Goal: Information Seeking & Learning: Check status

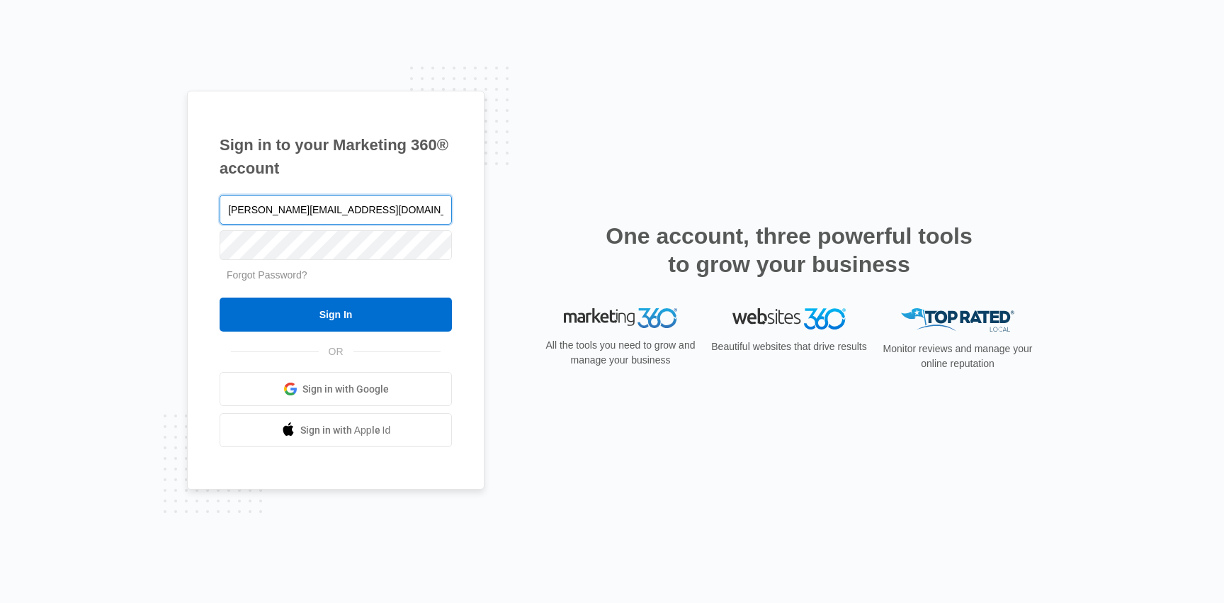
click at [261, 208] on input "cindy@standinthelight.com" at bounding box center [336, 210] width 232 height 30
type input "[PERSON_NAME][EMAIL_ADDRESS][DOMAIN_NAME]"
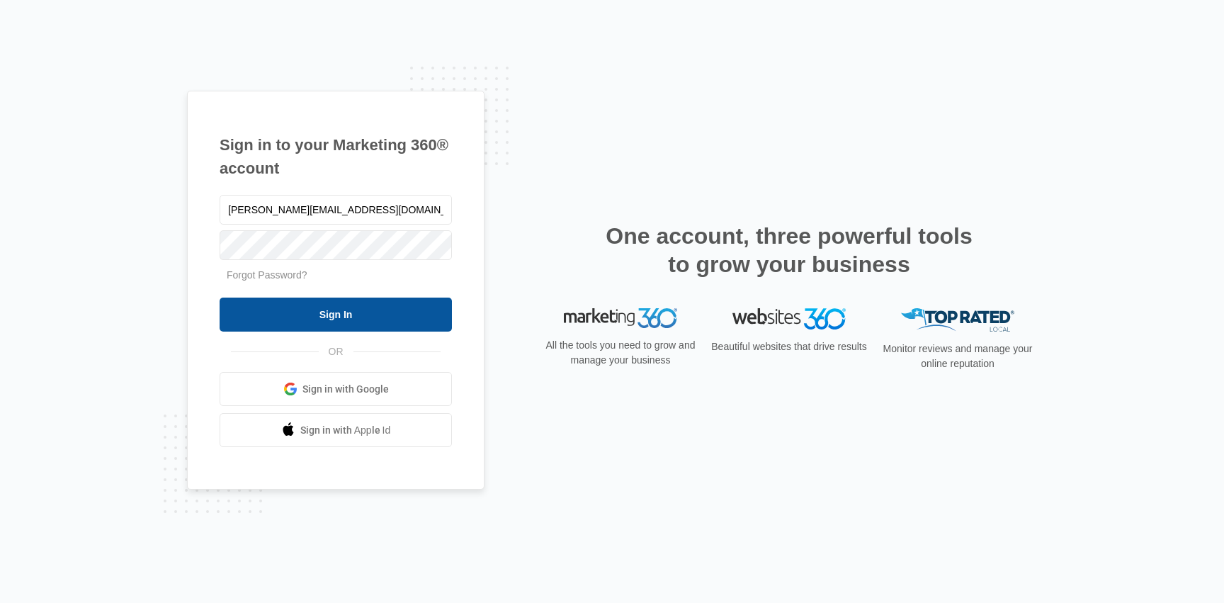
click at [266, 310] on input "Sign In" at bounding box center [336, 315] width 232 height 34
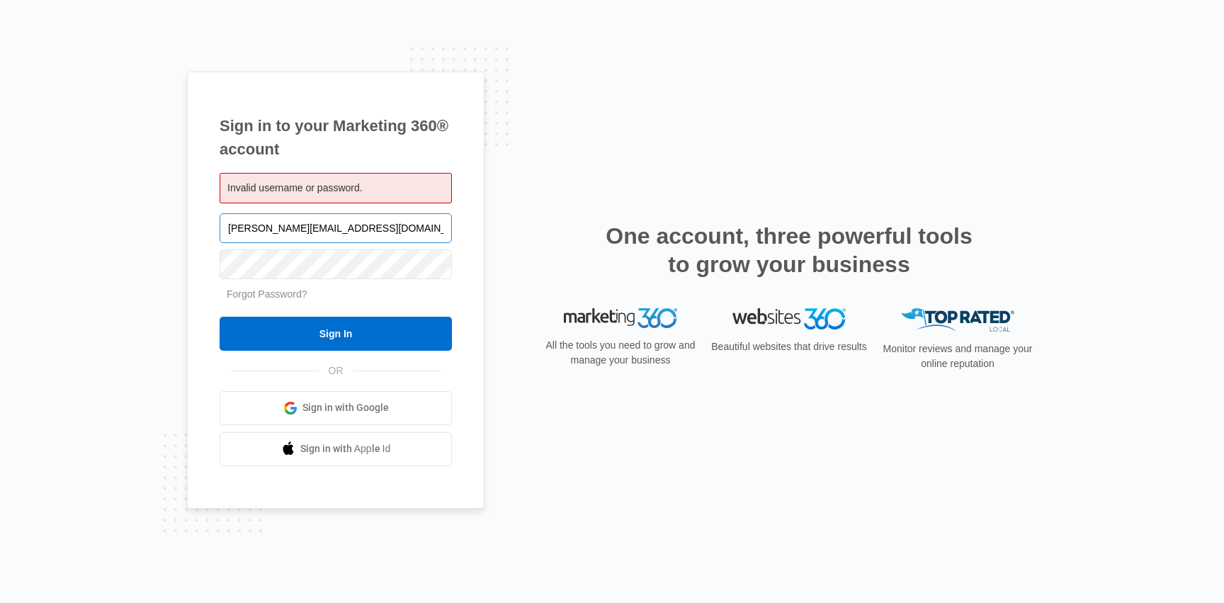
click at [390, 228] on input "[PERSON_NAME][EMAIL_ADDRESS][DOMAIN_NAME]" at bounding box center [336, 228] width 232 height 30
click at [205, 230] on div "Sign in to your Marketing 360® account Invalid username or password. cindy@come…" at bounding box center [336, 290] width 298 height 437
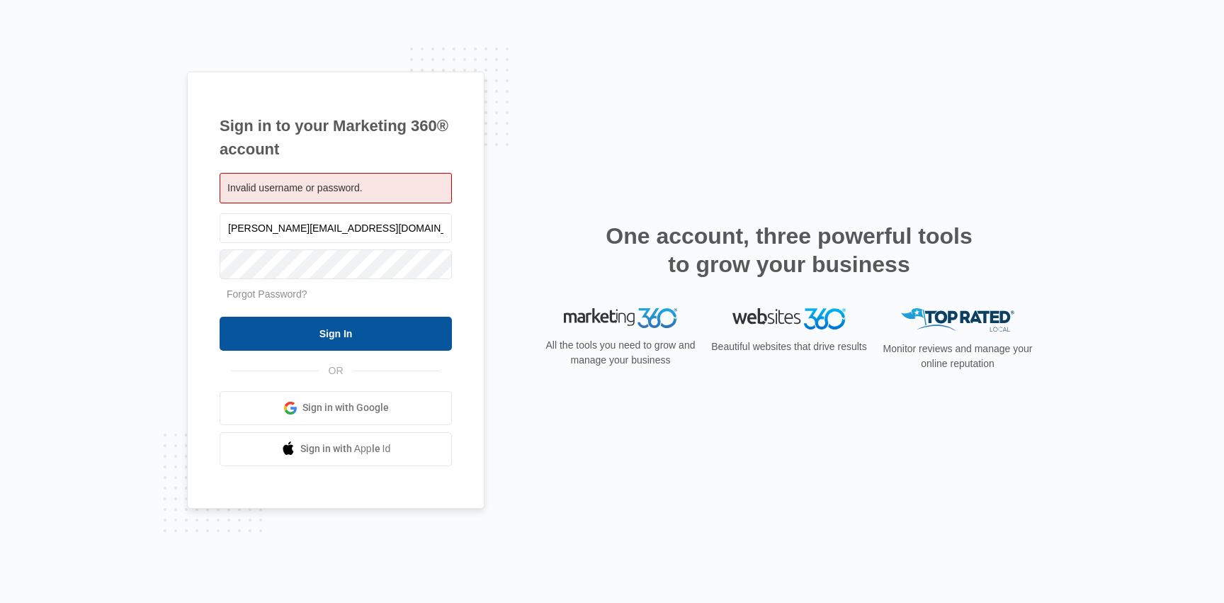
click at [354, 329] on input "Sign In" at bounding box center [336, 334] width 232 height 34
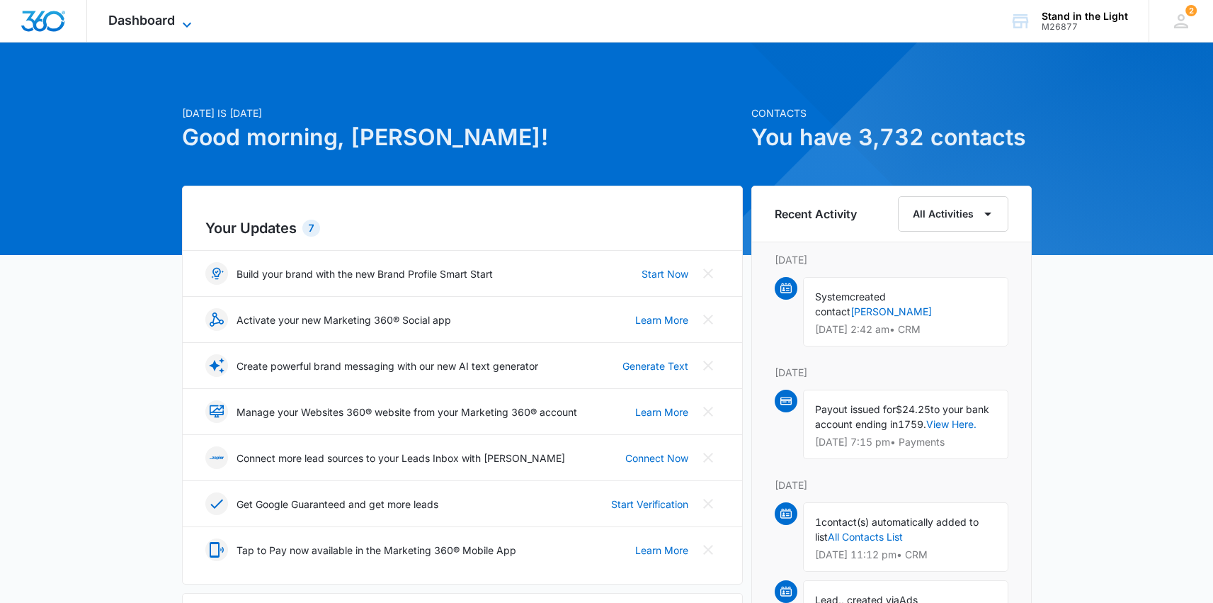
click at [121, 23] on span "Dashboard" at bounding box center [141, 20] width 67 height 15
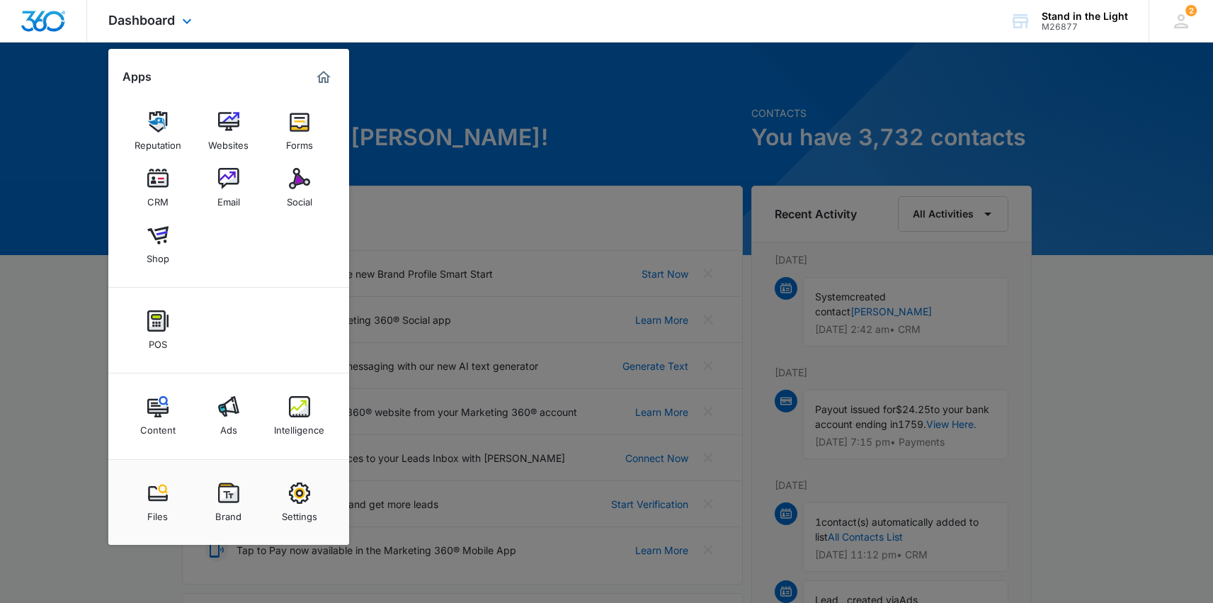
click at [268, 409] on div "Content Ads Intelligence" at bounding box center [228, 416] width 241 height 86
click at [244, 409] on link "Ads" at bounding box center [229, 416] width 54 height 54
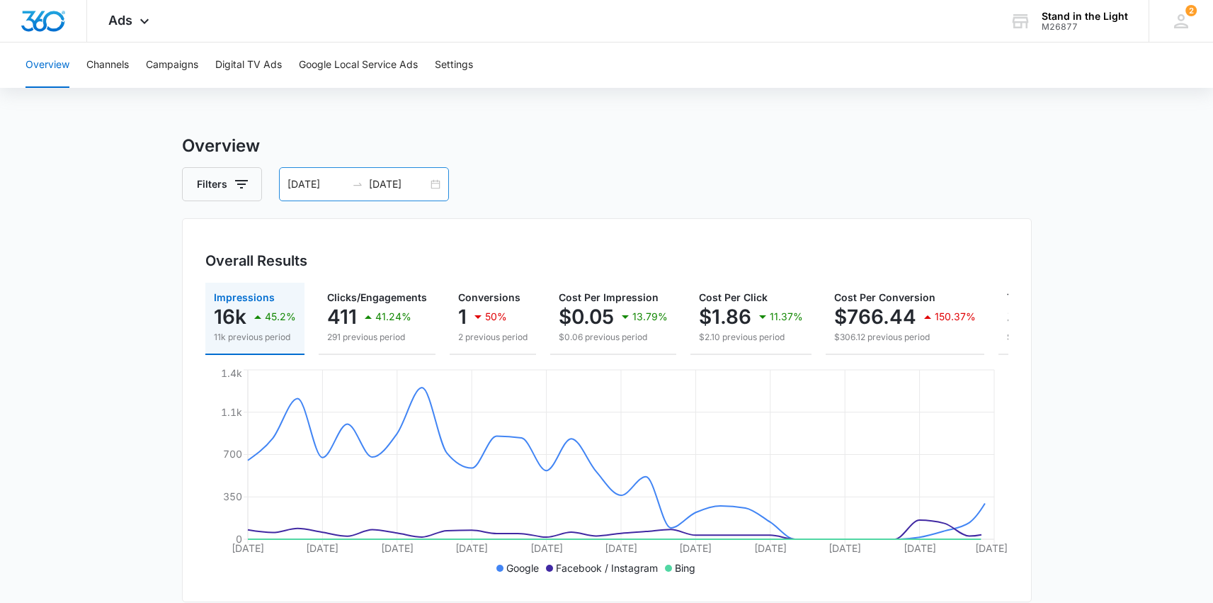
click at [434, 185] on div "[DATE] [DATE]" at bounding box center [364, 184] width 170 height 34
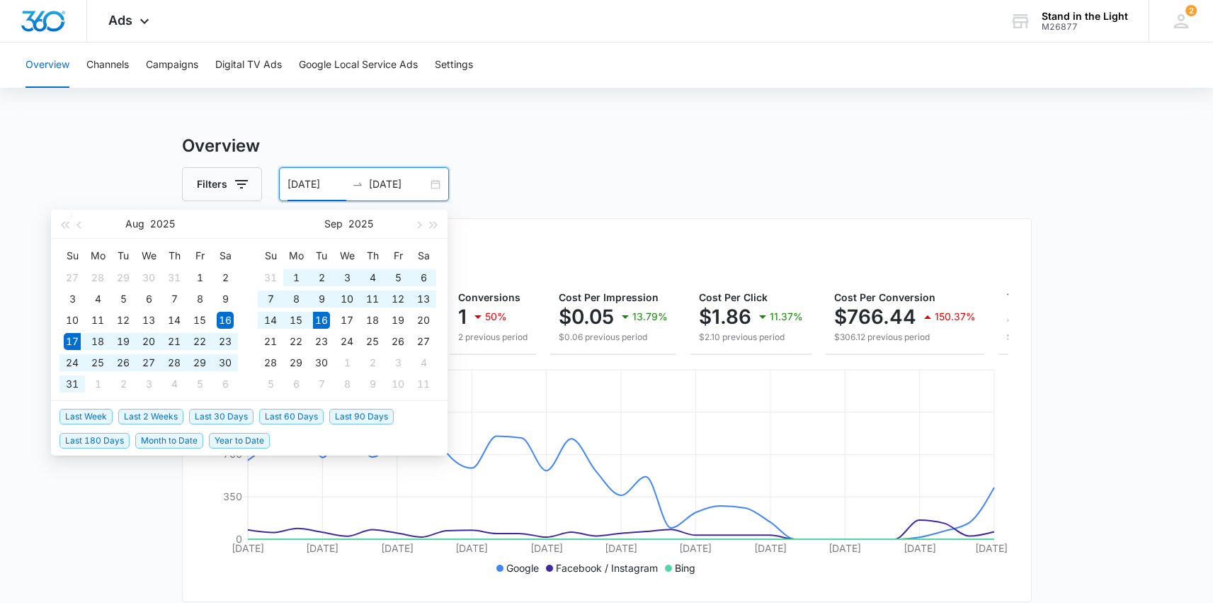
click at [213, 415] on span "Last 30 Days" at bounding box center [221, 417] width 64 height 16
type input "[DATE]"
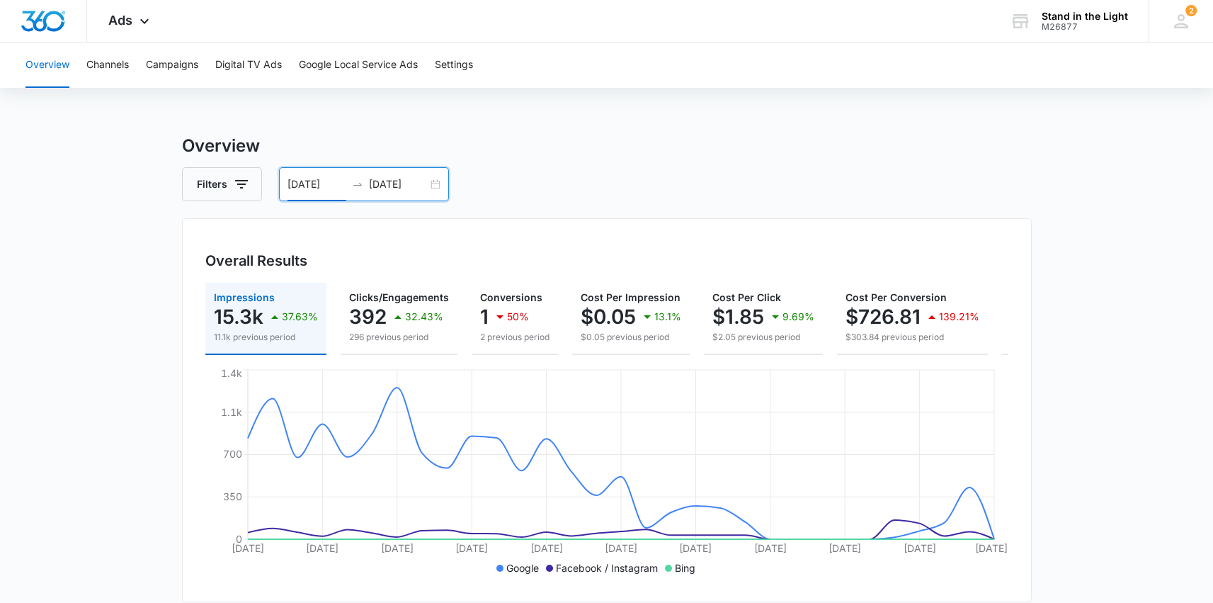
click at [437, 182] on div "[DATE] [DATE]" at bounding box center [364, 184] width 170 height 34
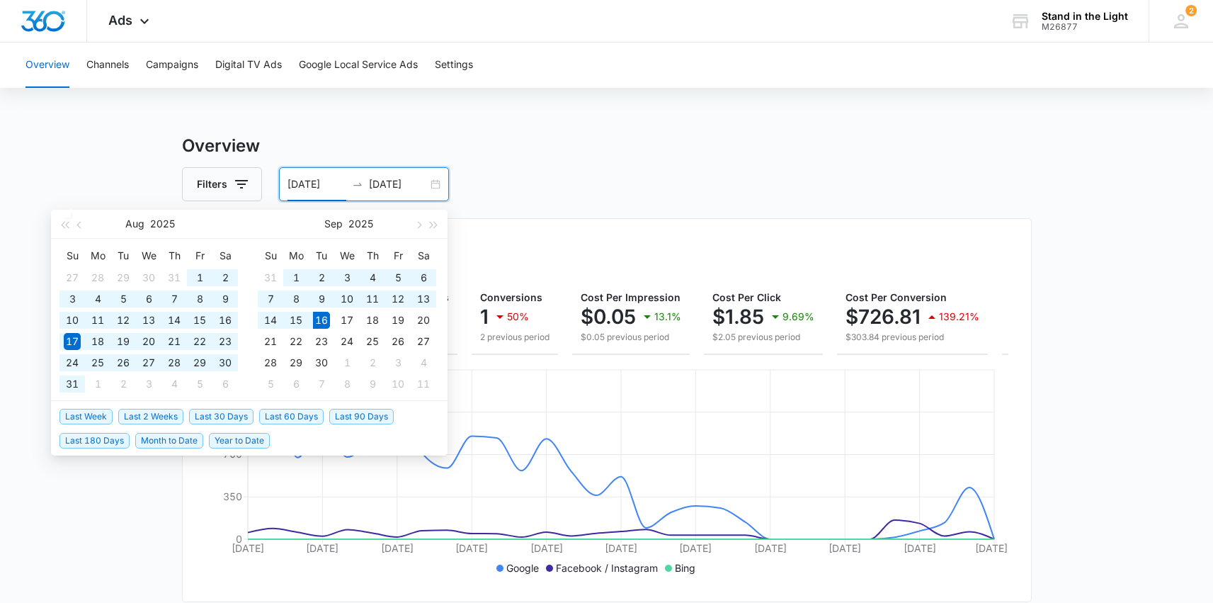
click at [292, 419] on span "Last 60 Days" at bounding box center [291, 417] width 64 height 16
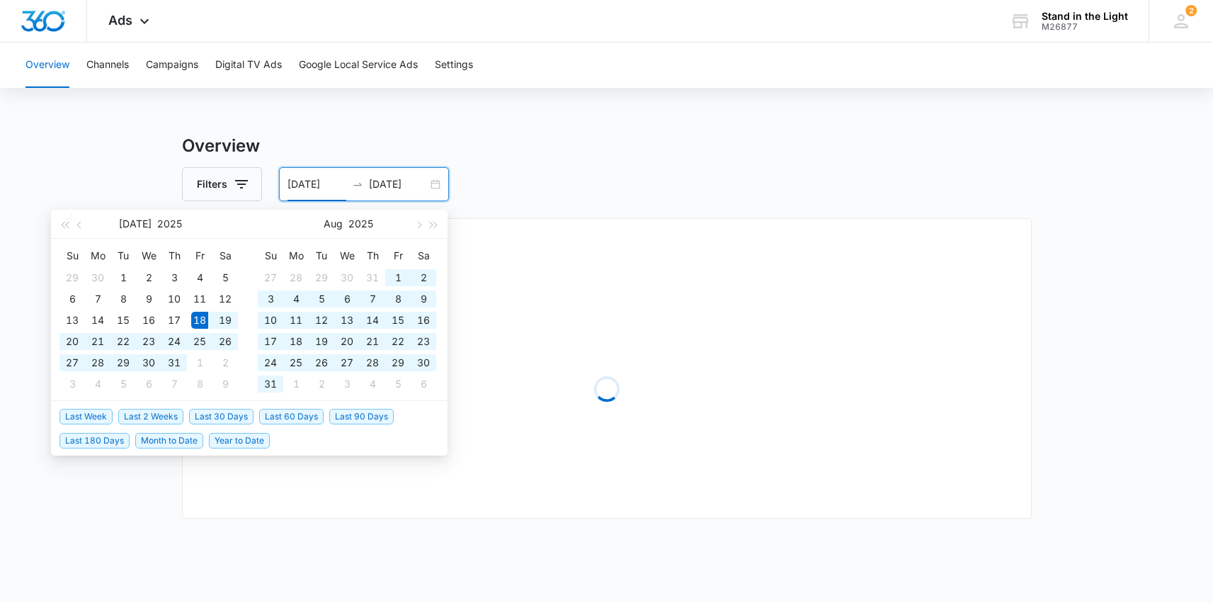
type input "[DATE]"
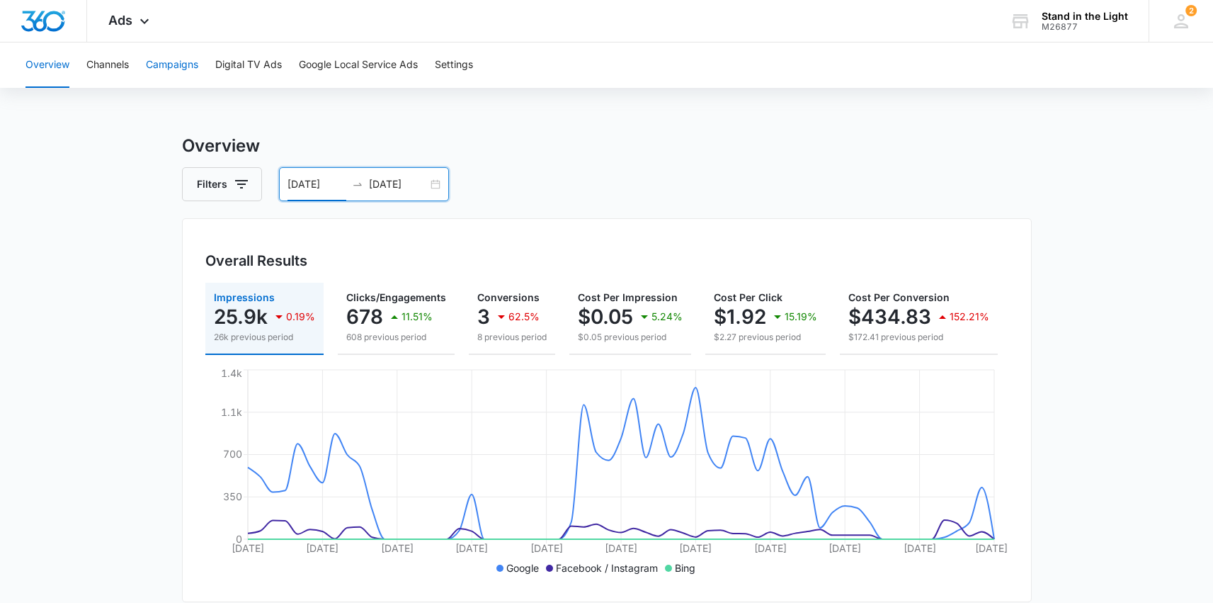
click at [174, 70] on button "Campaigns" at bounding box center [172, 65] width 52 height 45
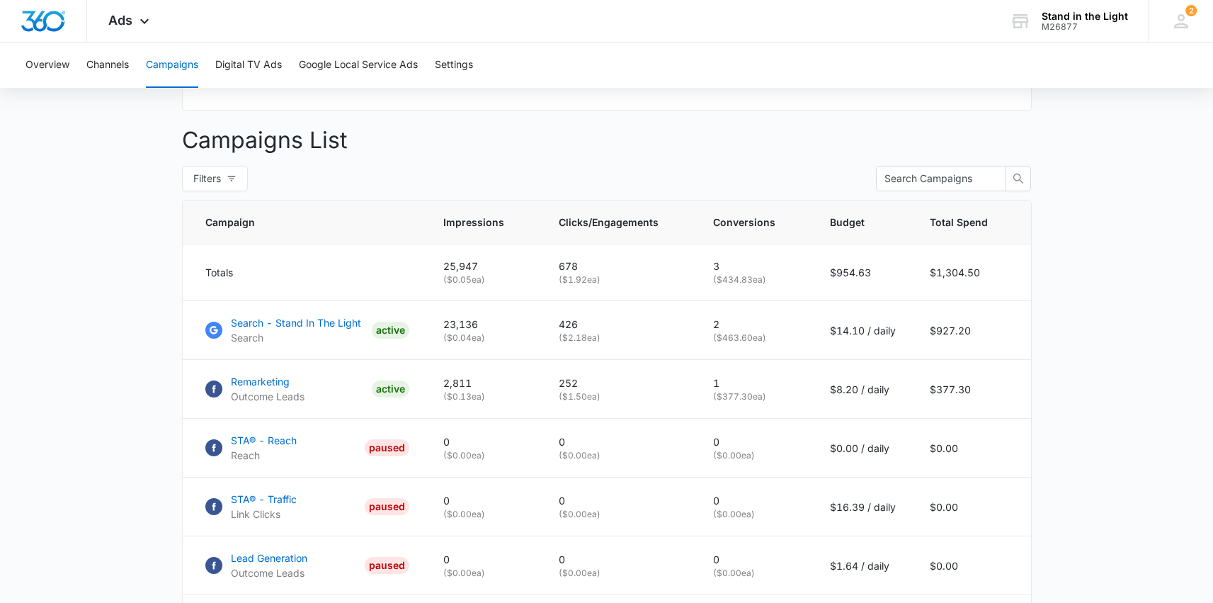
scroll to position [494, 0]
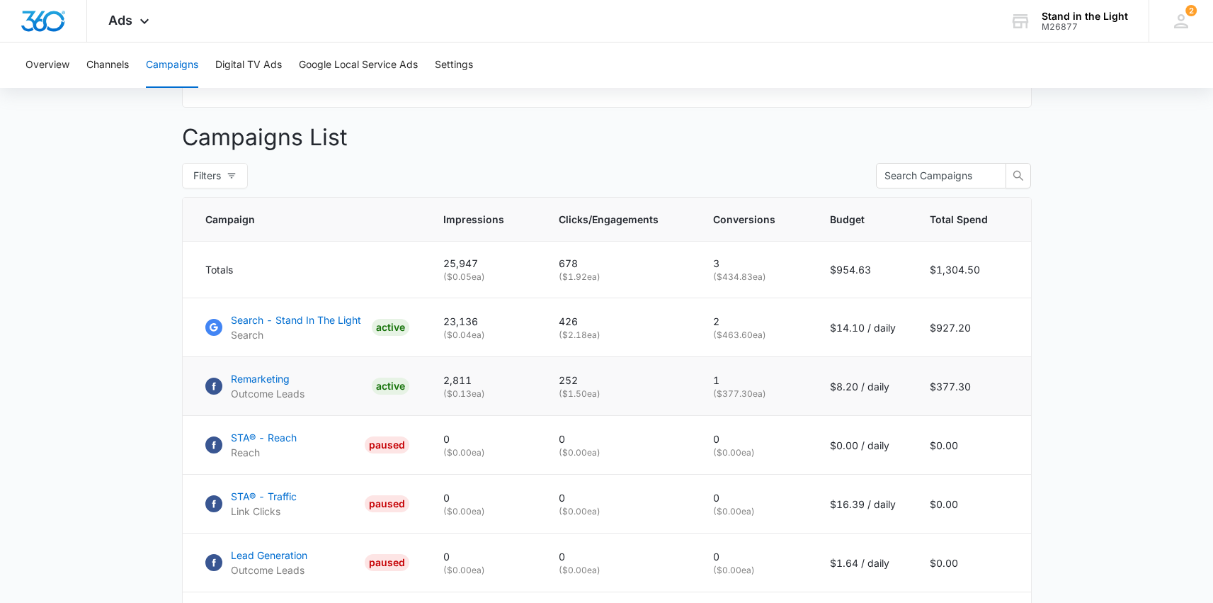
drag, startPoint x: 720, startPoint y: 404, endPoint x: 878, endPoint y: 410, distance: 157.4
click at [878, 410] on tr "Remarketing Outcome Leads ACTIVE 2,811 ( $0.13 ea) 252 ( $1.50 ea) 1 ( $377.30 …" at bounding box center [607, 386] width 849 height 59
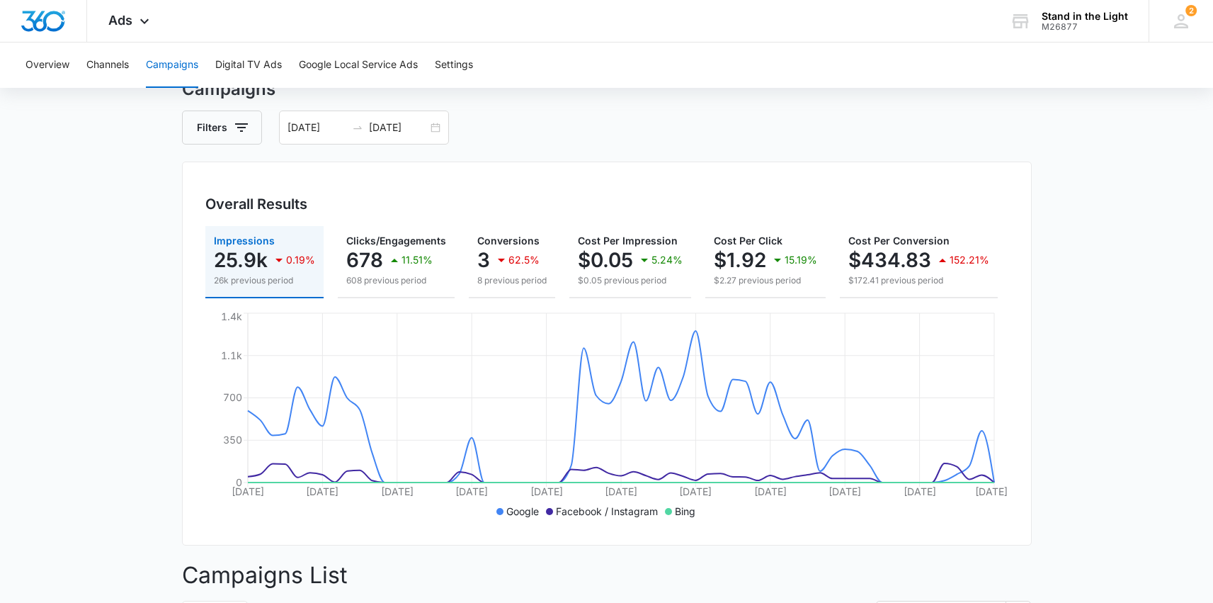
scroll to position [0, 0]
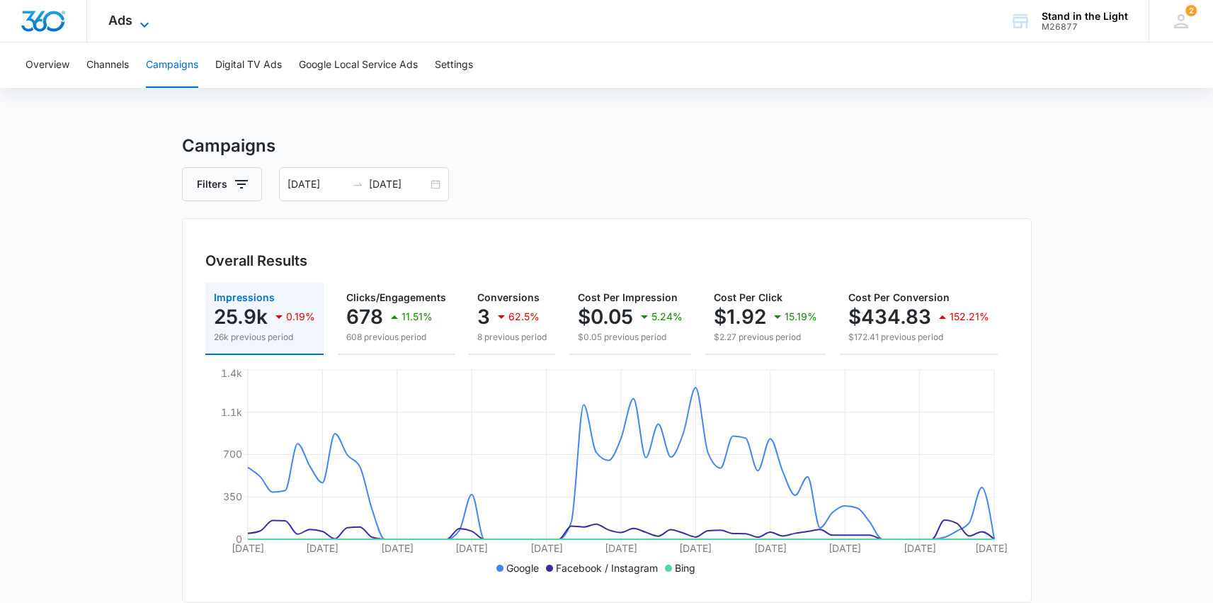
click at [124, 24] on span "Ads" at bounding box center [120, 20] width 24 height 15
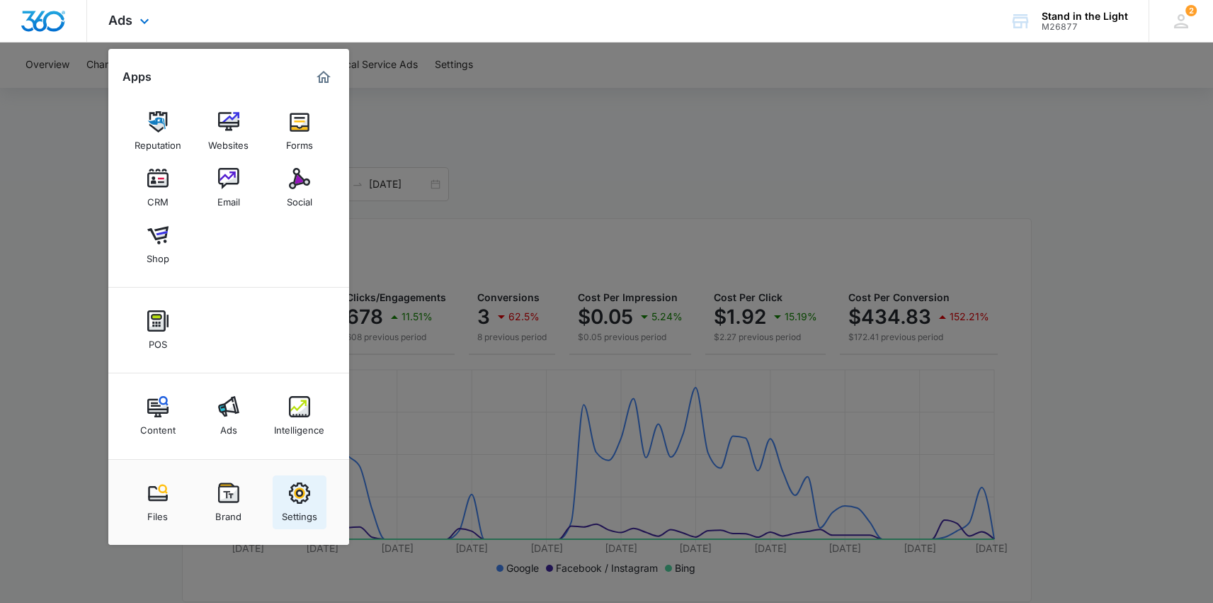
click at [305, 489] on img at bounding box center [299, 492] width 21 height 21
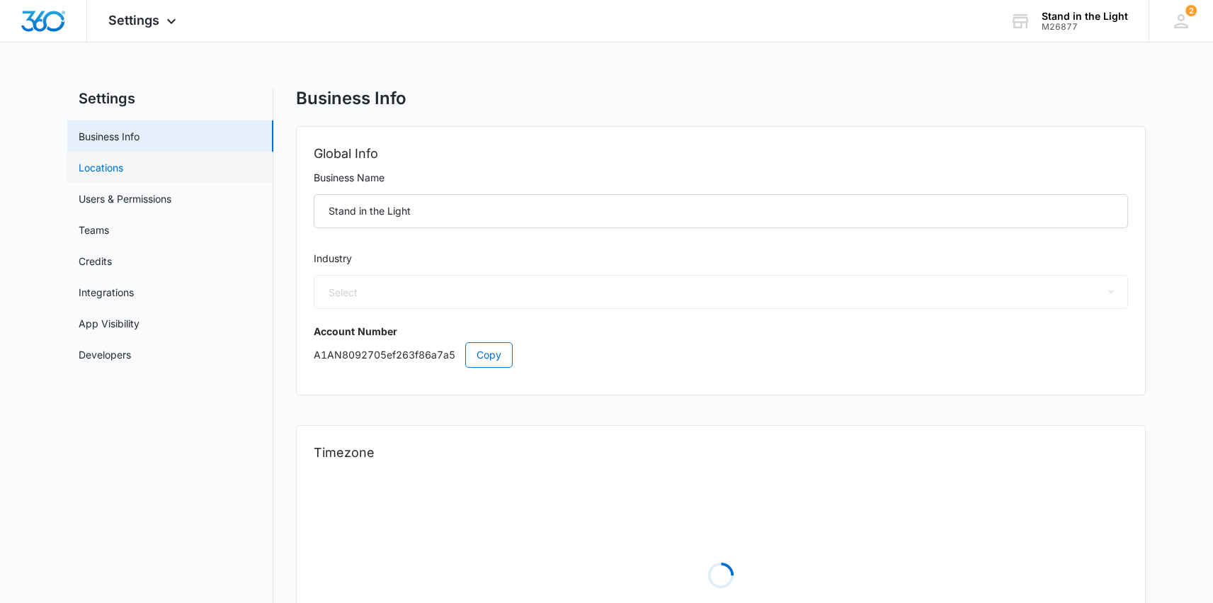
select select "52"
select select "US"
select select "America/[GEOGRAPHIC_DATA]"
click at [112, 265] on link "Credits" at bounding box center [95, 261] width 33 height 15
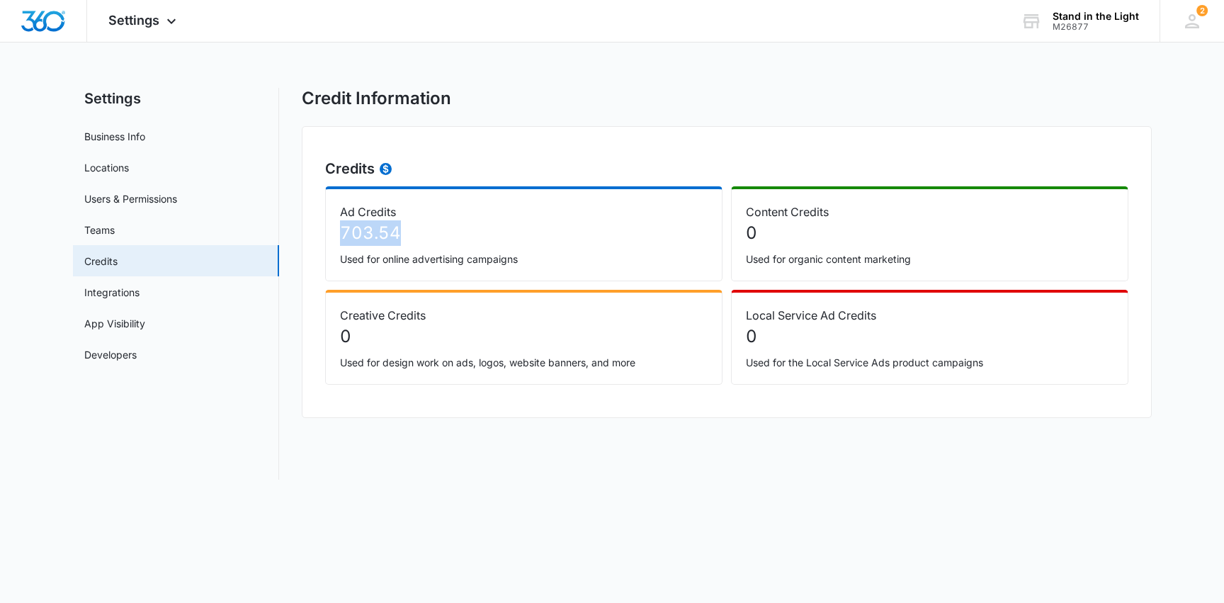
drag, startPoint x: 339, startPoint y: 226, endPoint x: 440, endPoint y: 245, distance: 103.1
click at [440, 245] on div "Ad Credits 703.54 Used for online advertising campaigns" at bounding box center [523, 233] width 397 height 95
click at [154, 25] on span "Settings" at bounding box center [133, 20] width 51 height 15
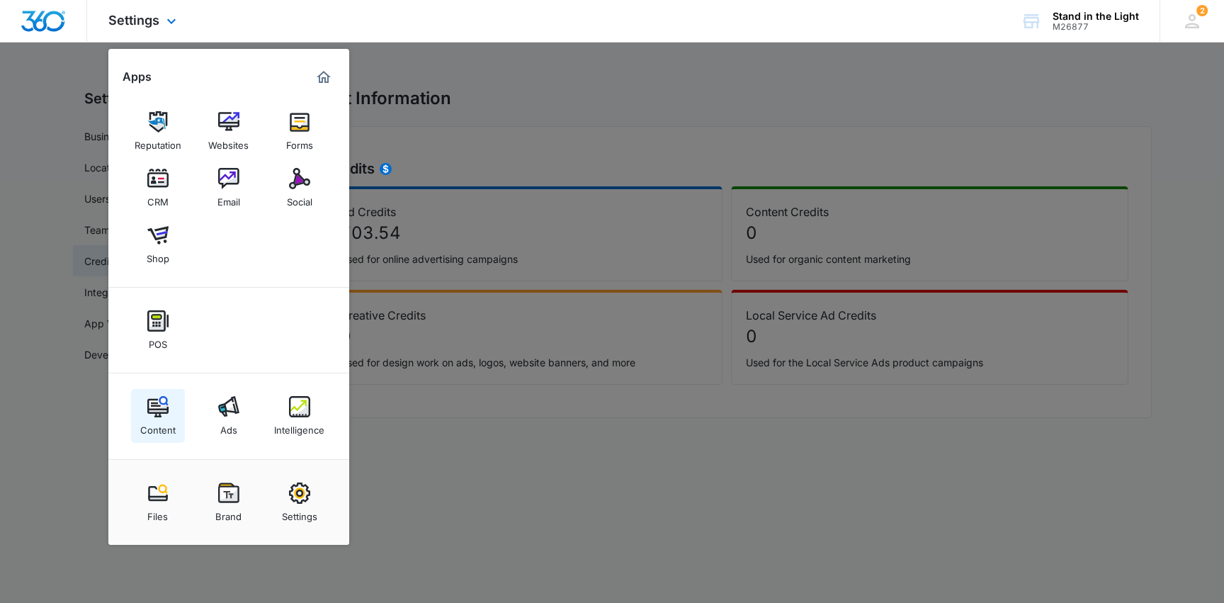
click at [169, 414] on link "Content" at bounding box center [158, 416] width 54 height 54
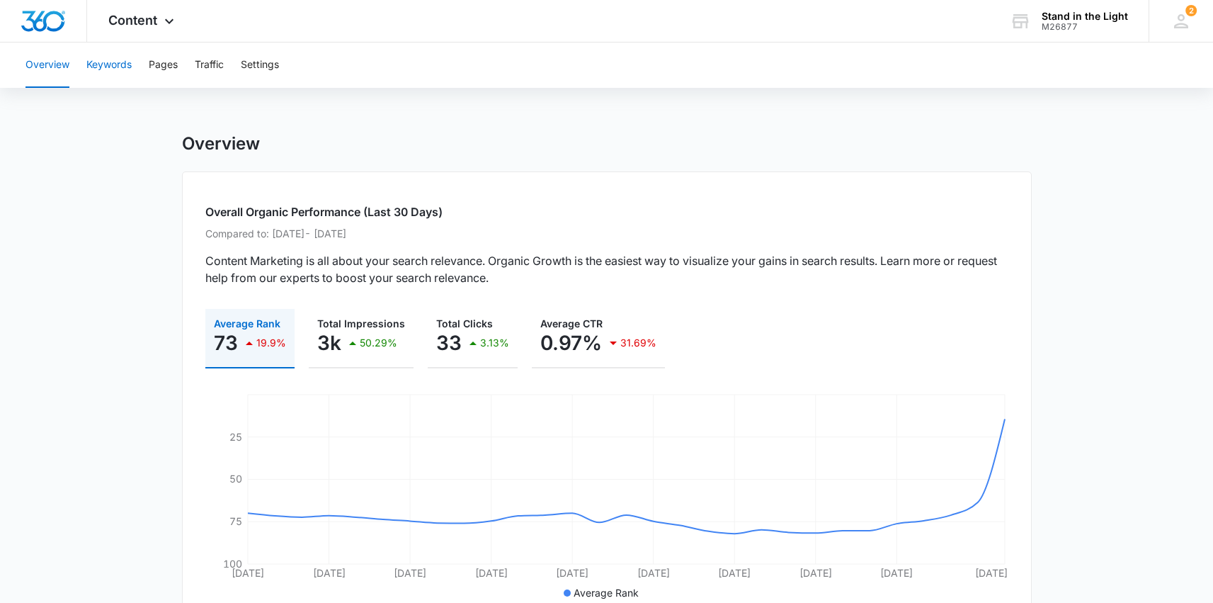
click at [123, 62] on button "Keywords" at bounding box center [108, 65] width 45 height 45
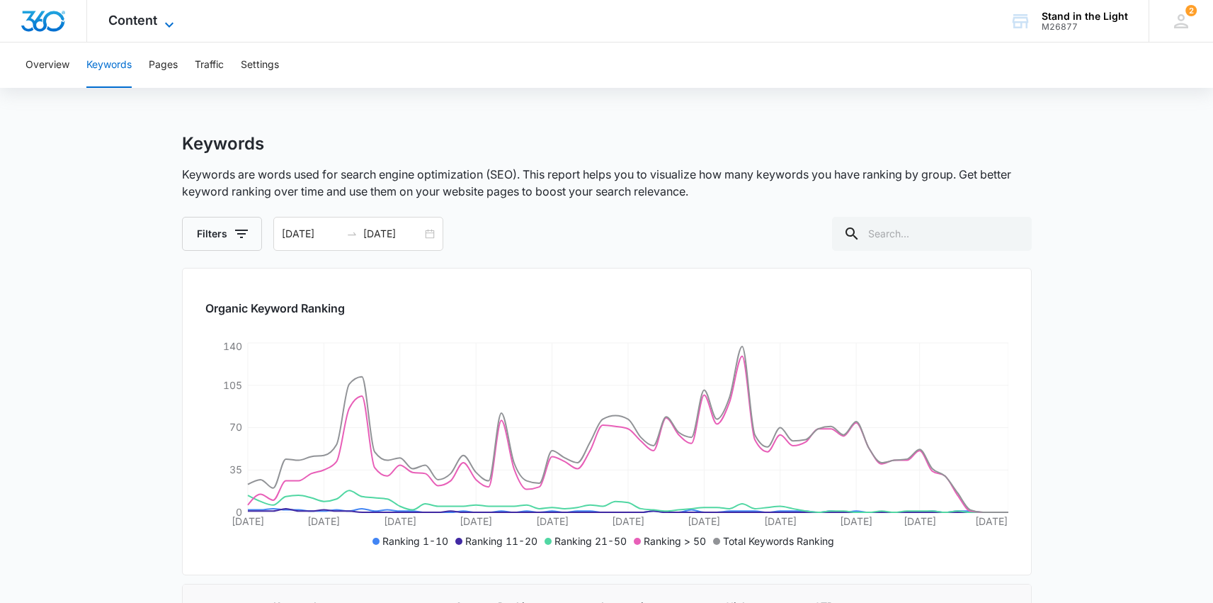
click at [152, 18] on span "Content" at bounding box center [132, 20] width 49 height 15
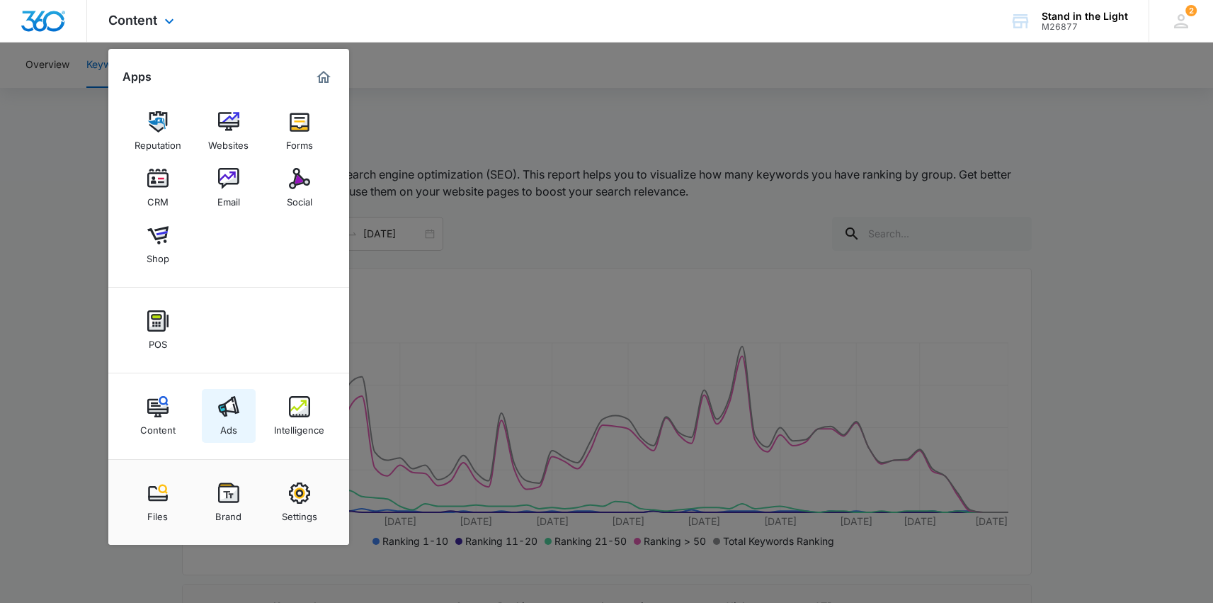
click at [234, 421] on div "Ads" at bounding box center [228, 426] width 17 height 18
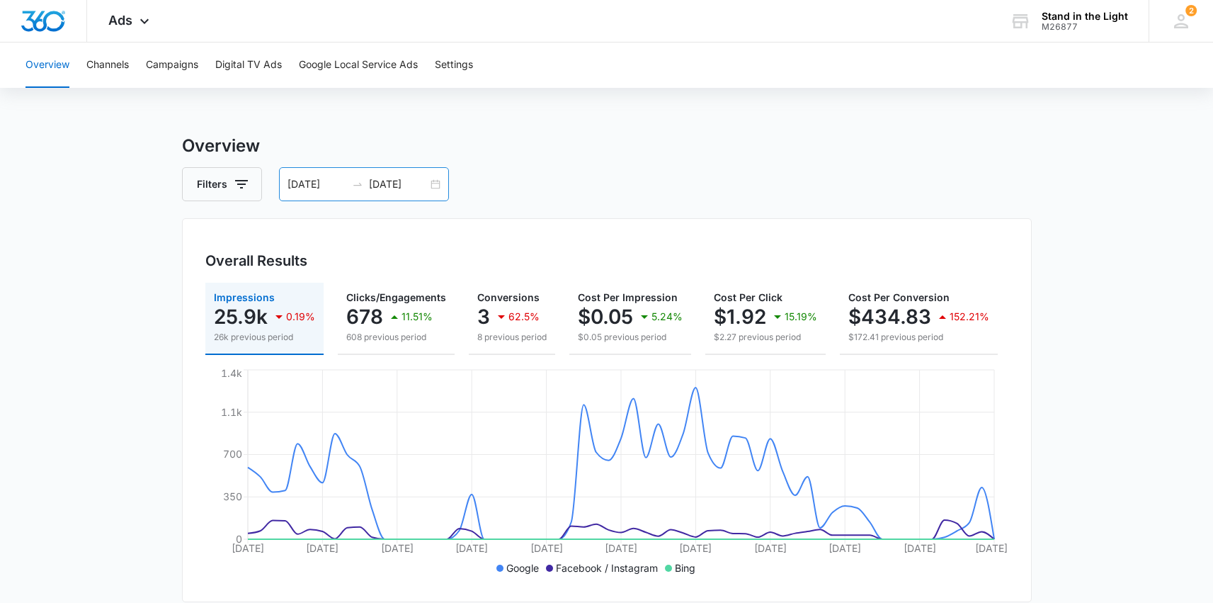
click at [434, 183] on div "[DATE] [DATE]" at bounding box center [364, 184] width 170 height 34
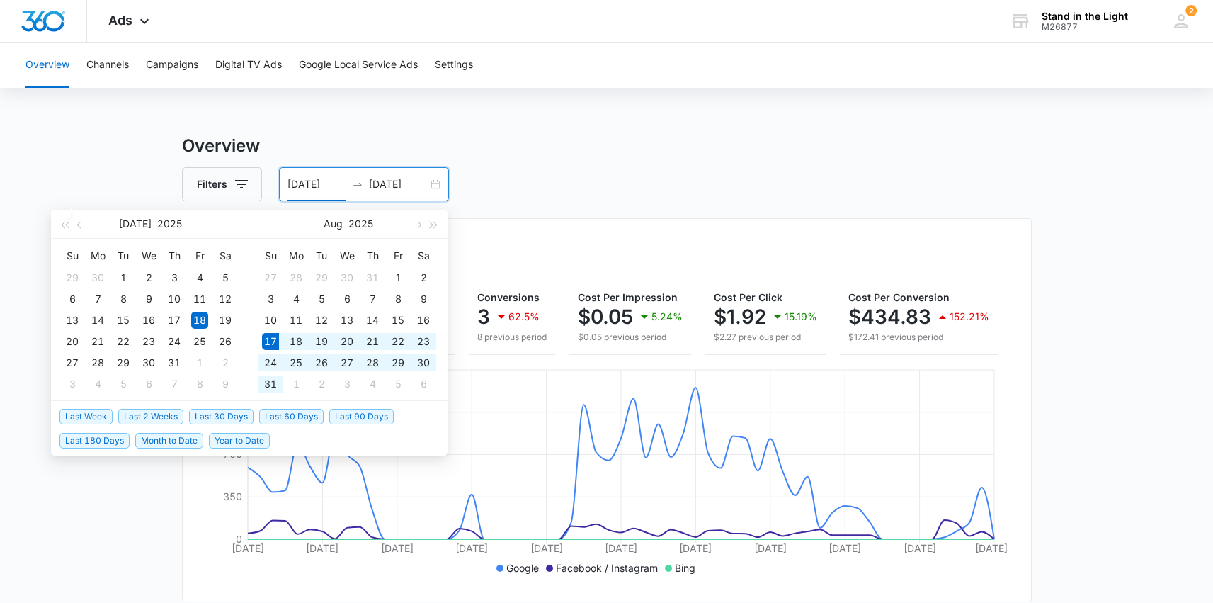
click at [220, 412] on span "Last 30 Days" at bounding box center [221, 417] width 64 height 16
type input "[DATE]"
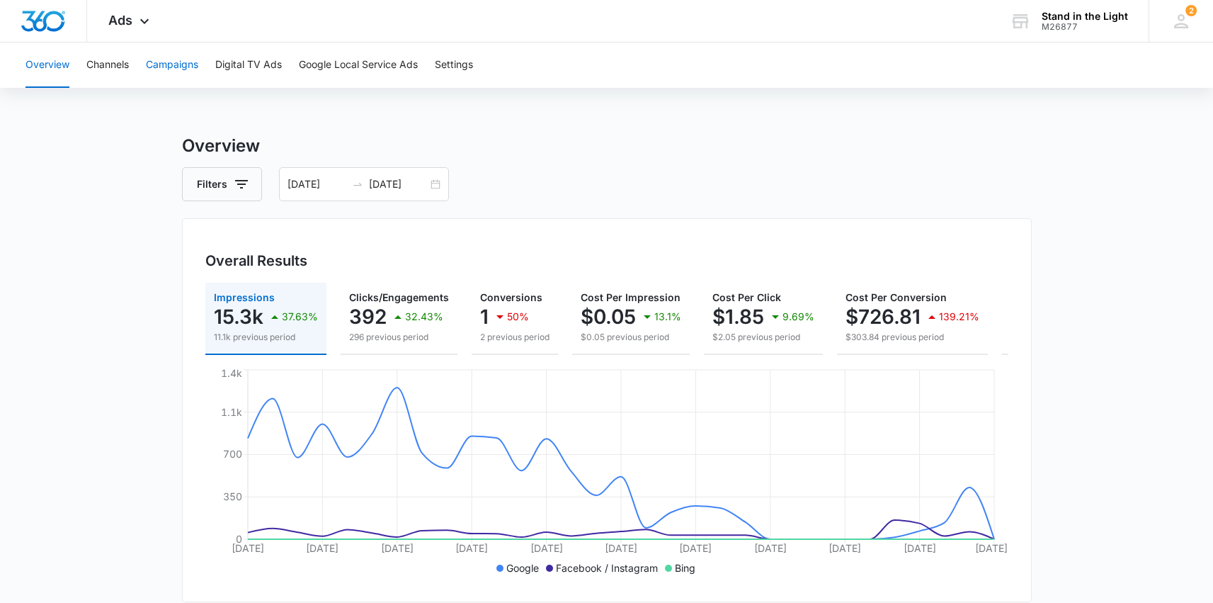
click at [179, 69] on button "Campaigns" at bounding box center [172, 65] width 52 height 45
click at [436, 186] on div "[DATE] [DATE]" at bounding box center [364, 184] width 170 height 34
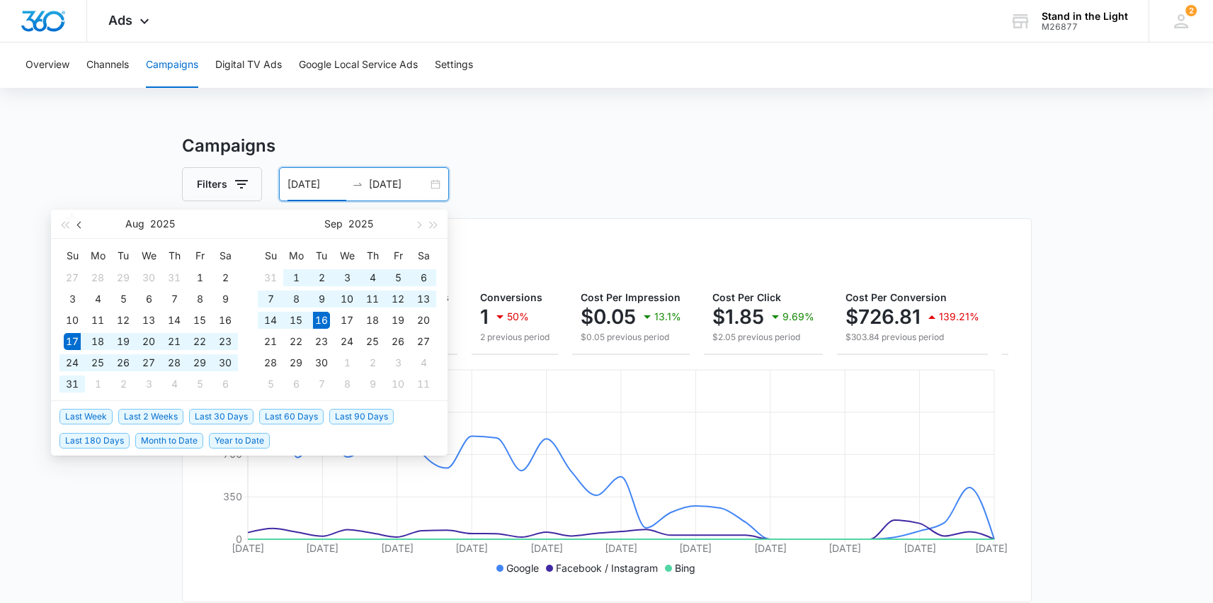
click at [81, 226] on span "button" at bounding box center [80, 224] width 7 height 7
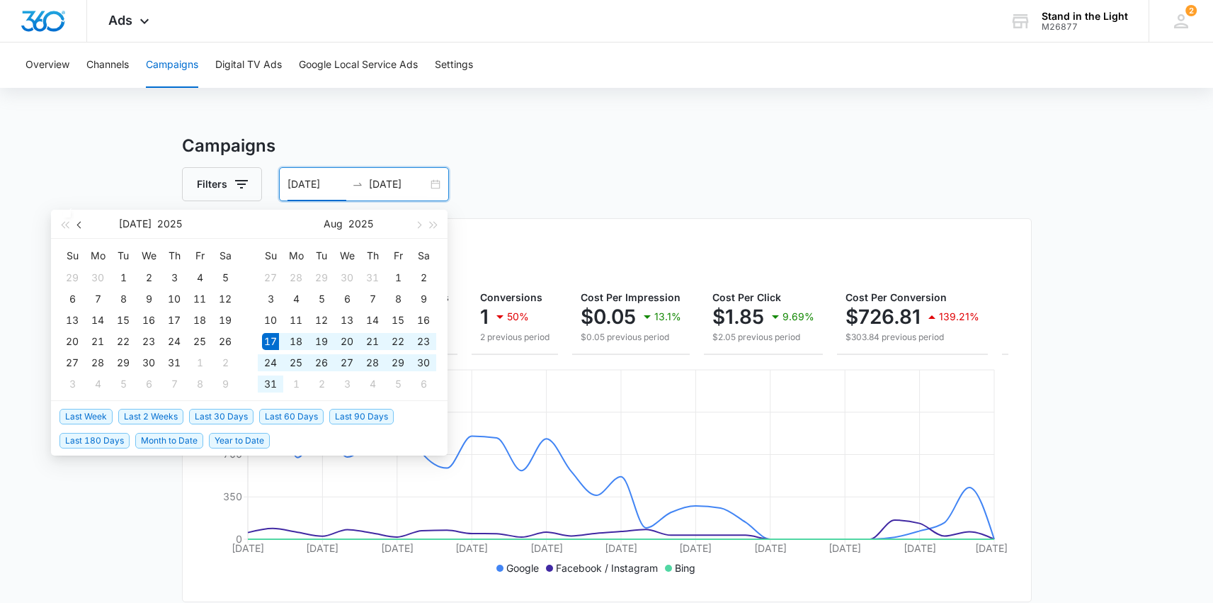
click at [82, 226] on button "button" at bounding box center [80, 224] width 16 height 28
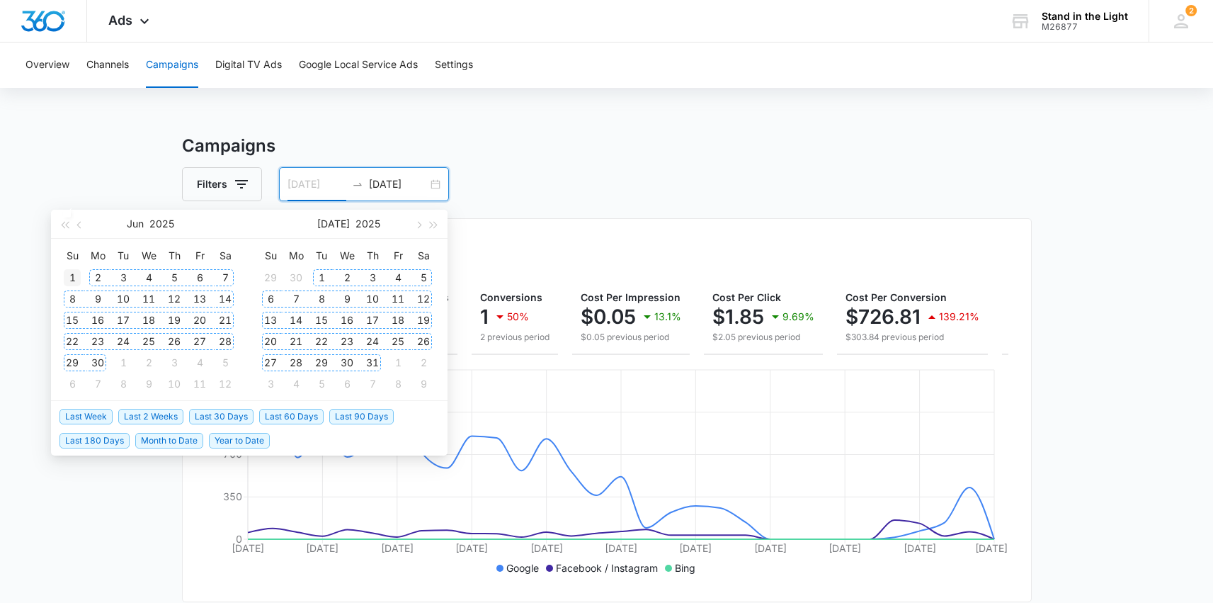
type input "[DATE]"
click at [72, 273] on div "1" at bounding box center [72, 277] width 17 height 17
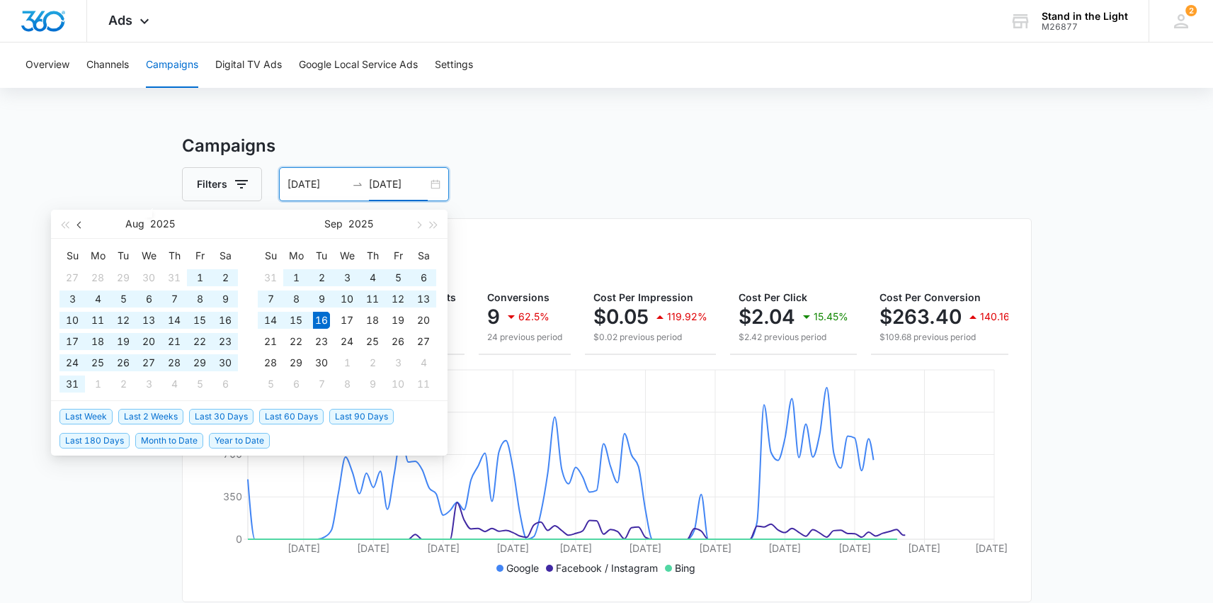
click at [80, 225] on span "button" at bounding box center [80, 224] width 7 height 7
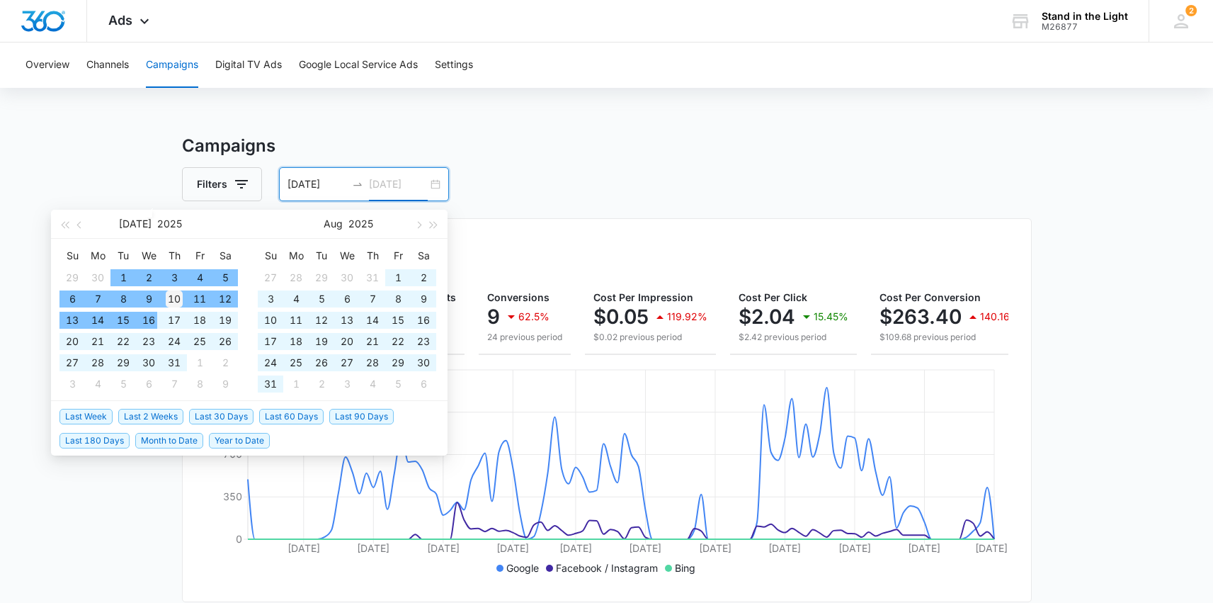
type input "[DATE]"
click at [174, 296] on div "10" at bounding box center [174, 298] width 17 height 17
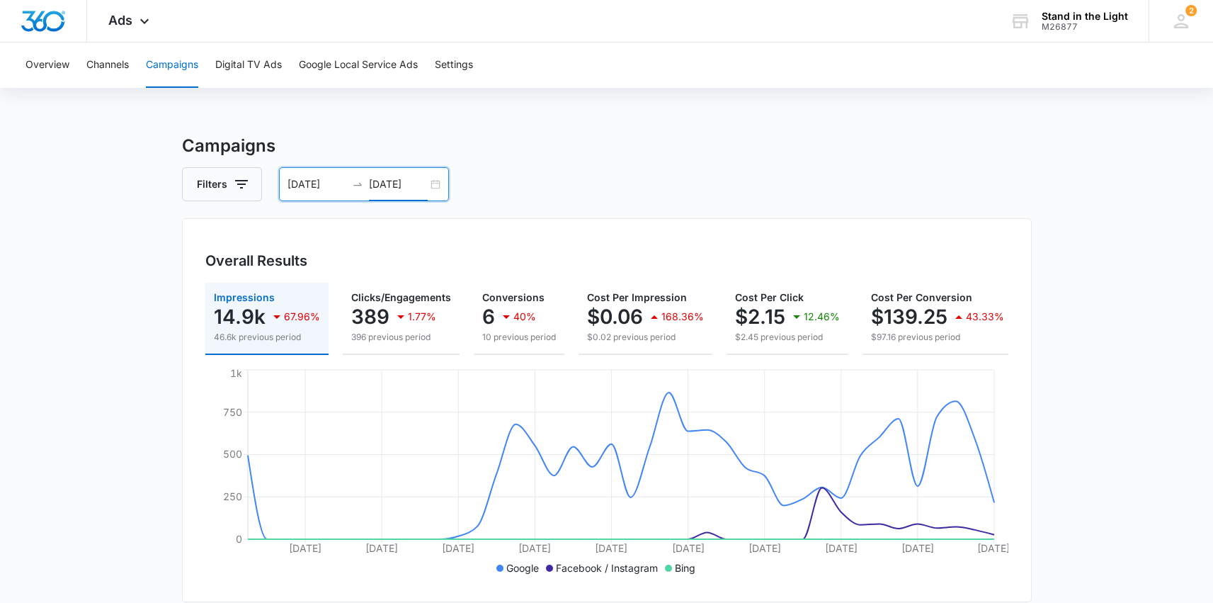
click at [314, 186] on input "[DATE]" at bounding box center [317, 184] width 59 height 16
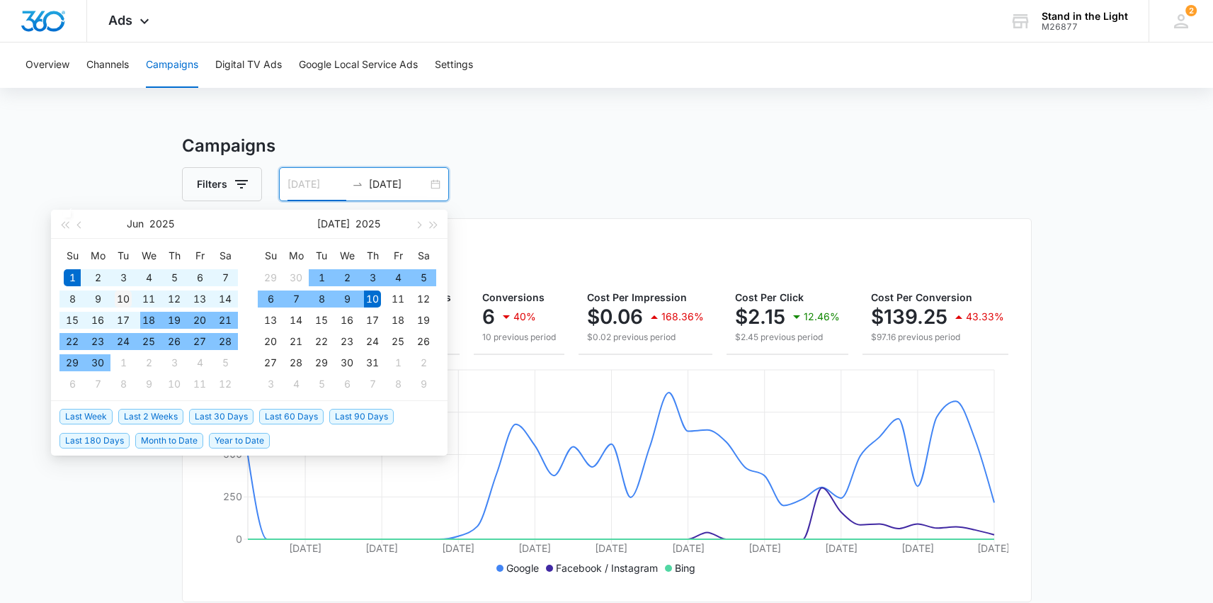
type input "[DATE]"
click at [121, 299] on div "10" at bounding box center [123, 298] width 17 height 17
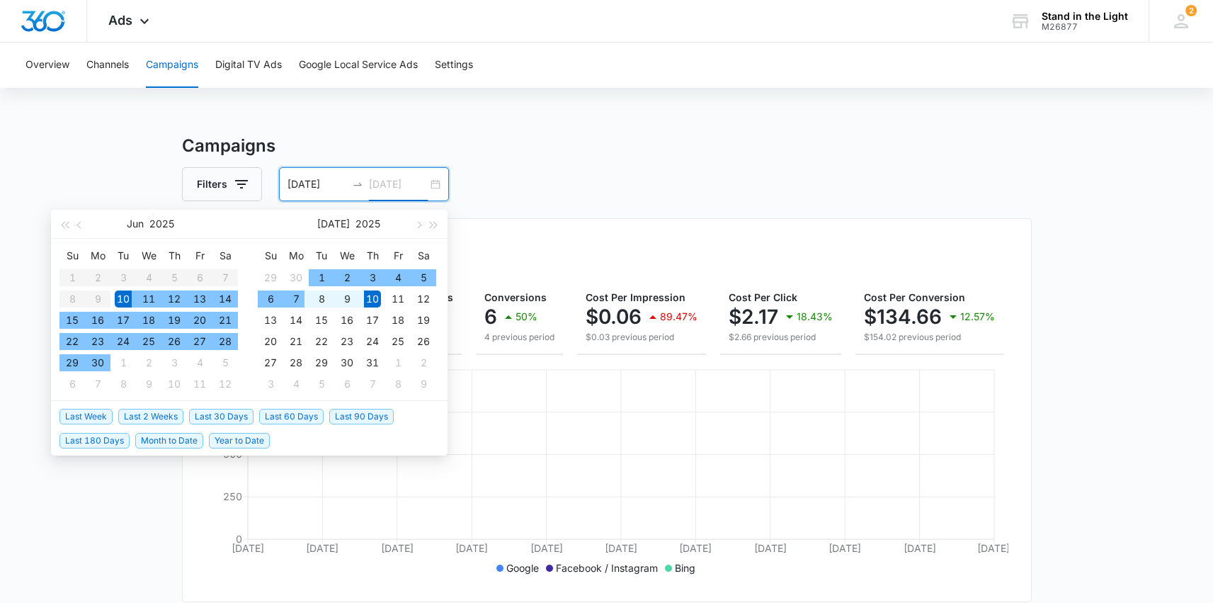
type input "[DATE]"
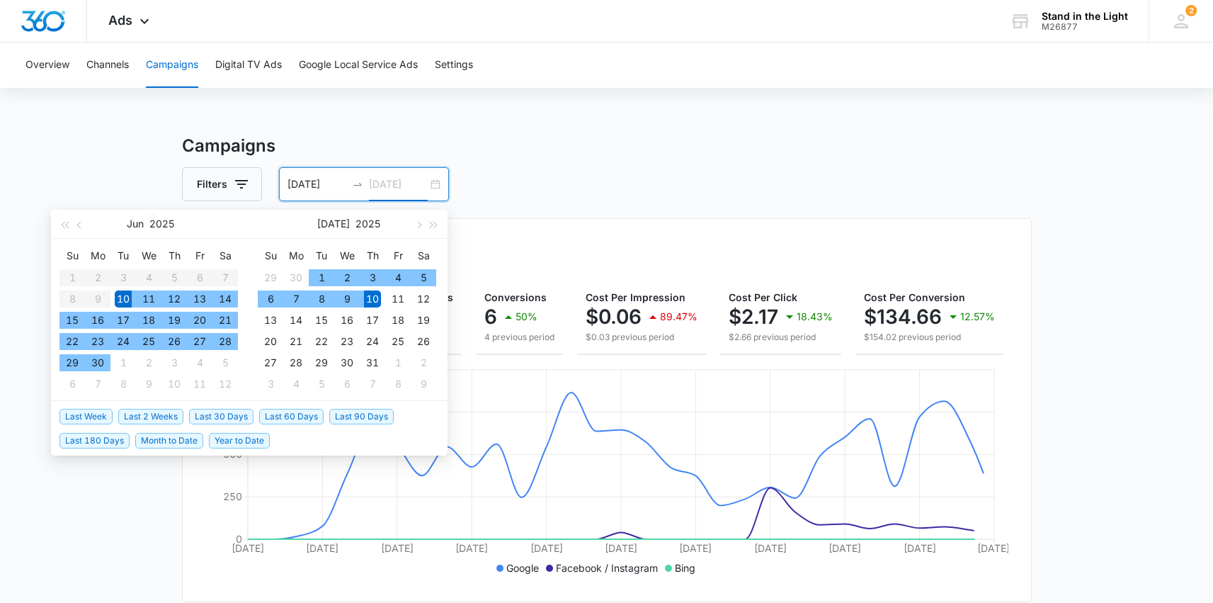
click at [376, 298] on div "10" at bounding box center [372, 298] width 17 height 17
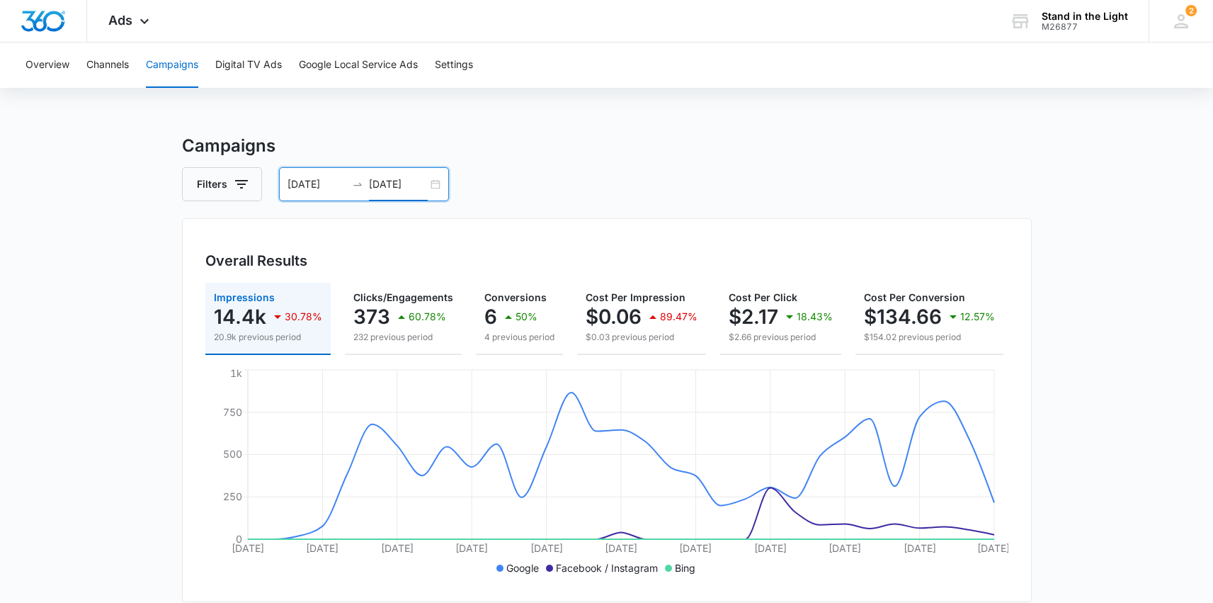
click at [431, 183] on div "[DATE] [DATE]" at bounding box center [364, 184] width 170 height 34
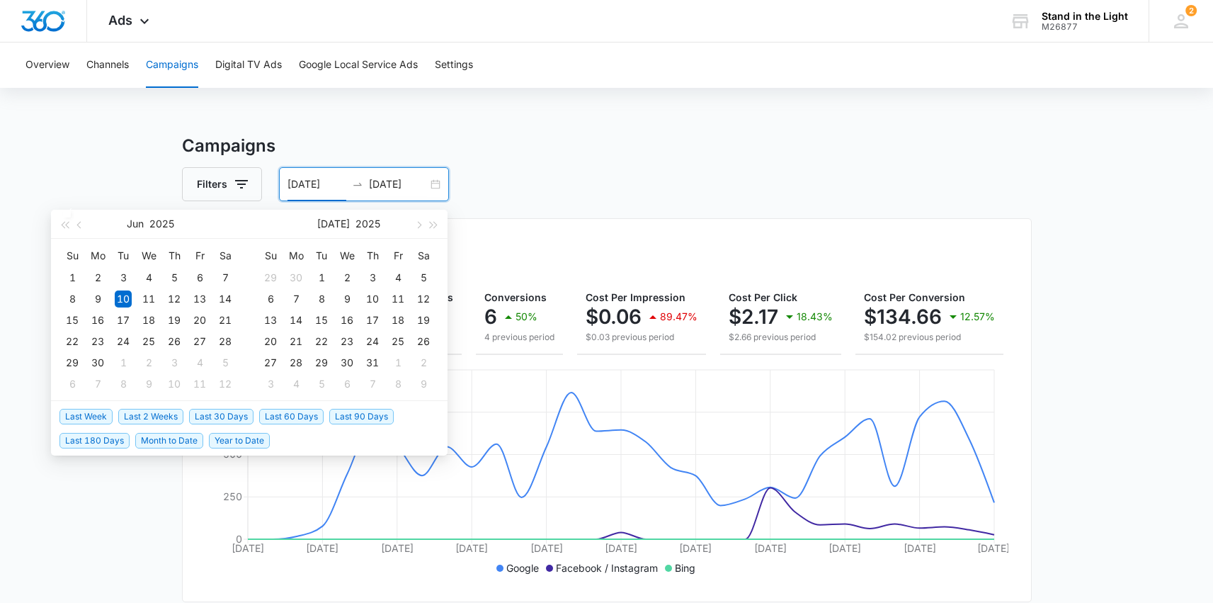
click at [234, 418] on span "Last 30 Days" at bounding box center [221, 417] width 64 height 16
type input "[DATE]"
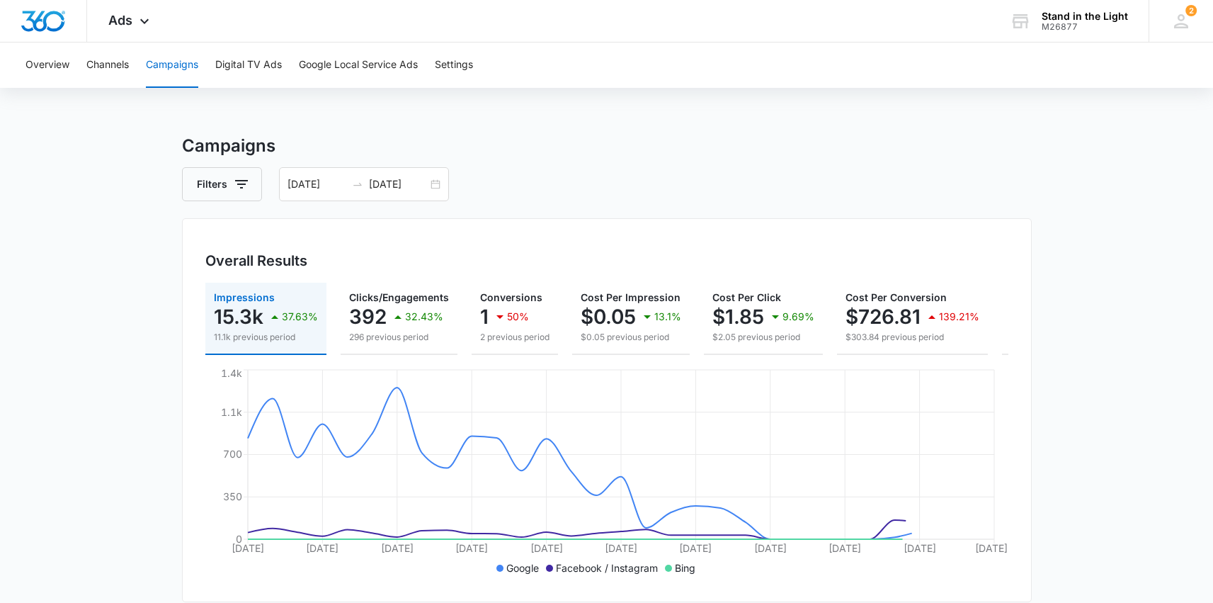
click at [555, 176] on div "Filters [DATE] [DATE]" at bounding box center [607, 184] width 850 height 34
click at [307, 185] on input "[DATE]" at bounding box center [317, 184] width 59 height 16
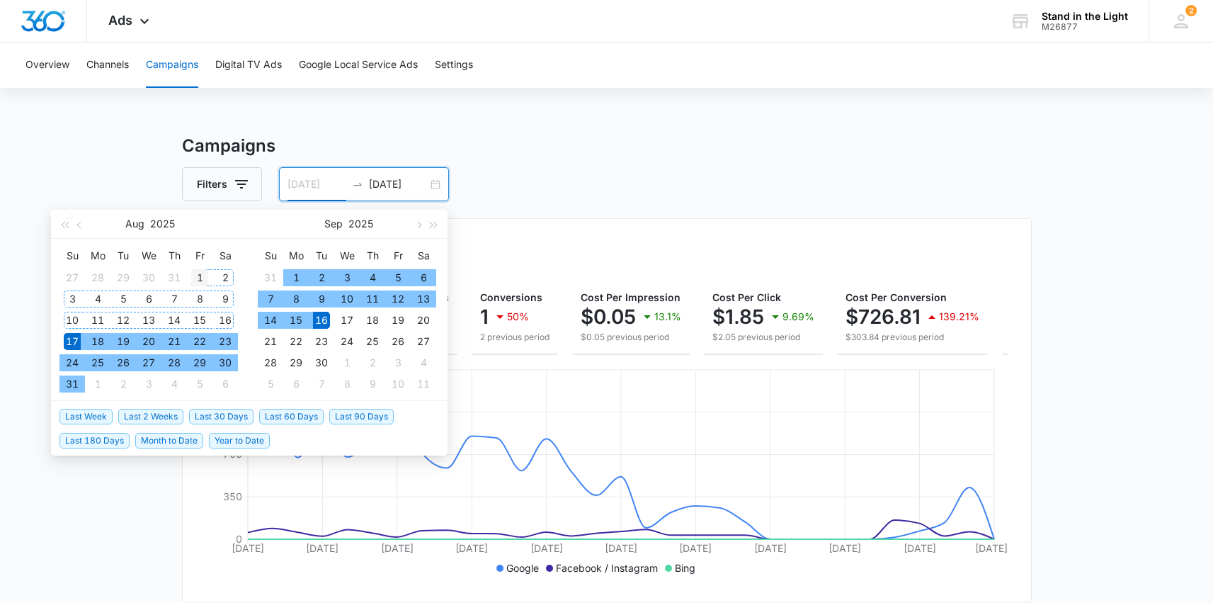
type input "[DATE]"
click at [200, 279] on div "1" at bounding box center [199, 277] width 17 height 17
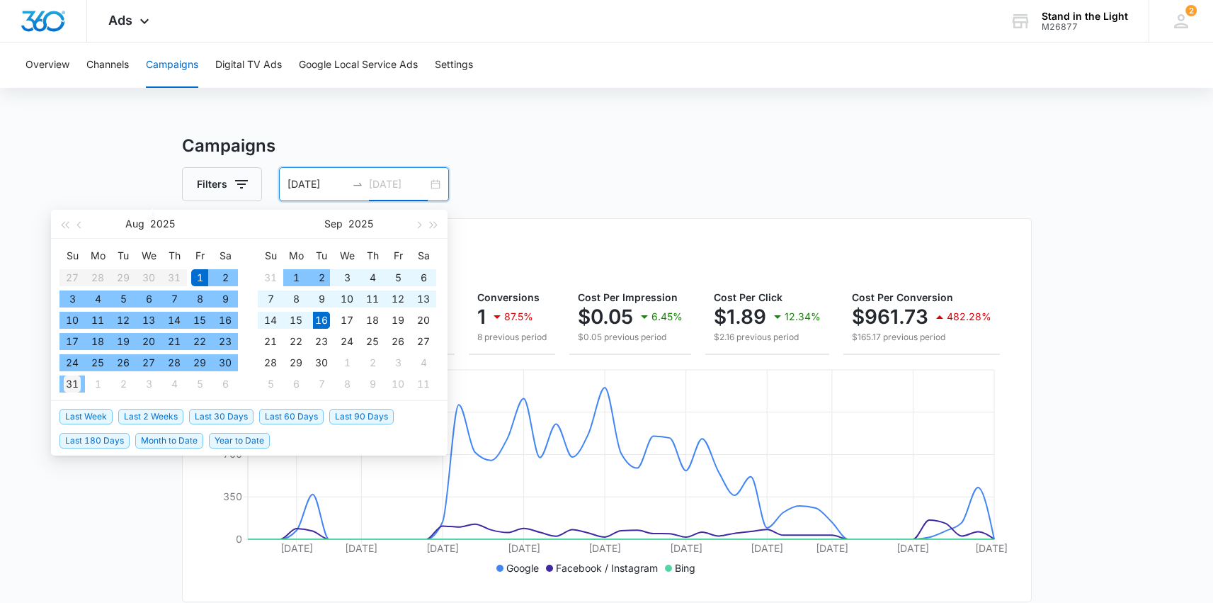
type input "[DATE]"
click at [75, 386] on div "31" at bounding box center [72, 383] width 17 height 17
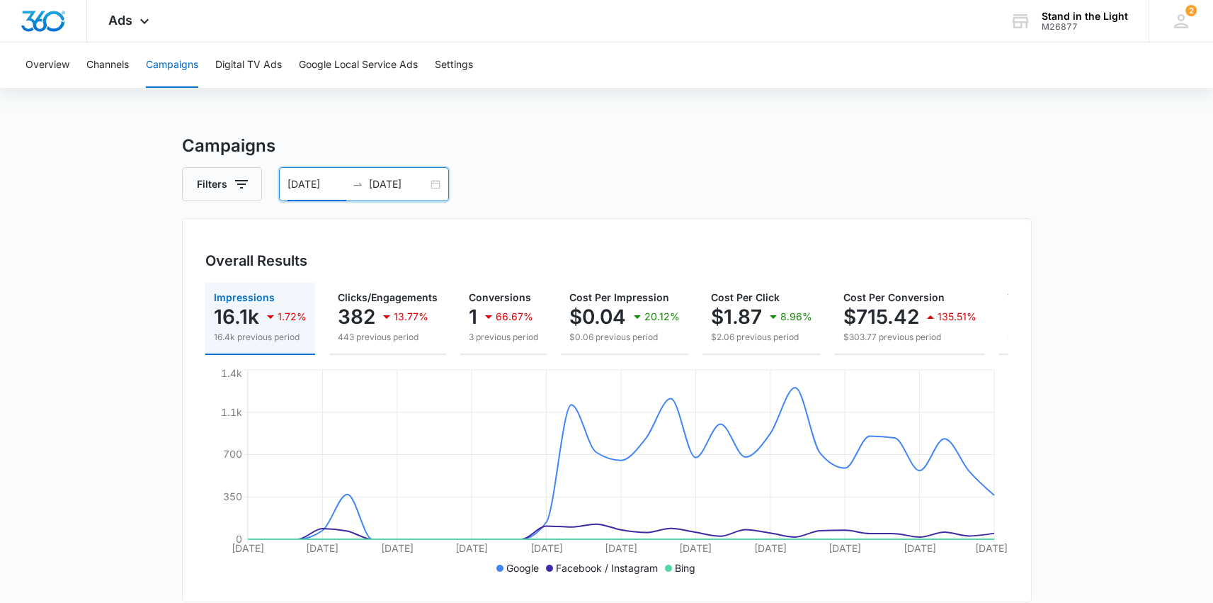
click at [314, 181] on input "[DATE]" at bounding box center [317, 184] width 59 height 16
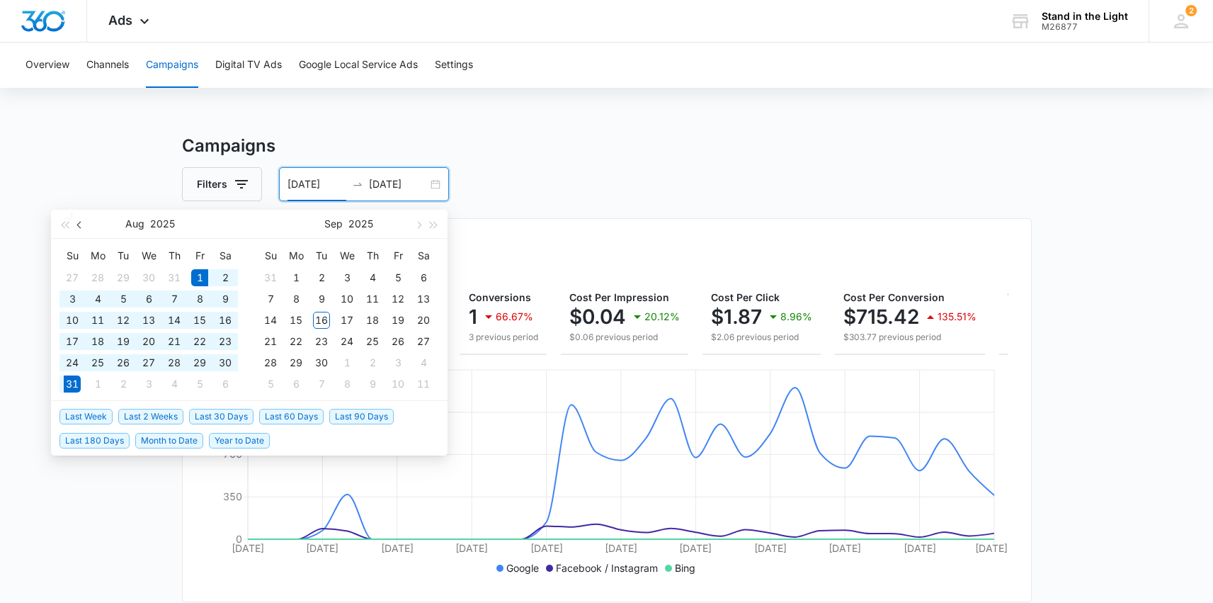
click at [81, 224] on span "button" at bounding box center [80, 224] width 7 height 7
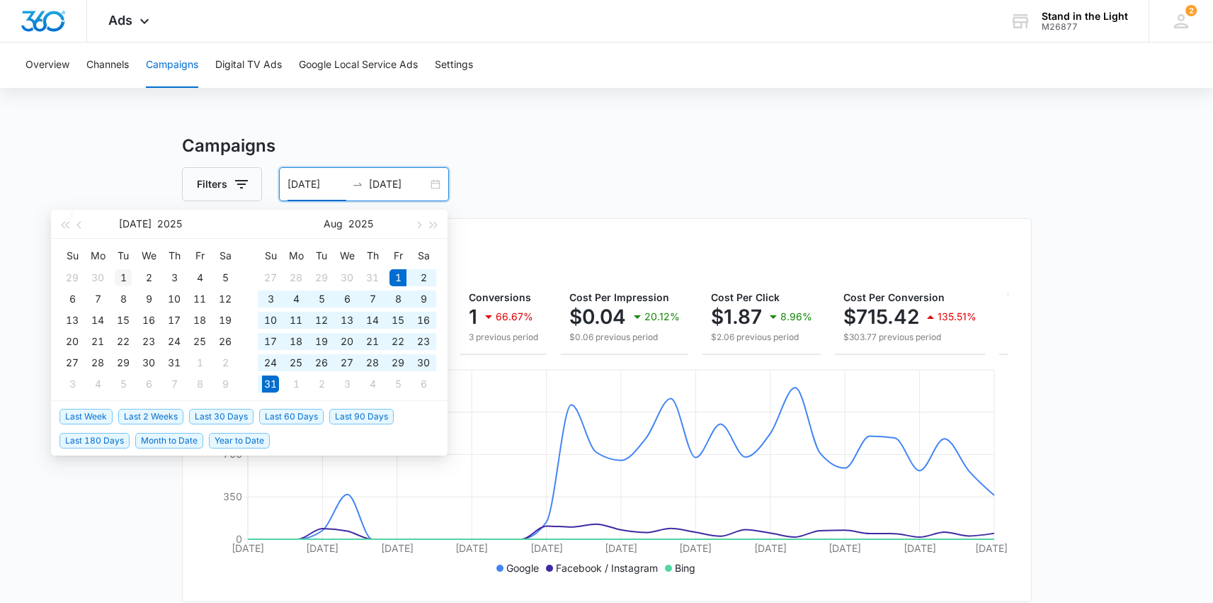
type input "[DATE]"
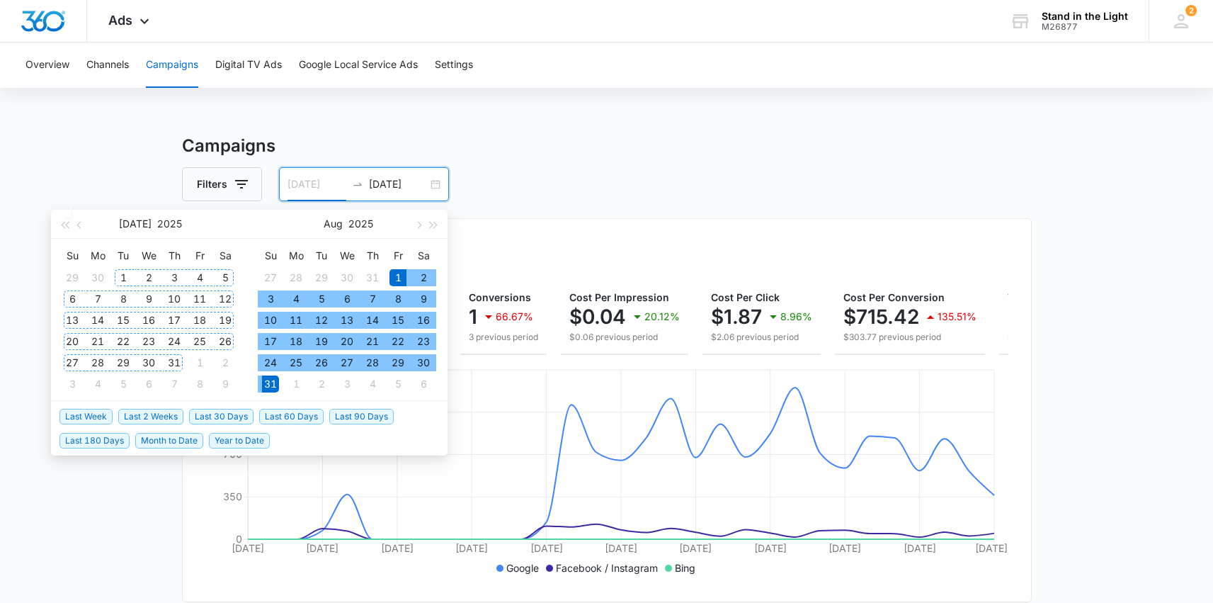
click at [122, 273] on div "1" at bounding box center [123, 277] width 17 height 17
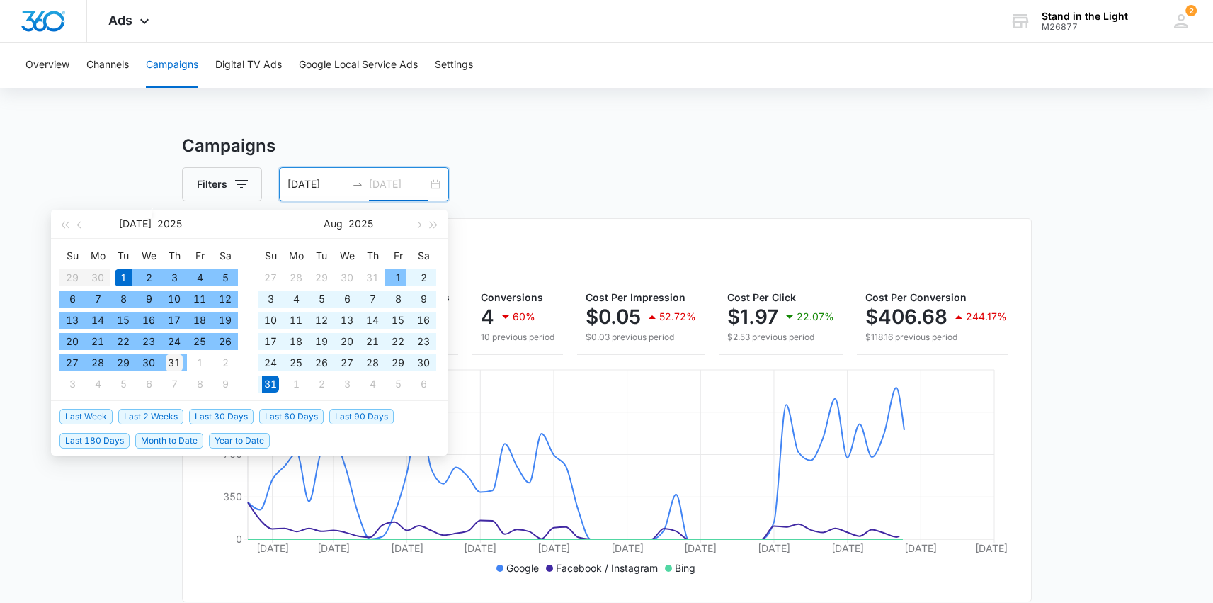
type input "[DATE]"
click at [179, 363] on div "31" at bounding box center [174, 362] width 17 height 17
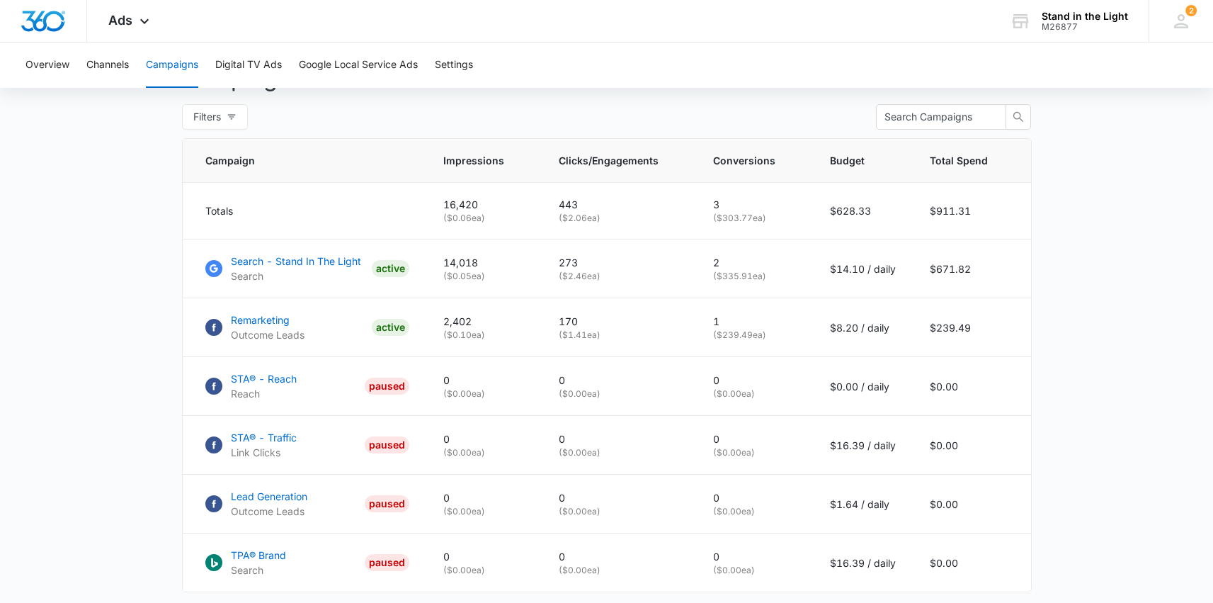
scroll to position [555, 0]
drag, startPoint x: 713, startPoint y: 283, endPoint x: 767, endPoint y: 281, distance: 53.9
click at [767, 281] on td "2 ( $335.91 ea)" at bounding box center [754, 267] width 117 height 59
click at [1063, 345] on main "Campaigns Filters [DATE] [DATE] Overall Results Impressions 16.4k 73.28% 9.5k p…" at bounding box center [606, 135] width 1213 height 1112
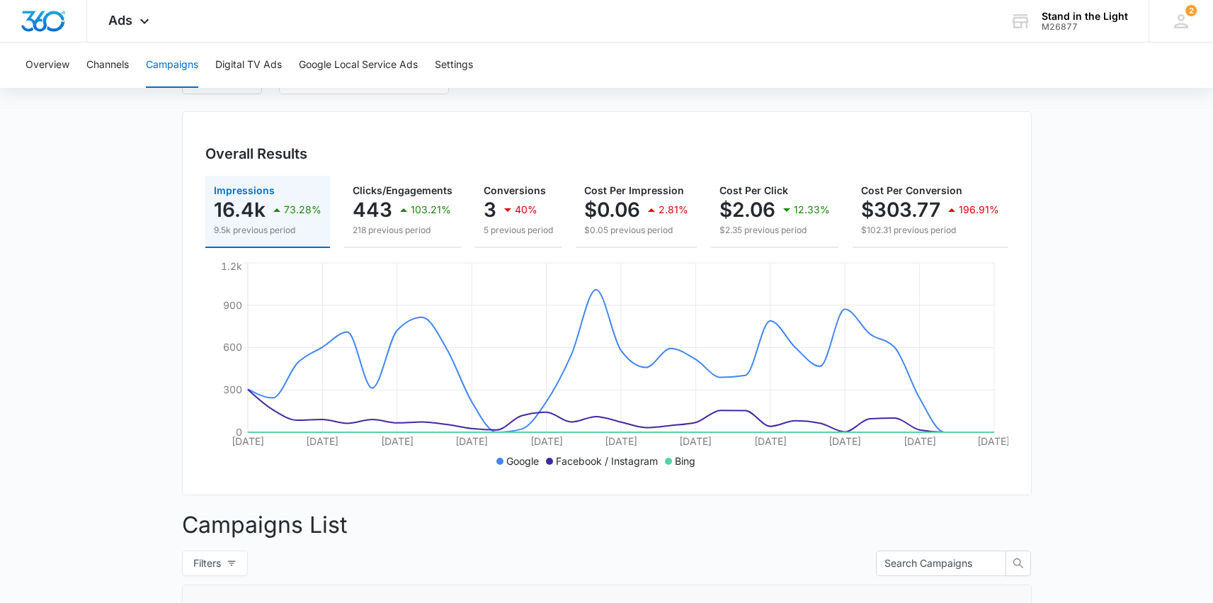
scroll to position [0, 0]
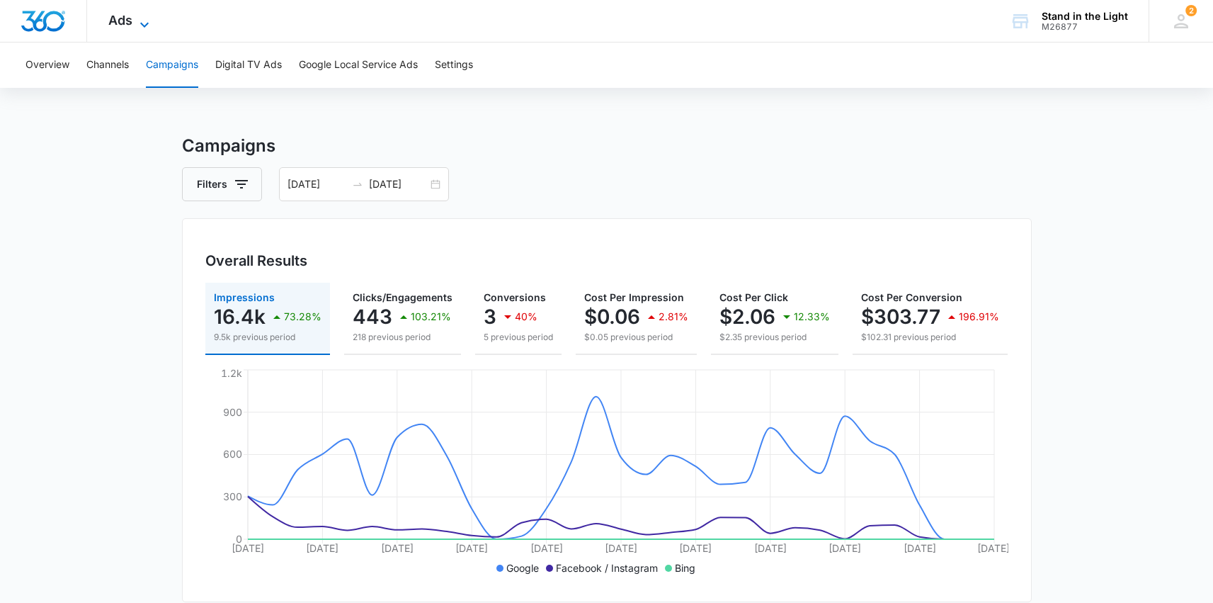
click at [142, 22] on icon at bounding box center [144, 24] width 17 height 17
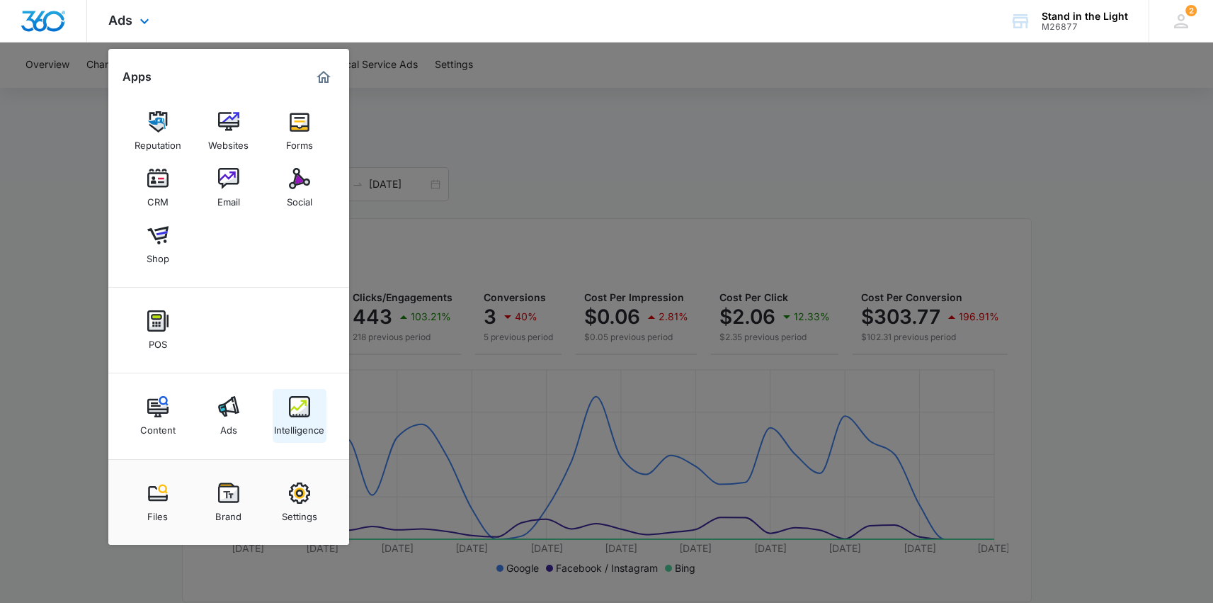
click at [302, 409] on img at bounding box center [299, 406] width 21 height 21
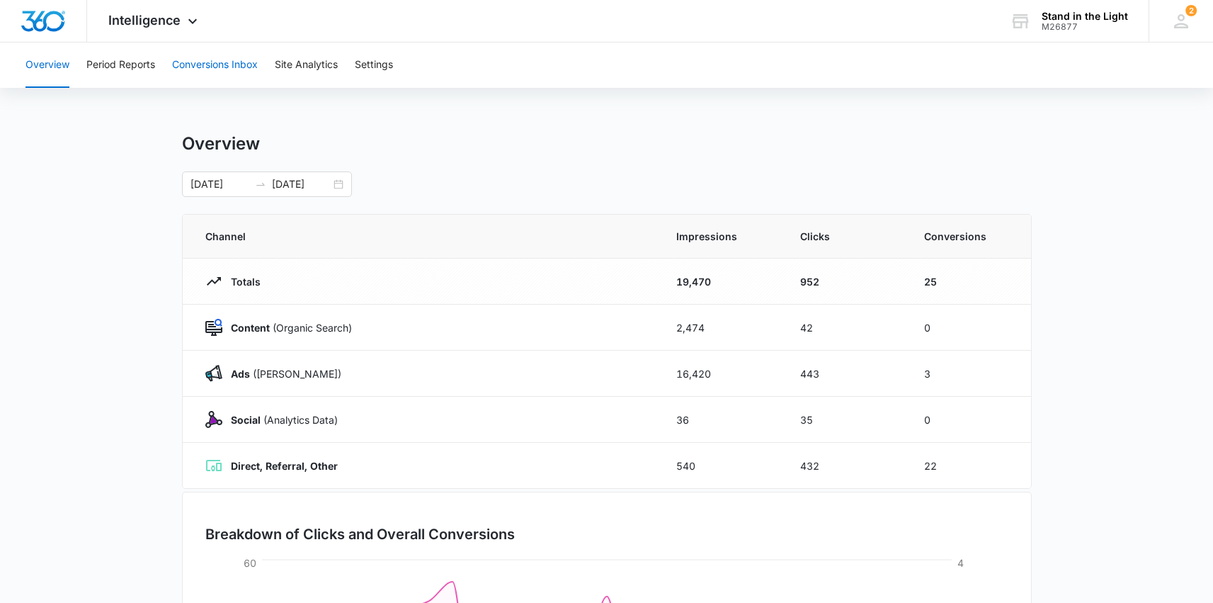
click at [232, 67] on button "Conversions Inbox" at bounding box center [215, 65] width 86 height 45
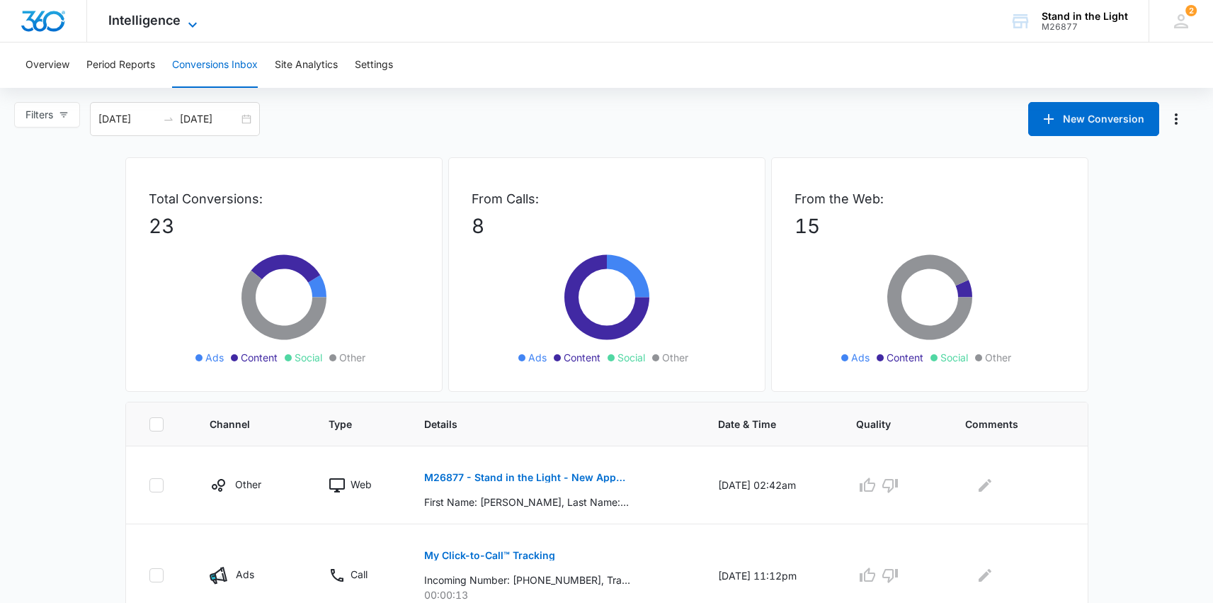
click at [154, 18] on span "Intelligence" at bounding box center [144, 20] width 72 height 15
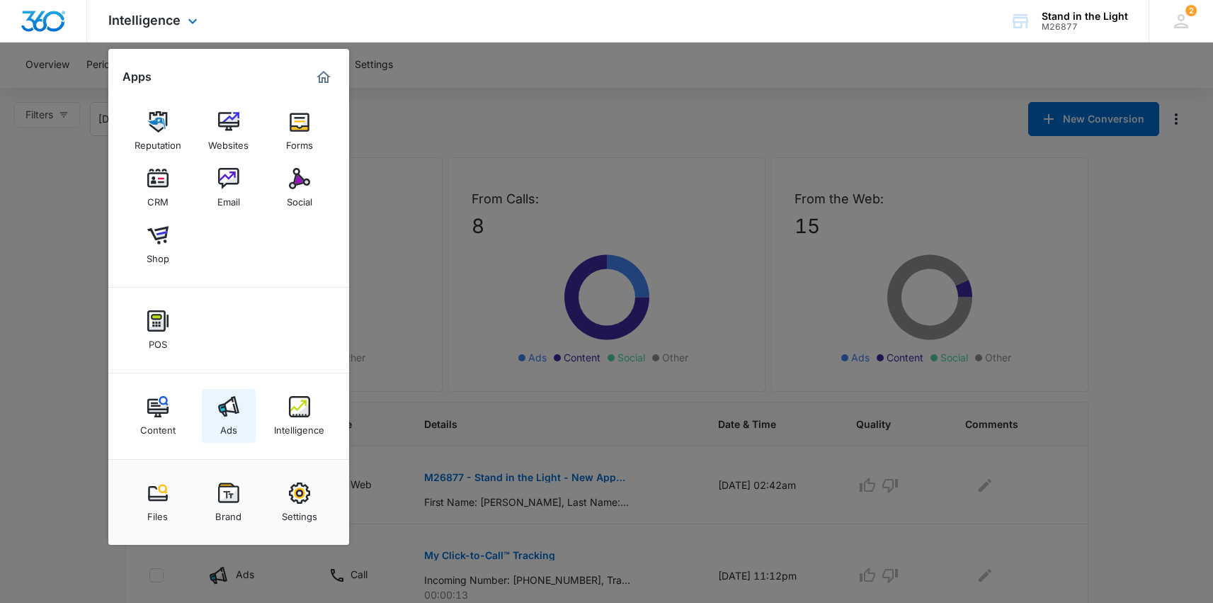
click at [222, 419] on div "Ads" at bounding box center [228, 426] width 17 height 18
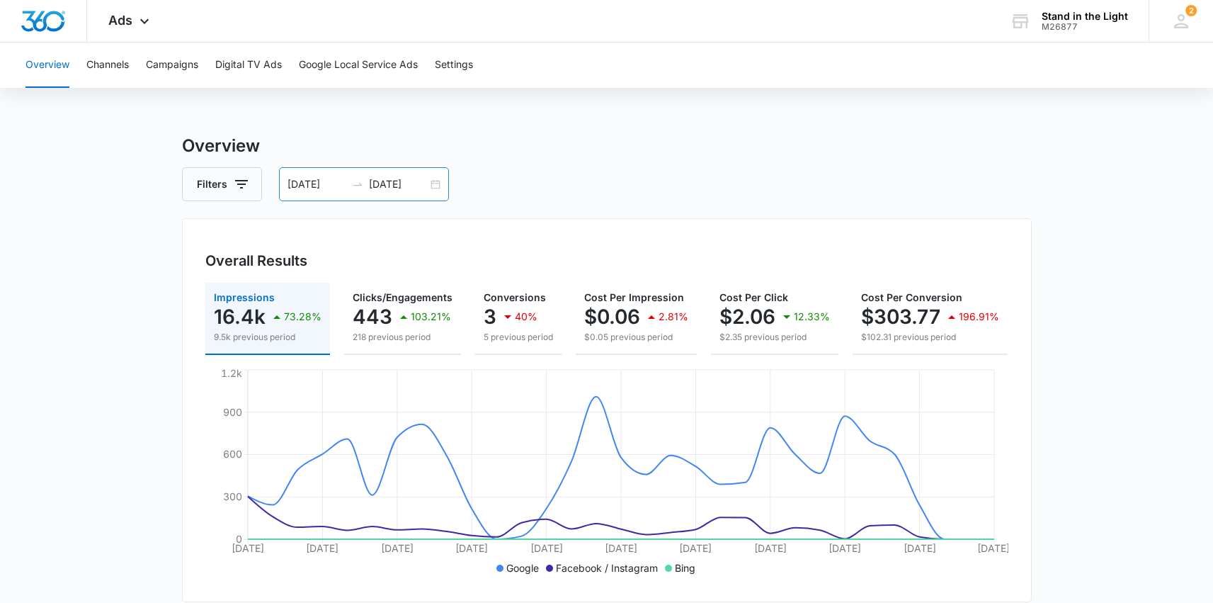
click at [435, 185] on div "[DATE] [DATE]" at bounding box center [364, 184] width 170 height 34
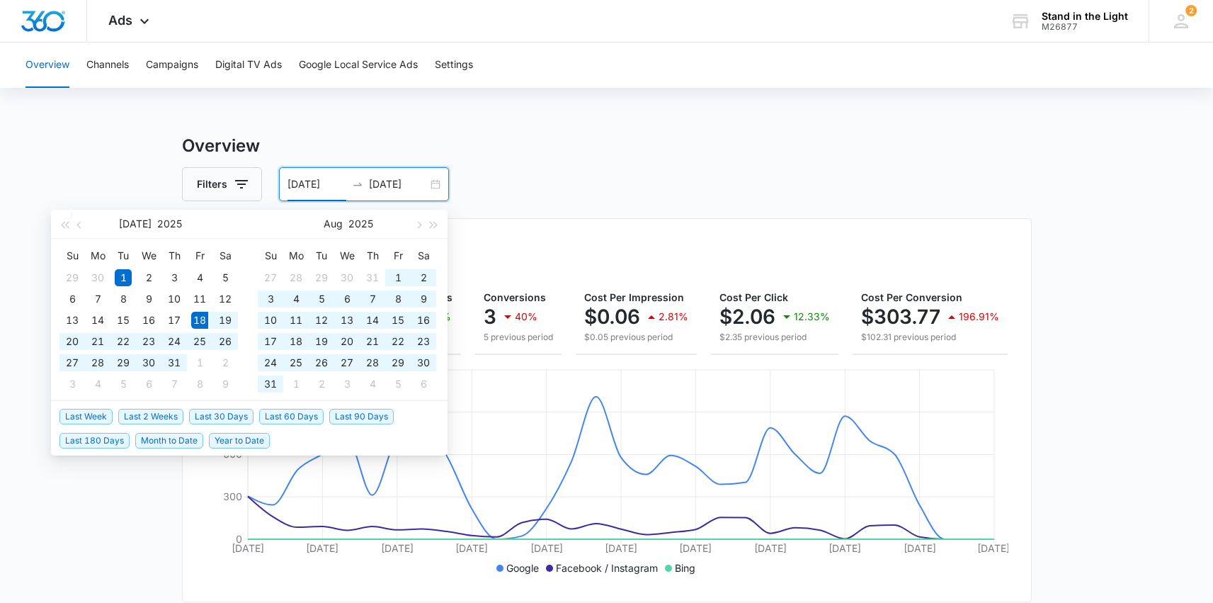
click at [302, 419] on span "Last 60 Days" at bounding box center [291, 417] width 64 height 16
type input "[DATE]"
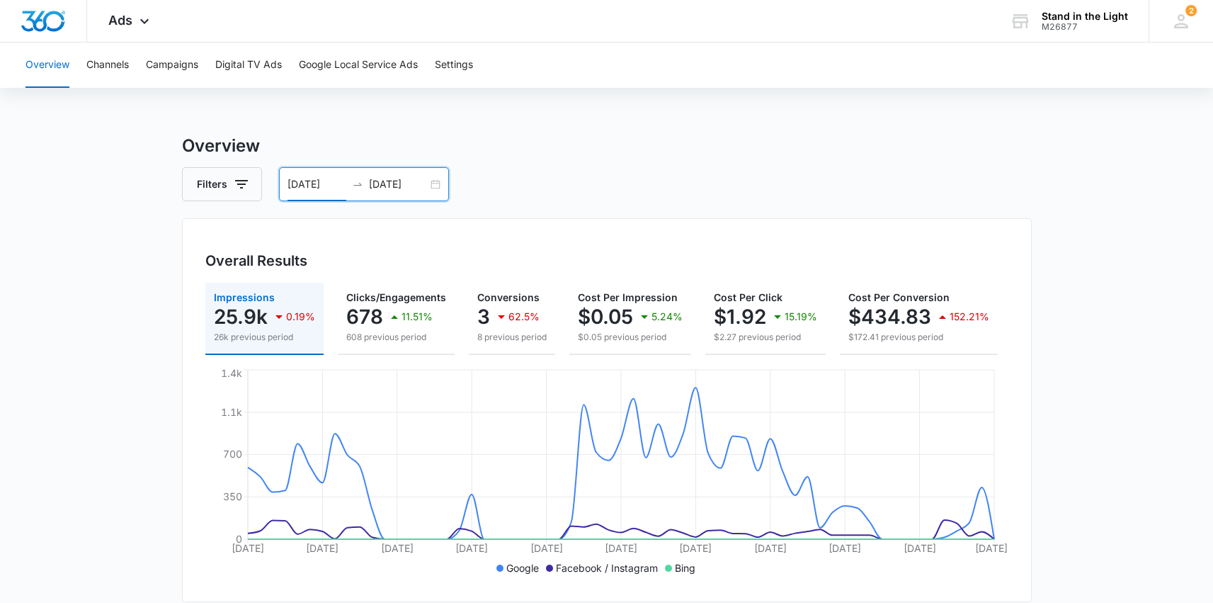
click at [435, 183] on div "[DATE] [DATE]" at bounding box center [364, 184] width 170 height 34
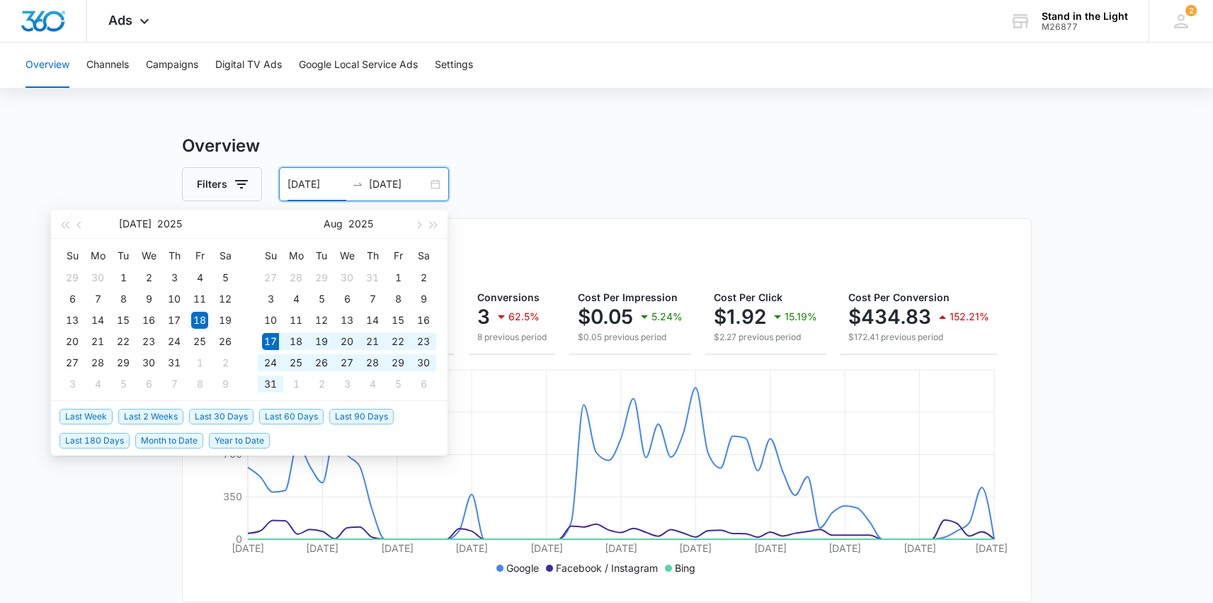
click at [221, 417] on span "Last 30 Days" at bounding box center [221, 417] width 64 height 16
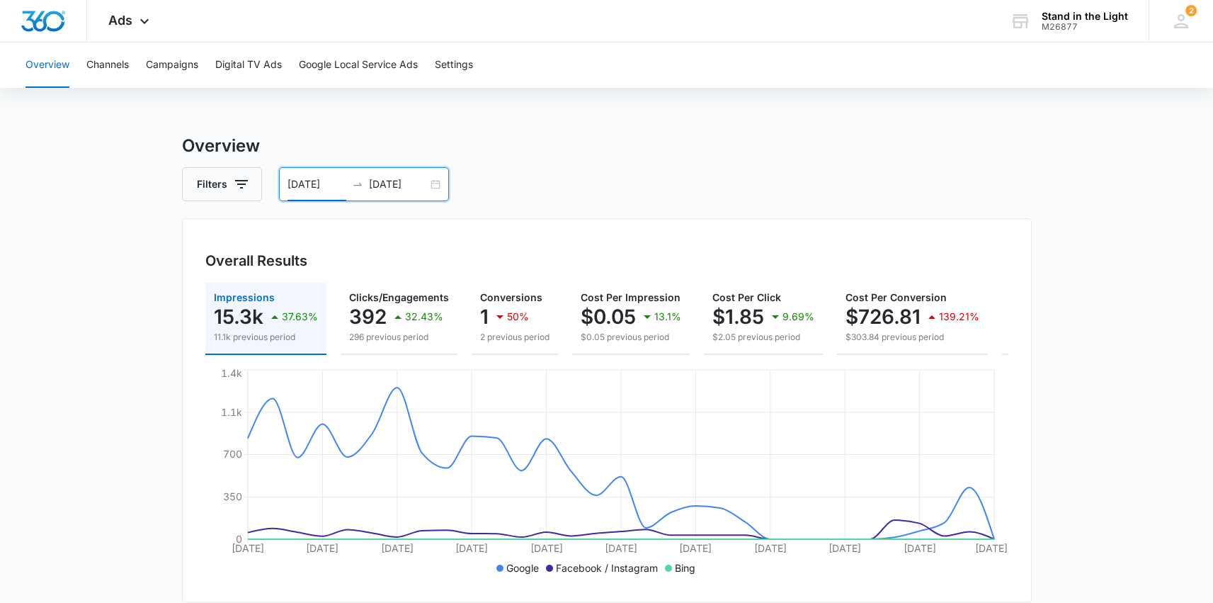
click at [434, 189] on div "[DATE] [DATE]" at bounding box center [364, 184] width 170 height 34
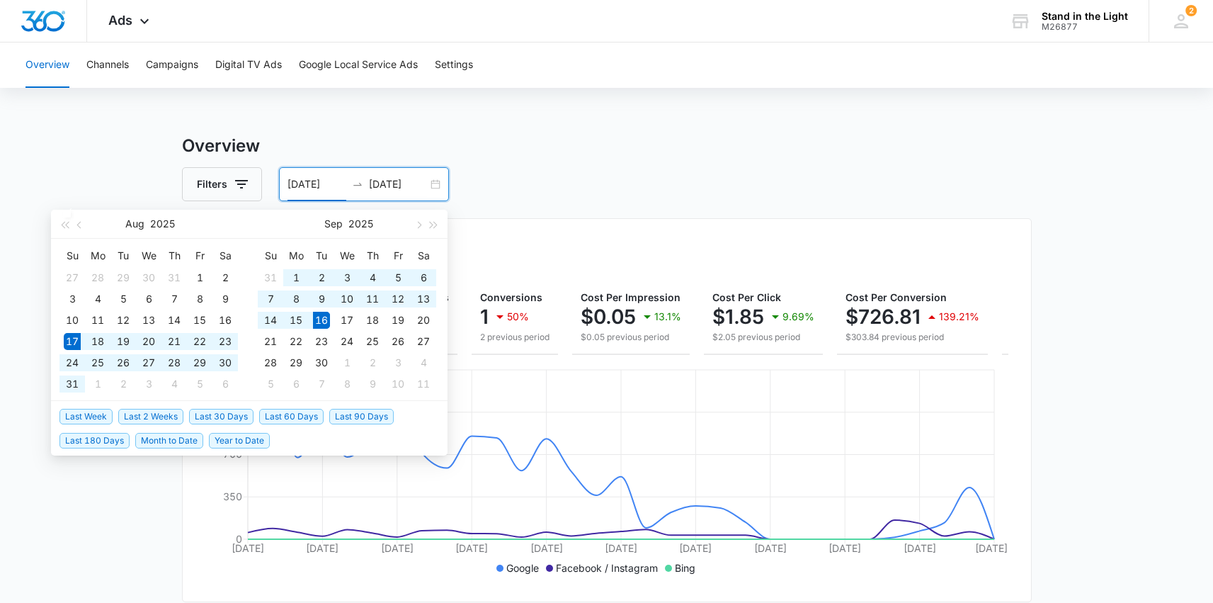
click at [434, 183] on div "[DATE] [DATE]" at bounding box center [364, 184] width 170 height 34
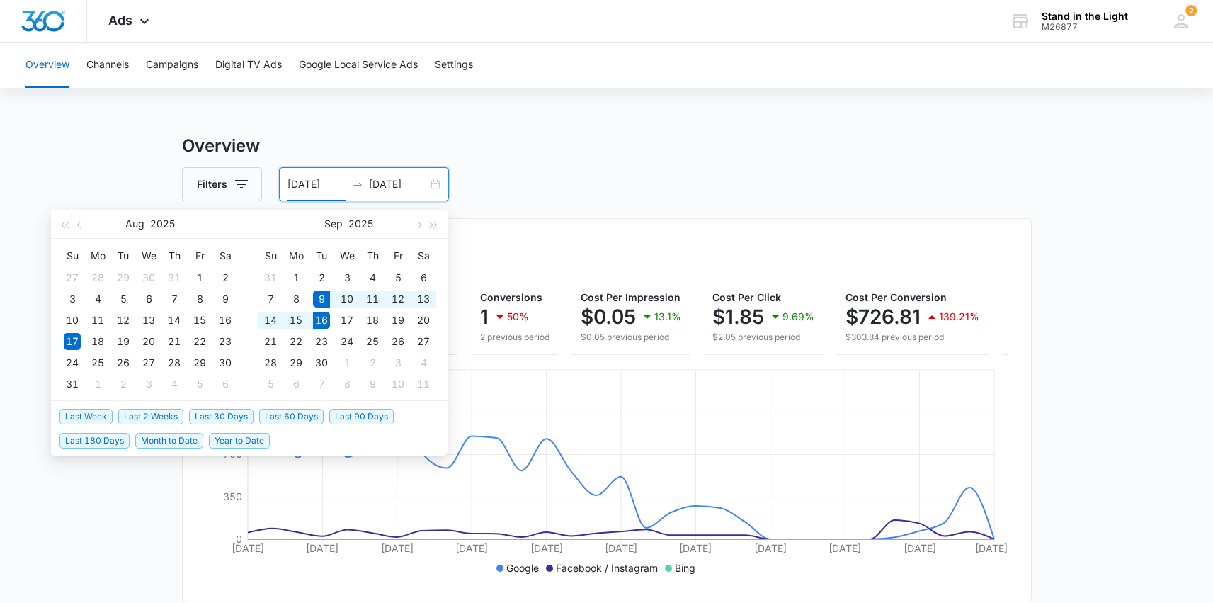
click at [105, 420] on span "Last Week" at bounding box center [86, 417] width 53 height 16
type input "[DATE]"
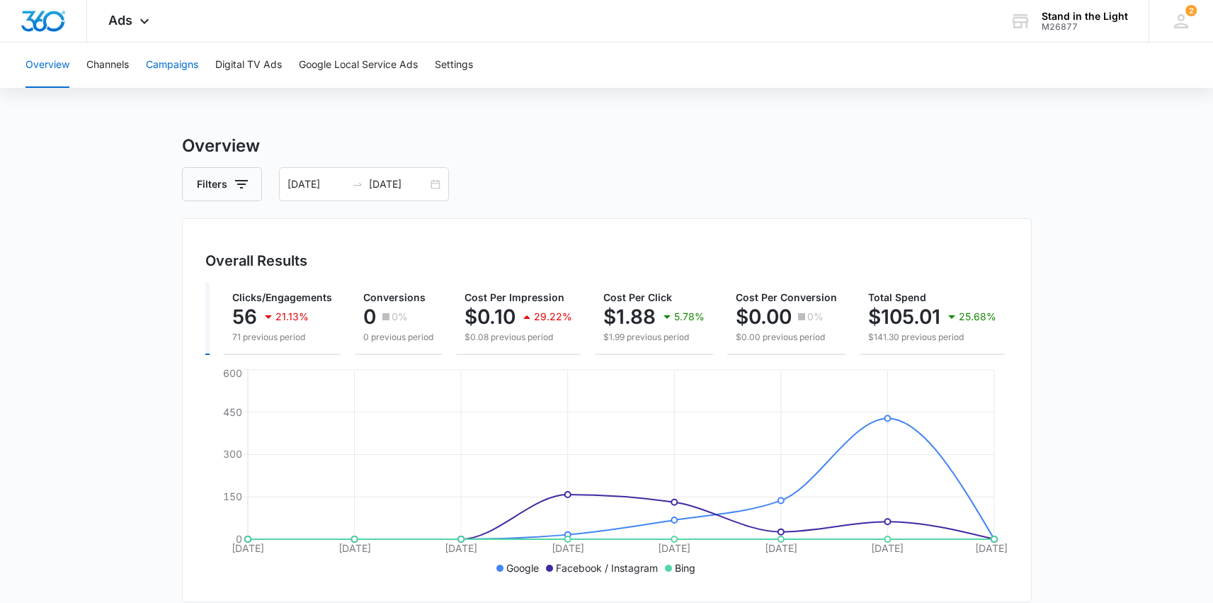
click at [185, 69] on button "Campaigns" at bounding box center [172, 65] width 52 height 45
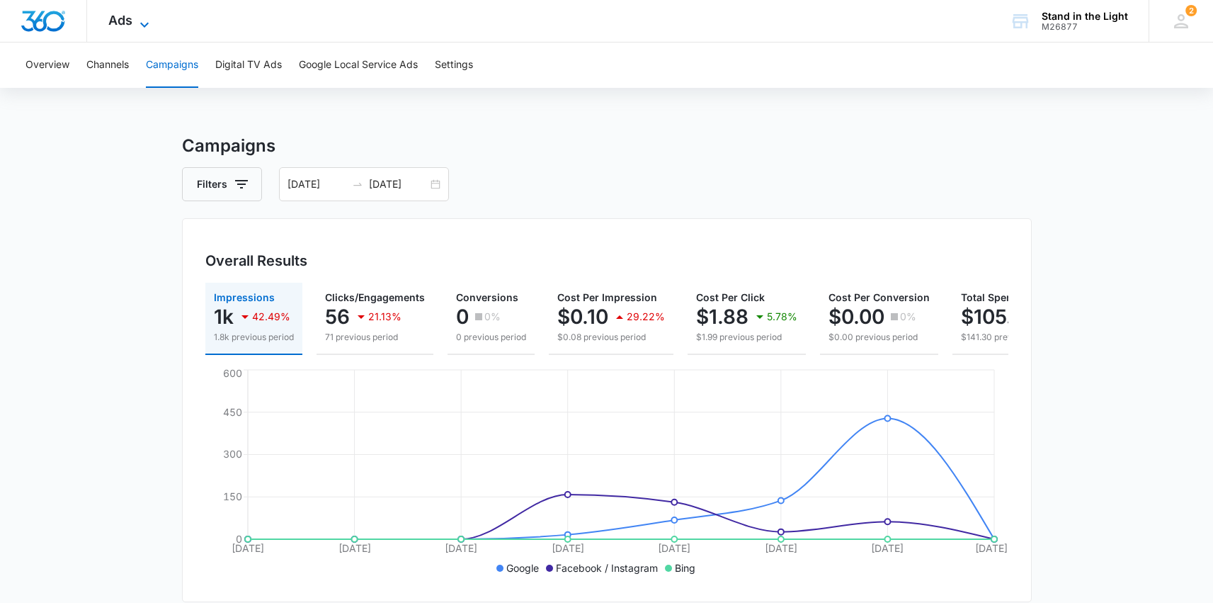
click at [116, 23] on span "Ads" at bounding box center [120, 20] width 24 height 15
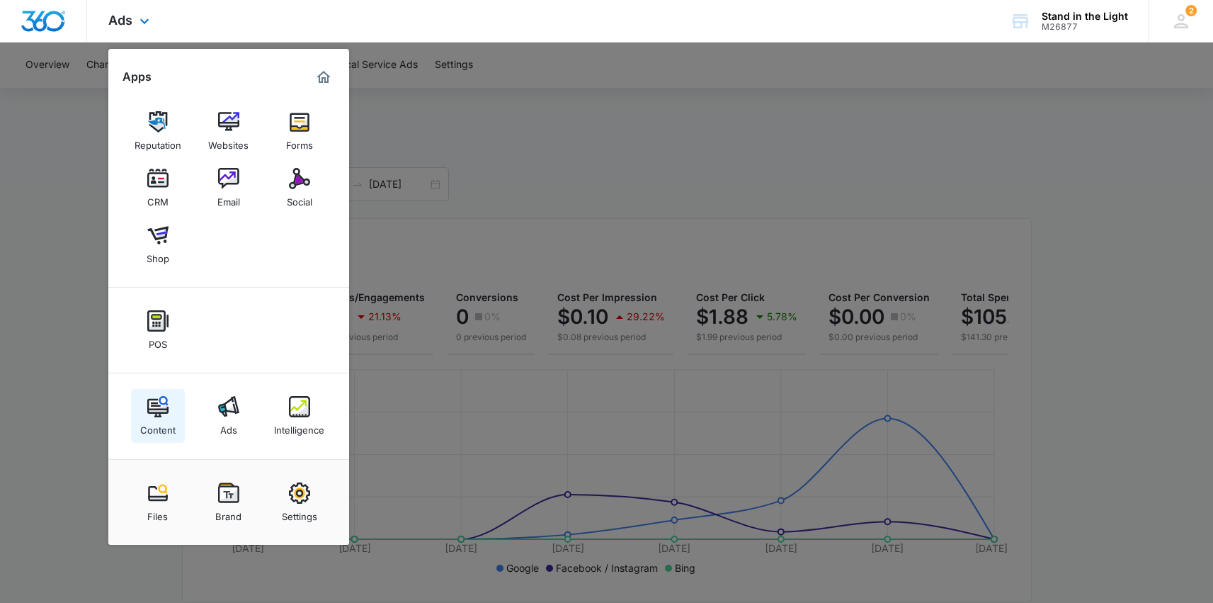
click at [152, 426] on div "Content" at bounding box center [157, 426] width 35 height 18
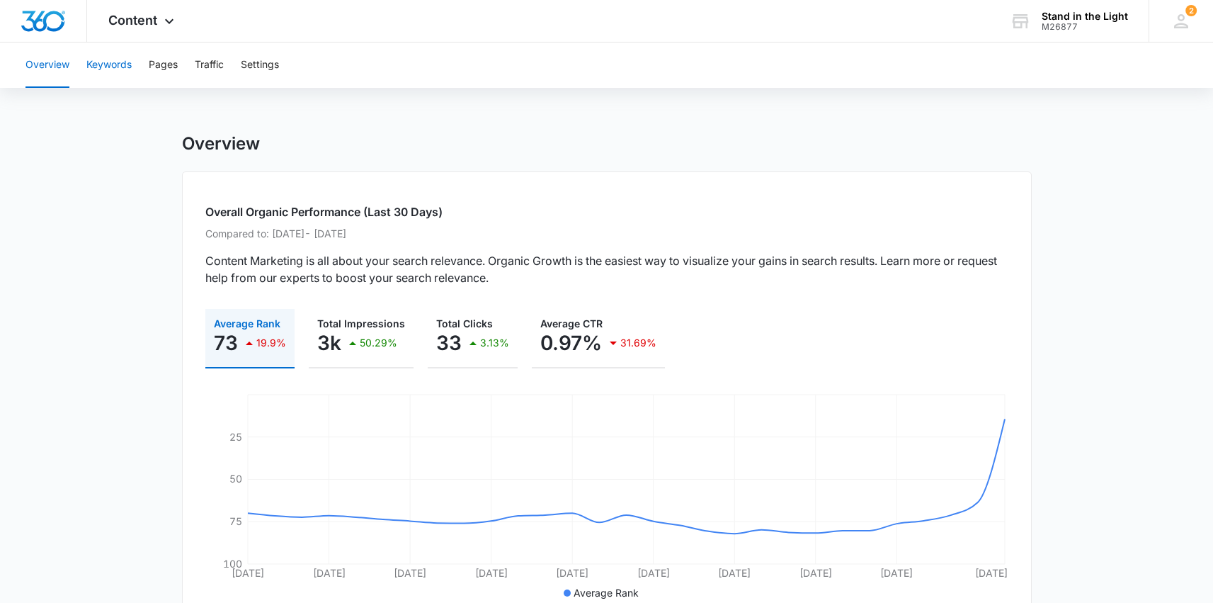
click at [104, 64] on button "Keywords" at bounding box center [108, 65] width 45 height 45
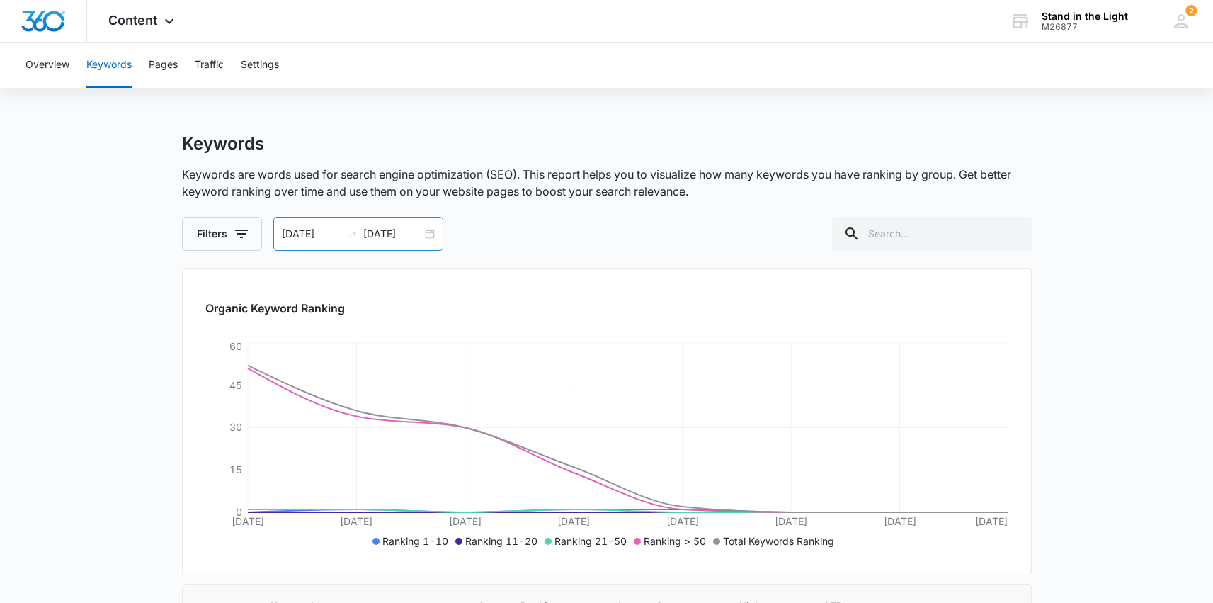
click at [429, 233] on div "[DATE] [DATE]" at bounding box center [358, 234] width 170 height 34
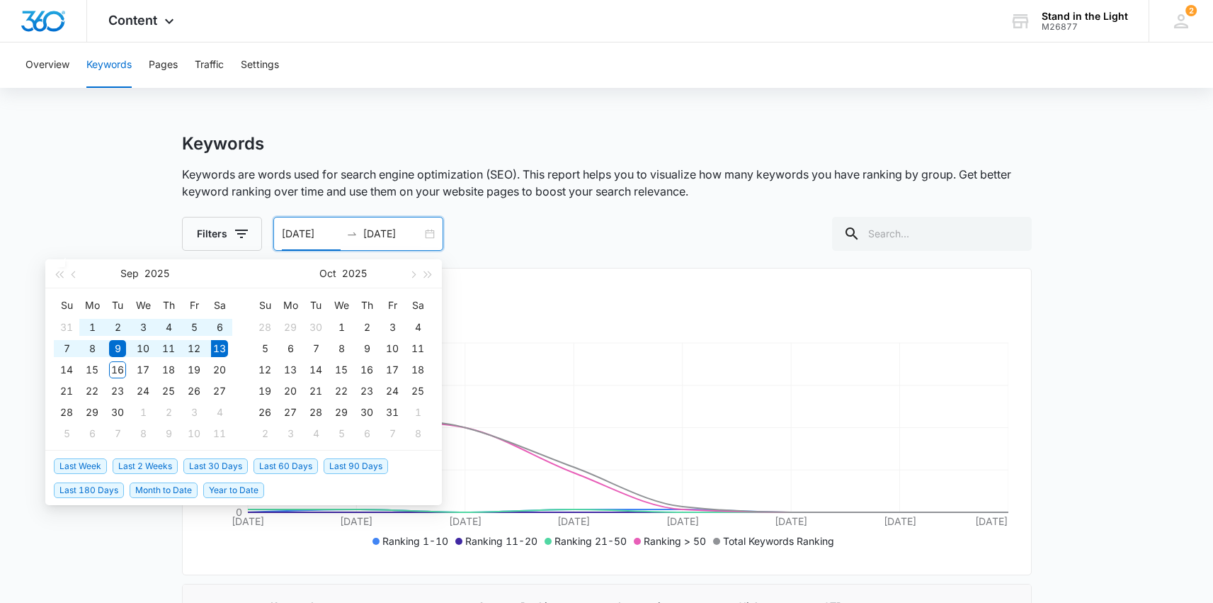
click at [274, 468] on span "Last 60 Days" at bounding box center [286, 466] width 64 height 16
type input "[DATE]"
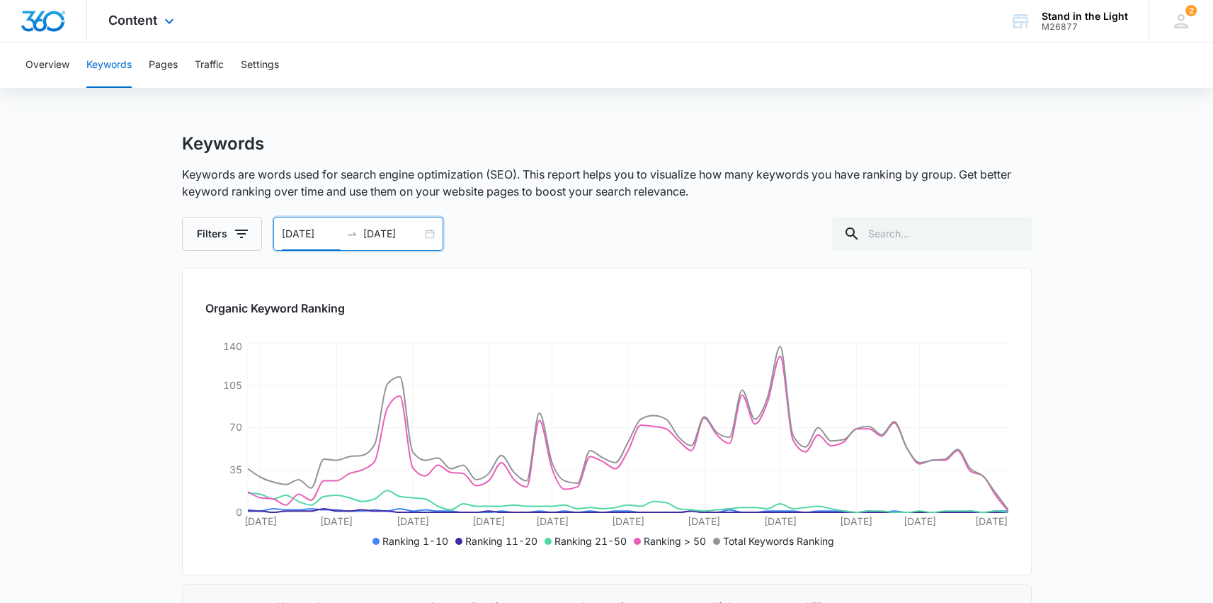
click at [158, 27] on div "Content Apps Reputation Websites Forms CRM Email Social Shop POS Content Ads In…" at bounding box center [143, 21] width 112 height 42
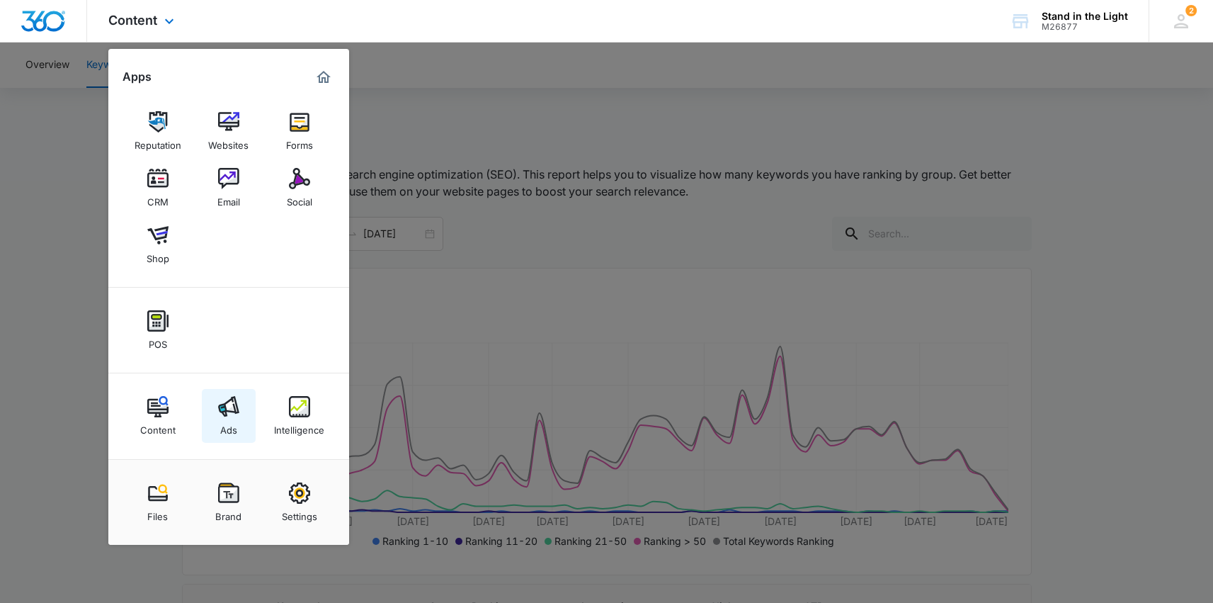
click at [232, 414] on img at bounding box center [228, 406] width 21 height 21
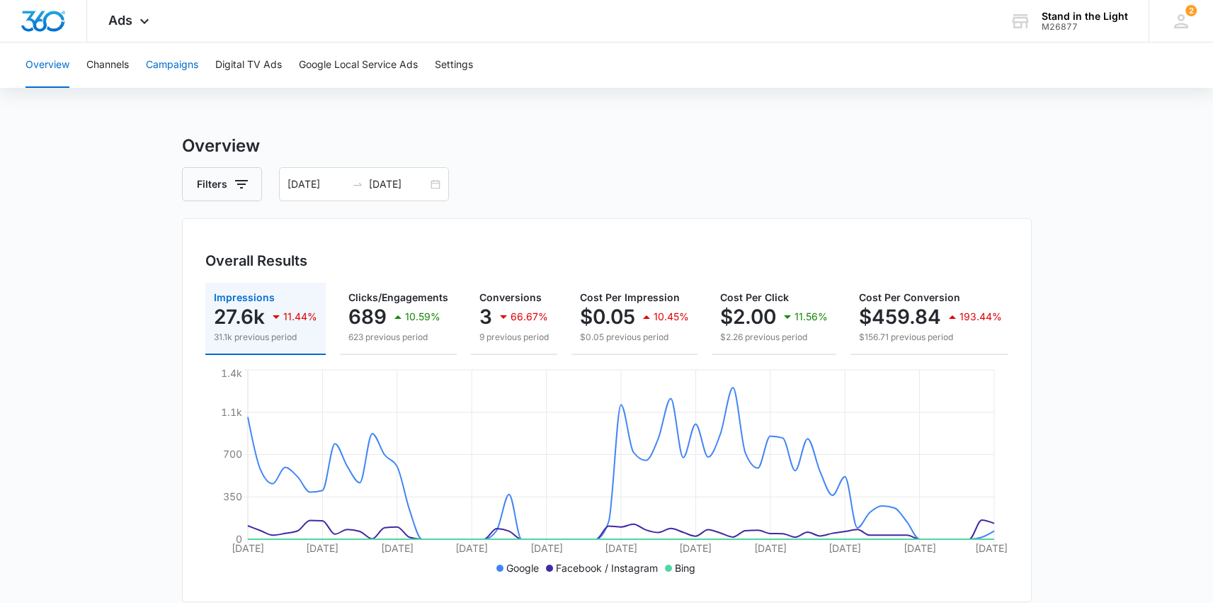
click at [174, 71] on button "Campaigns" at bounding box center [172, 65] width 52 height 45
click at [434, 182] on div "[DATE] [DATE]" at bounding box center [364, 184] width 170 height 34
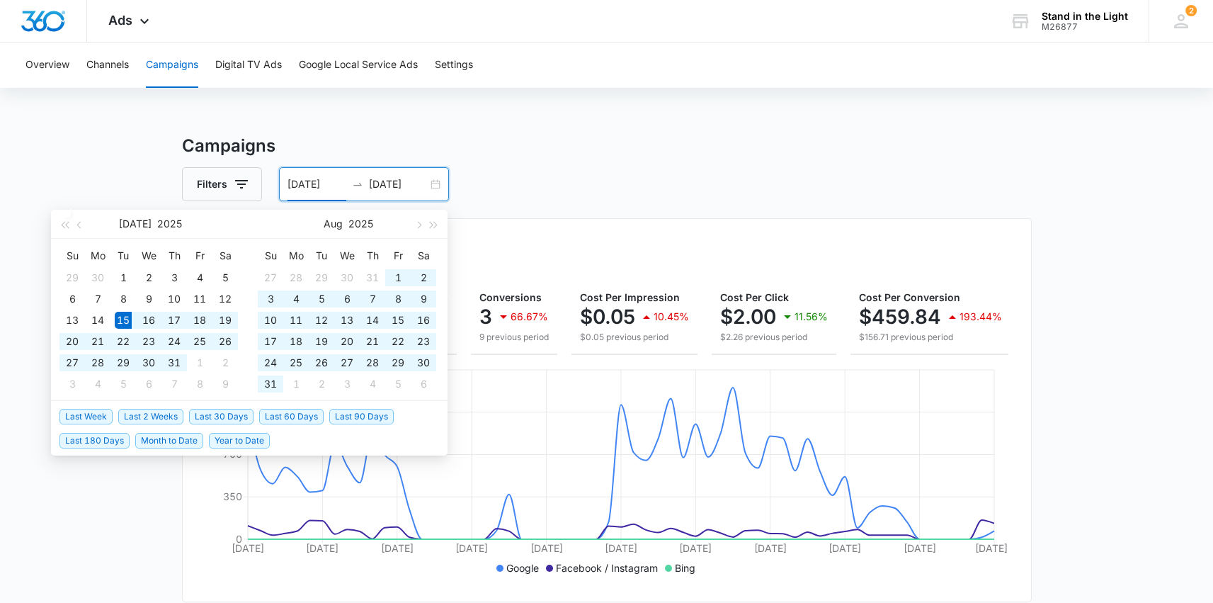
click at [298, 185] on input "[DATE]" at bounding box center [317, 184] width 59 height 16
click at [80, 224] on span "button" at bounding box center [80, 224] width 7 height 7
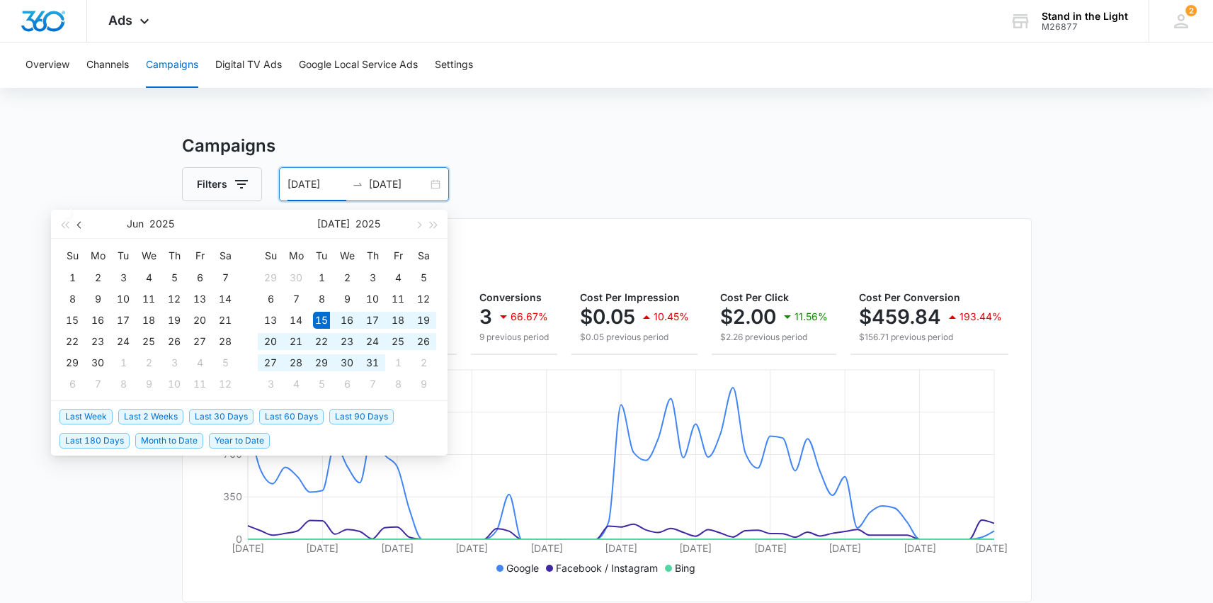
click at [80, 224] on span "button" at bounding box center [80, 224] width 7 height 7
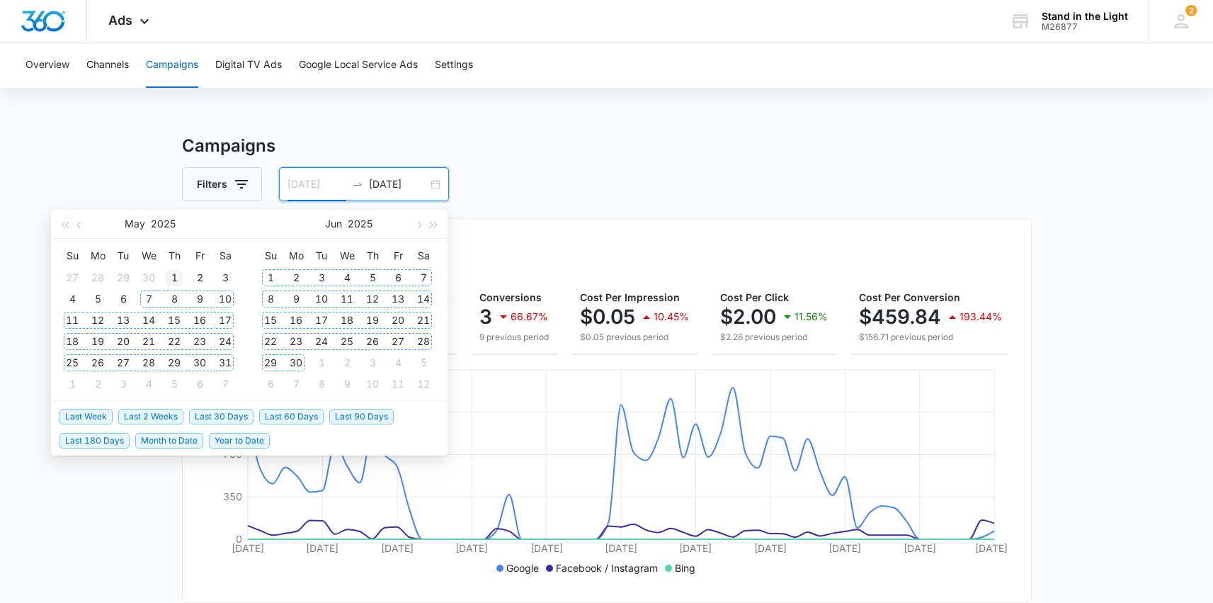
type input "[DATE]"
click at [168, 276] on div "1" at bounding box center [174, 277] width 17 height 17
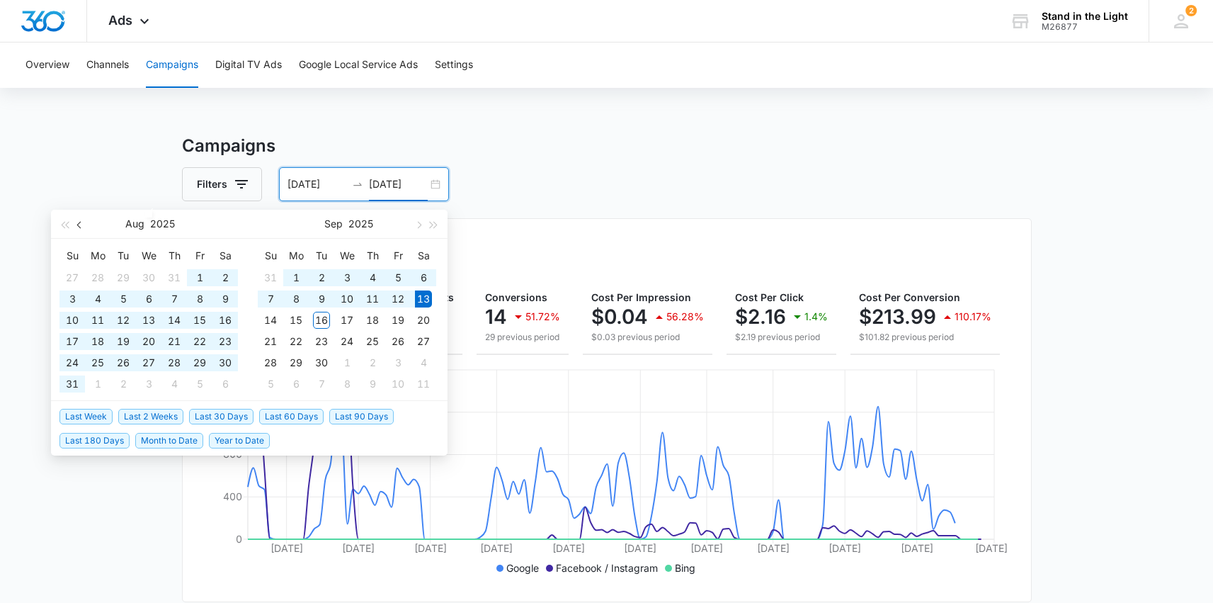
click at [83, 225] on button "button" at bounding box center [80, 224] width 16 height 28
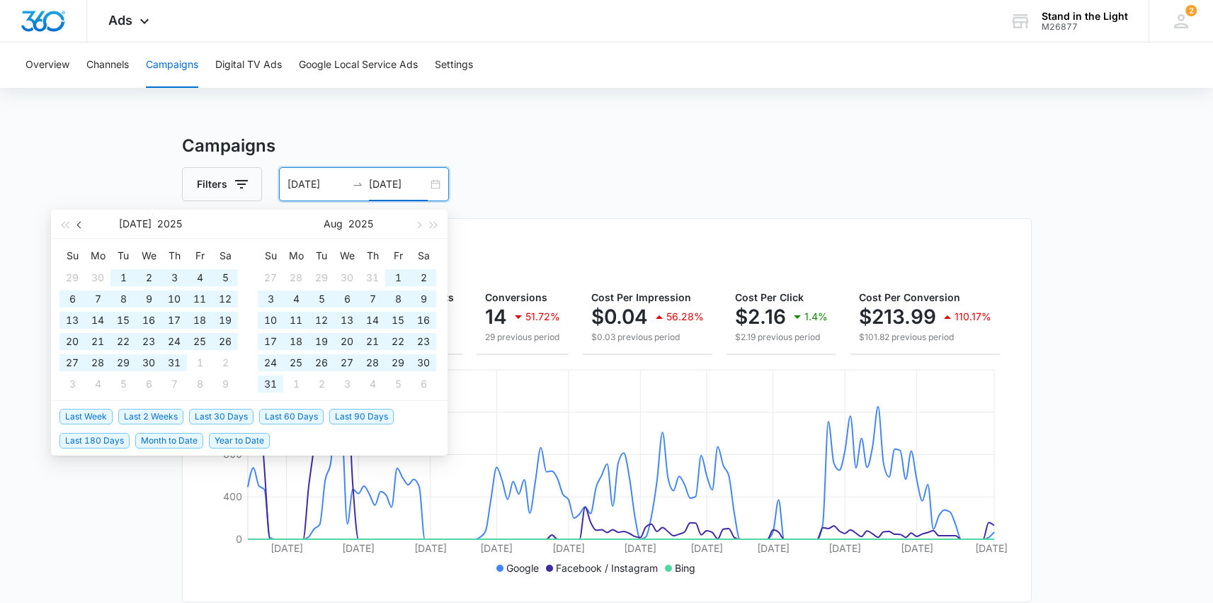
click at [83, 225] on button "button" at bounding box center [80, 224] width 16 height 28
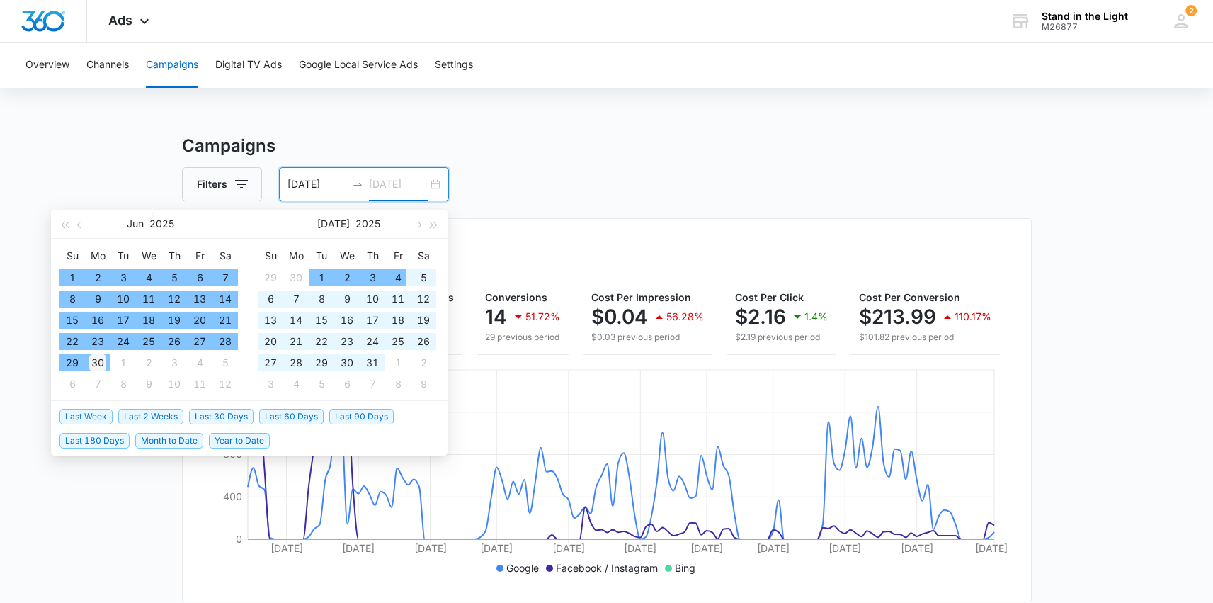
type input "[DATE]"
click at [99, 361] on div "30" at bounding box center [97, 362] width 17 height 17
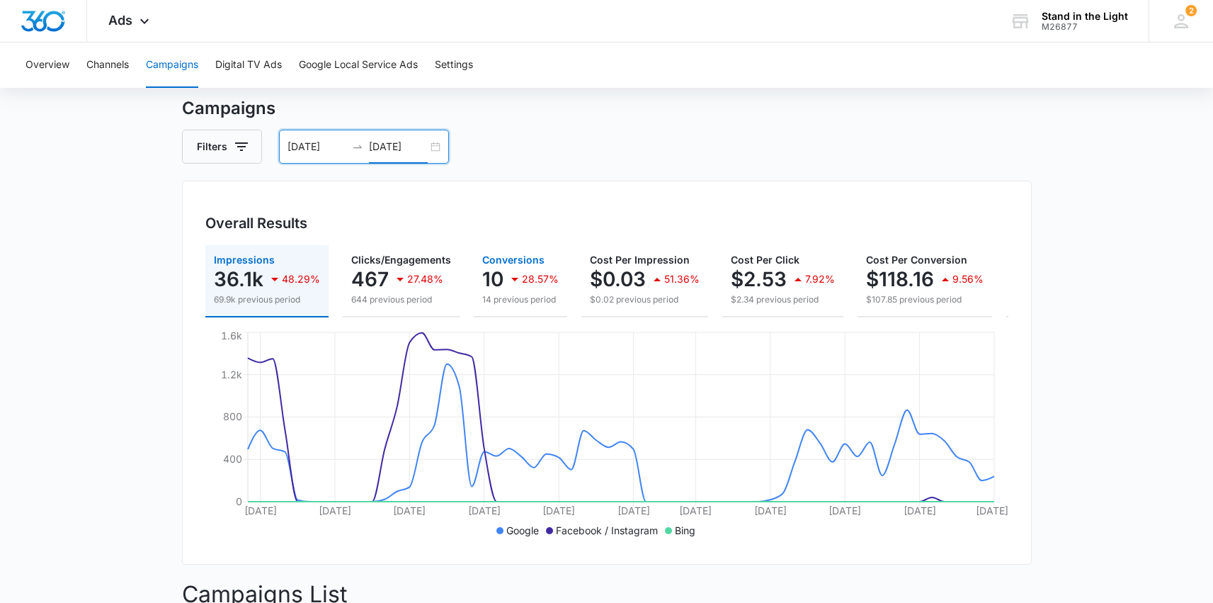
scroll to position [28, 0]
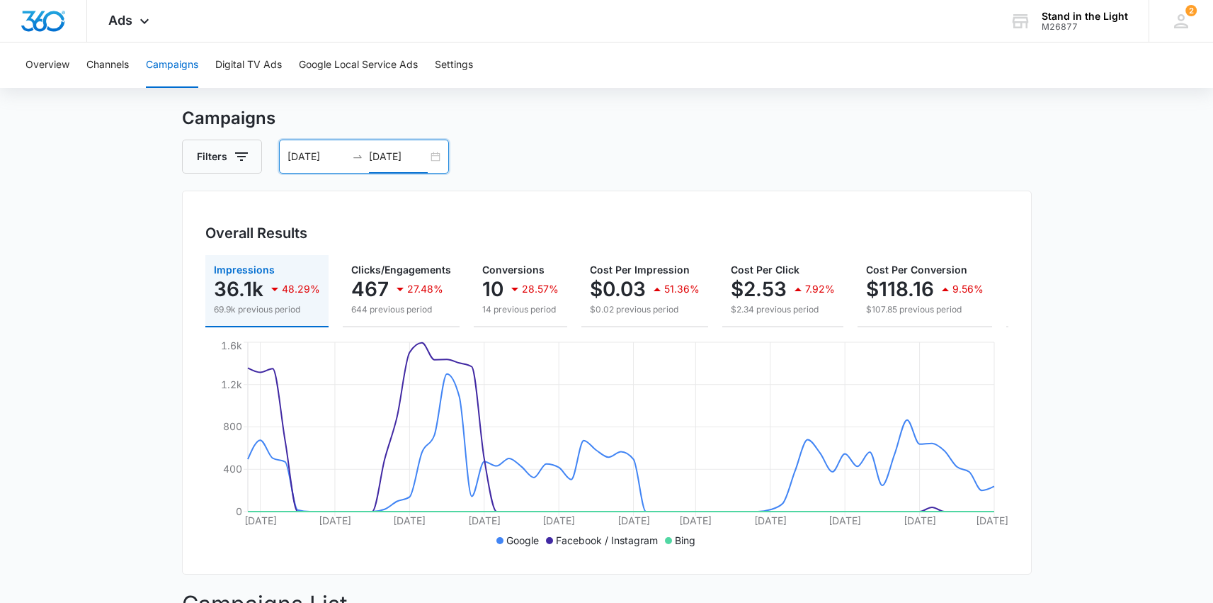
click at [433, 158] on div "[DATE] [DATE]" at bounding box center [364, 157] width 170 height 34
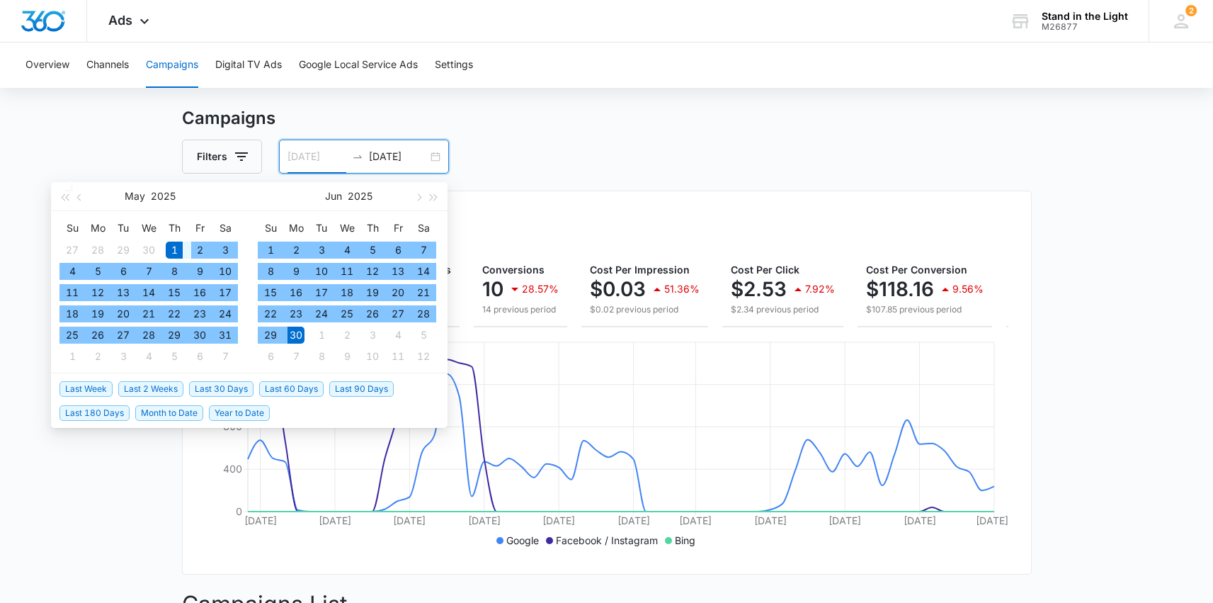
type input "[DATE]"
click at [172, 250] on div "1" at bounding box center [174, 250] width 17 height 17
type input "[DATE]"
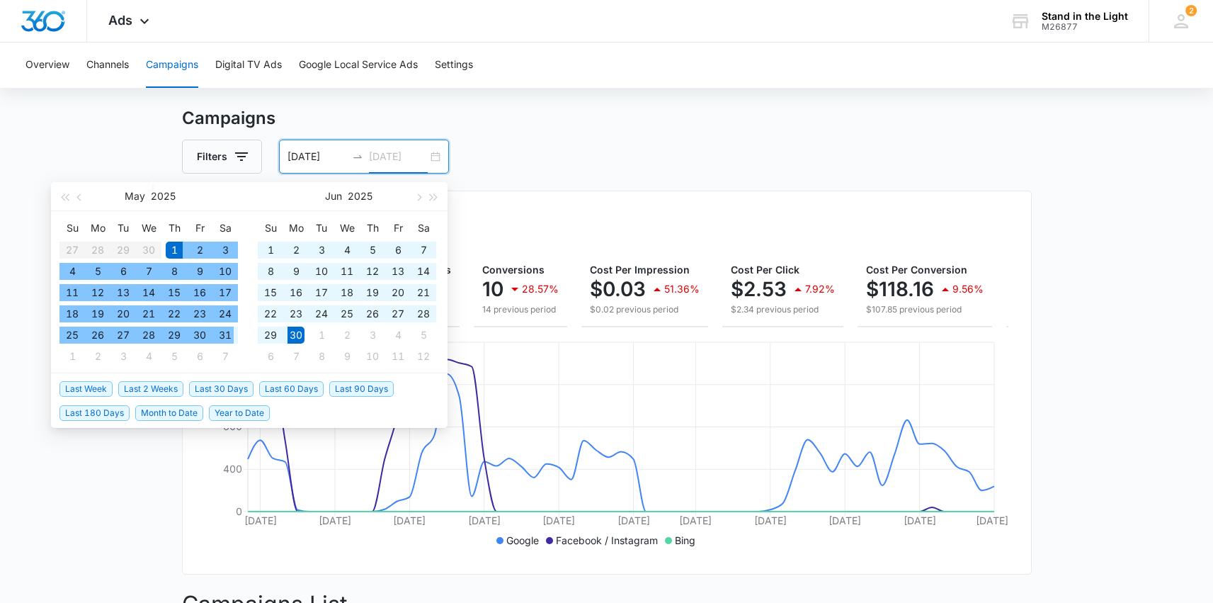
click at [226, 336] on div "31" at bounding box center [225, 335] width 17 height 17
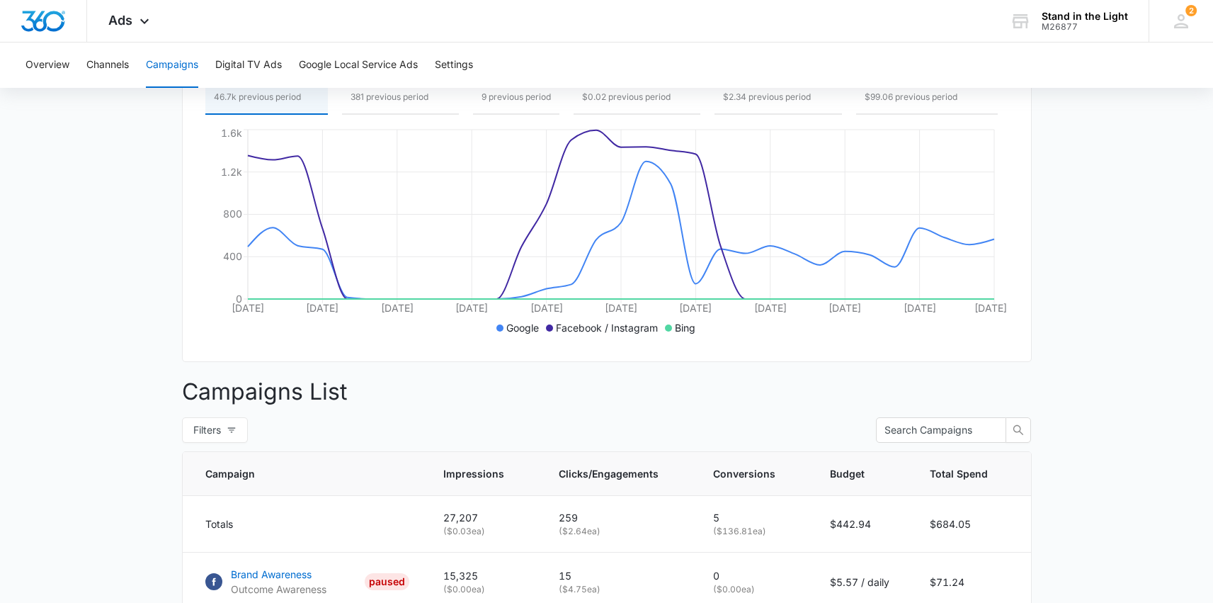
scroll to position [0, 0]
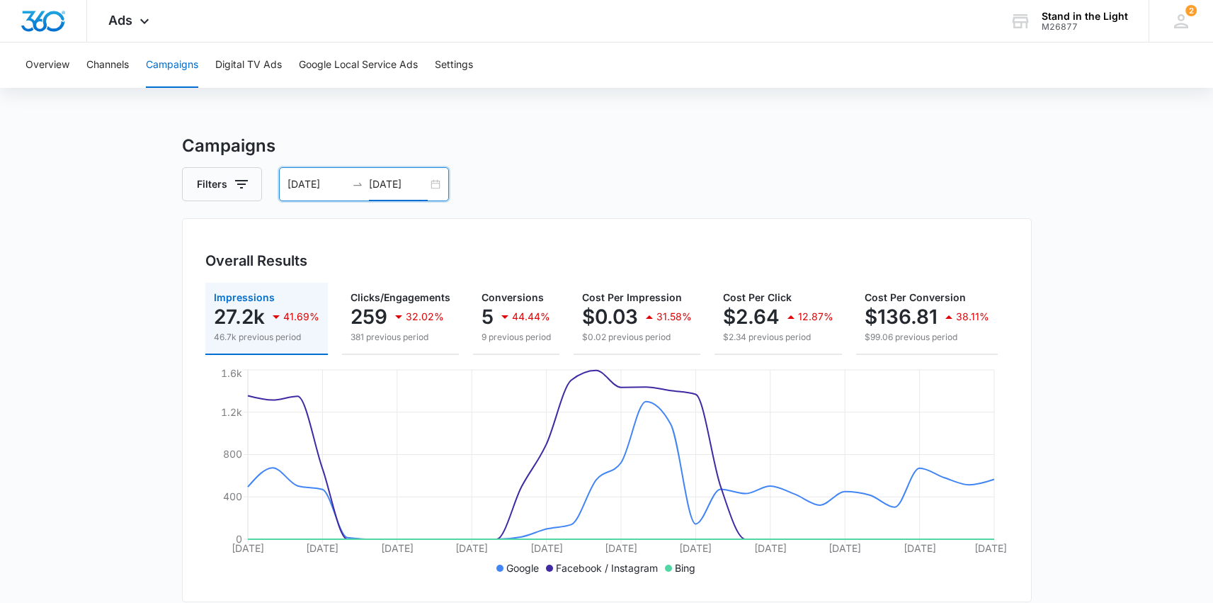
click at [436, 187] on div "[DATE] [DATE]" at bounding box center [364, 184] width 170 height 34
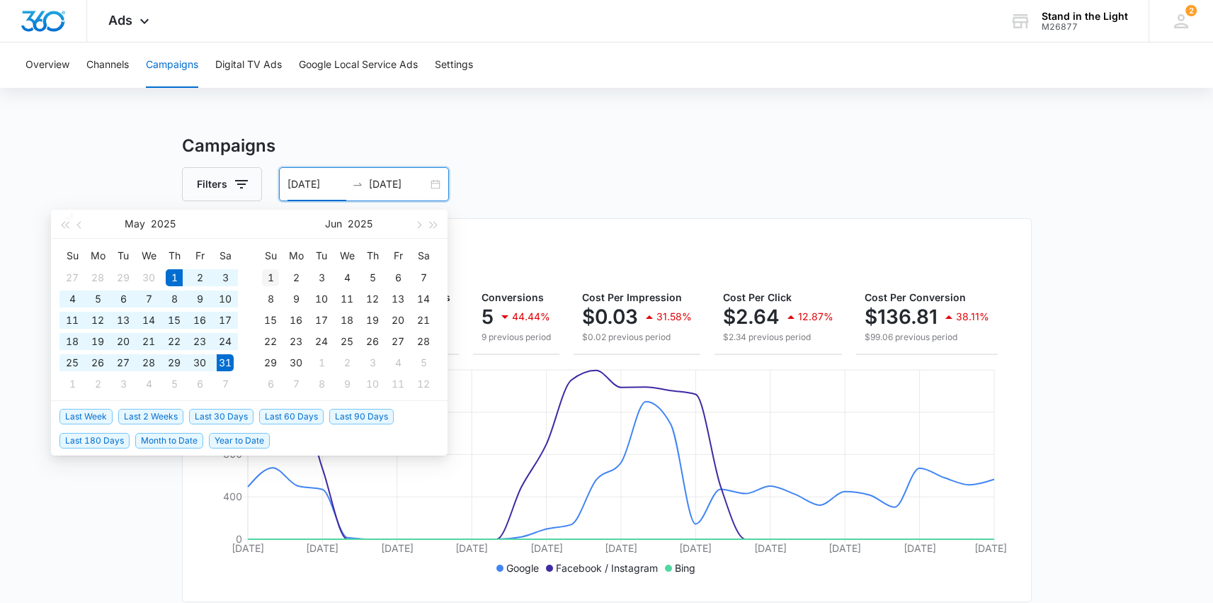
type input "[DATE]"
click at [271, 273] on div "1" at bounding box center [270, 277] width 17 height 17
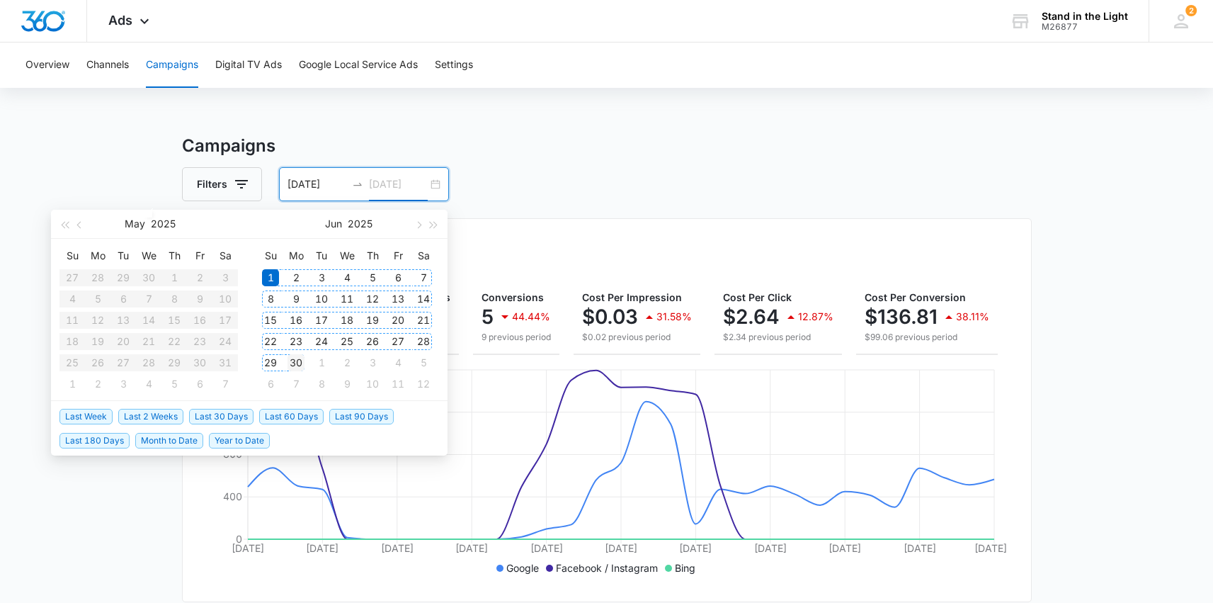
type input "[DATE]"
click at [302, 363] on div "30" at bounding box center [296, 362] width 17 height 17
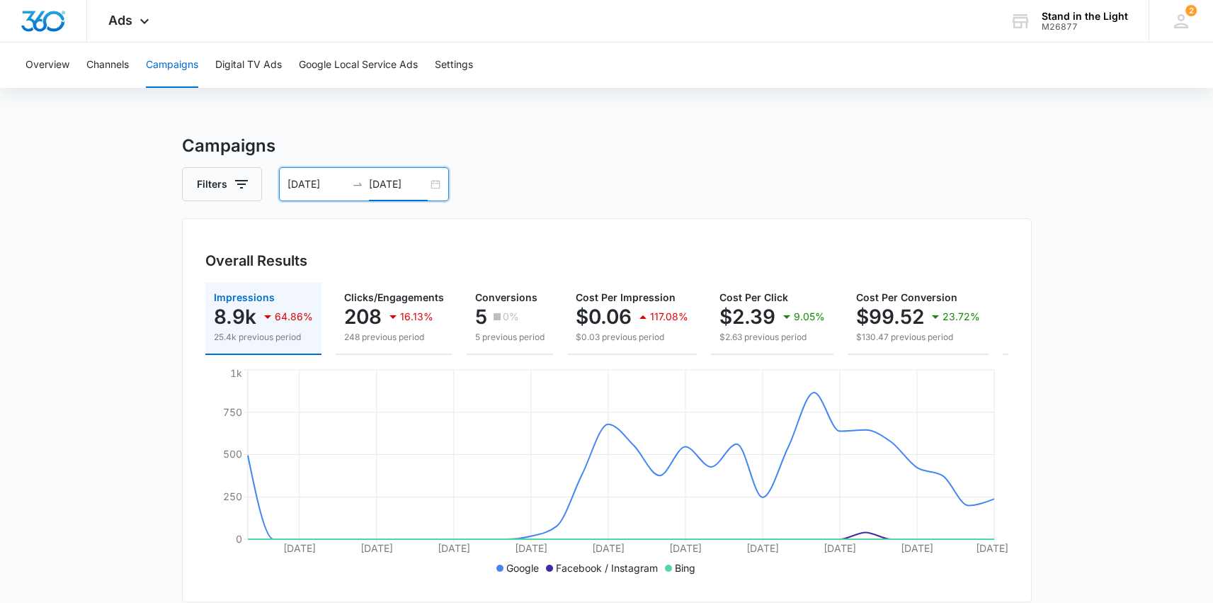
click at [434, 187] on div "[DATE] [DATE]" at bounding box center [364, 184] width 170 height 34
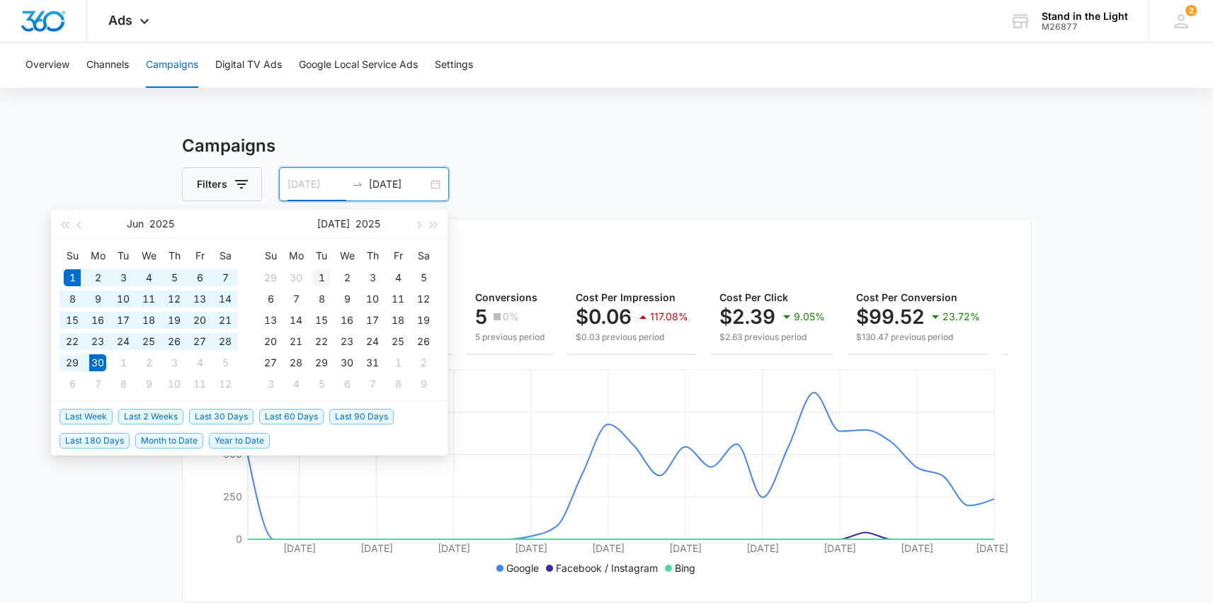
type input "[DATE]"
click at [323, 278] on div "1" at bounding box center [321, 277] width 17 height 17
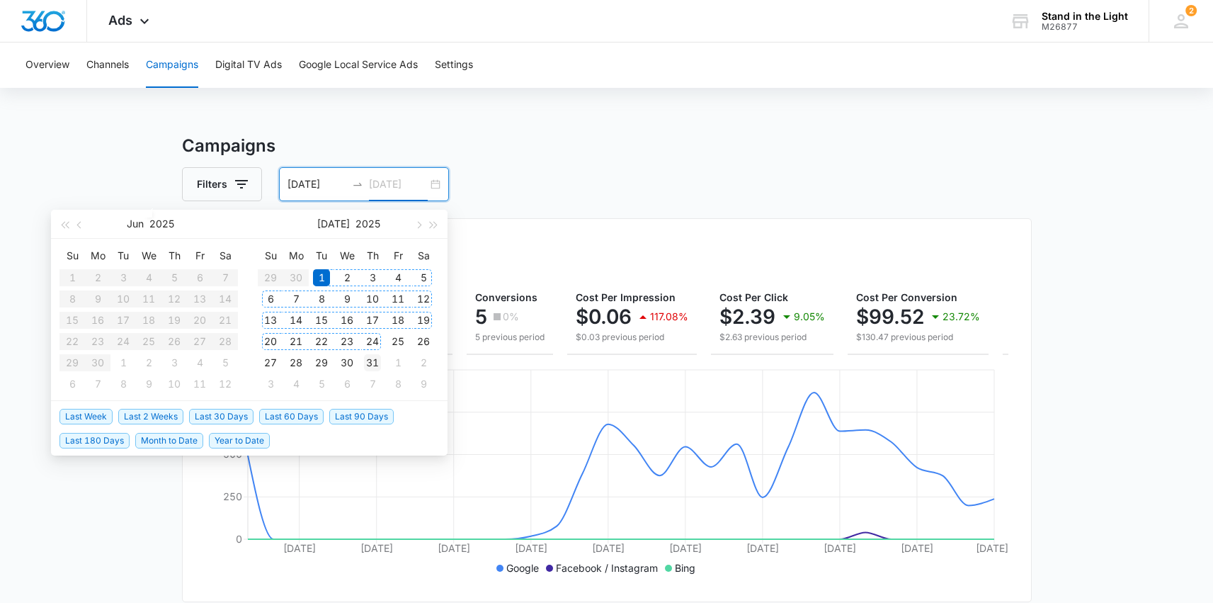
type input "[DATE]"
click at [375, 361] on div "31" at bounding box center [372, 362] width 17 height 17
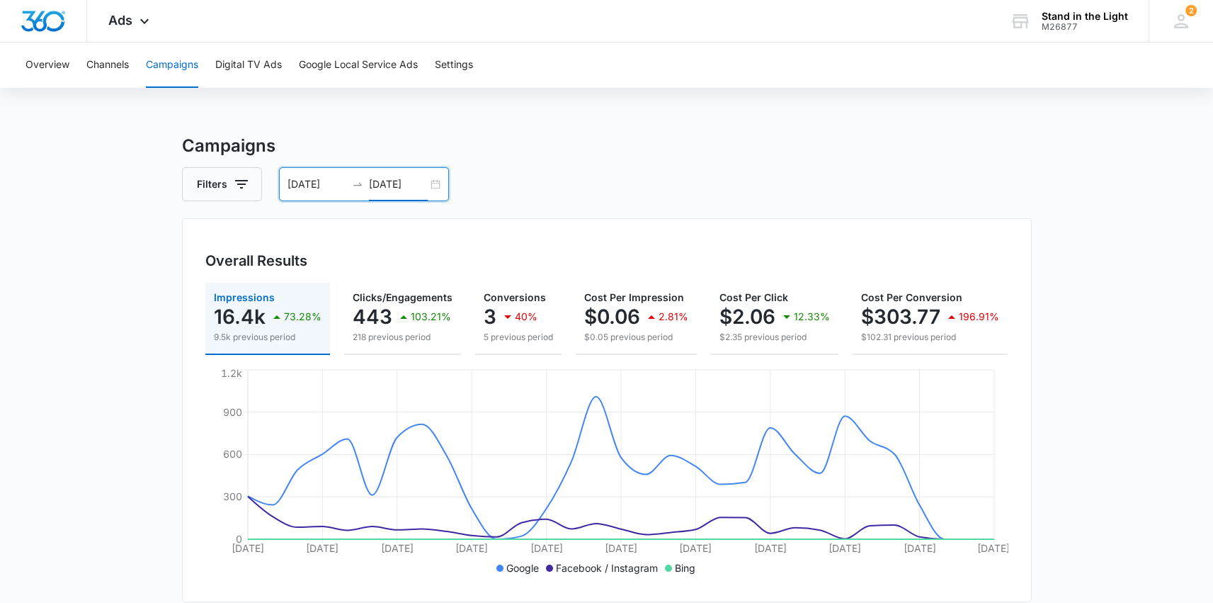
click at [434, 184] on div "[DATE] [DATE]" at bounding box center [364, 184] width 170 height 34
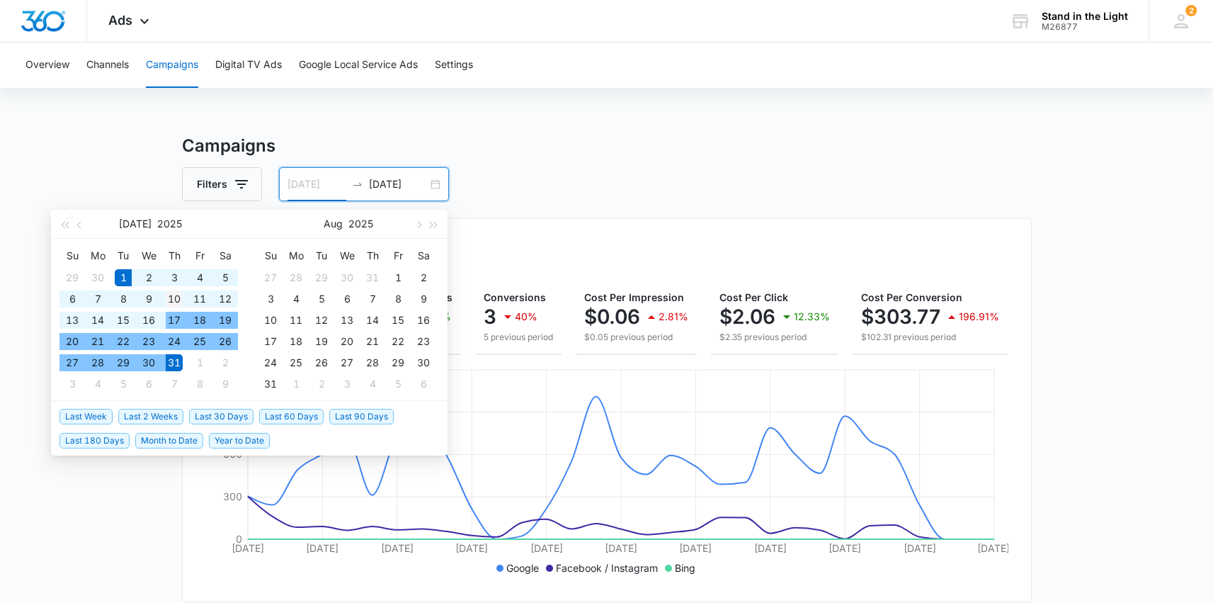
type input "[DATE]"
click at [171, 304] on div "10" at bounding box center [174, 298] width 17 height 17
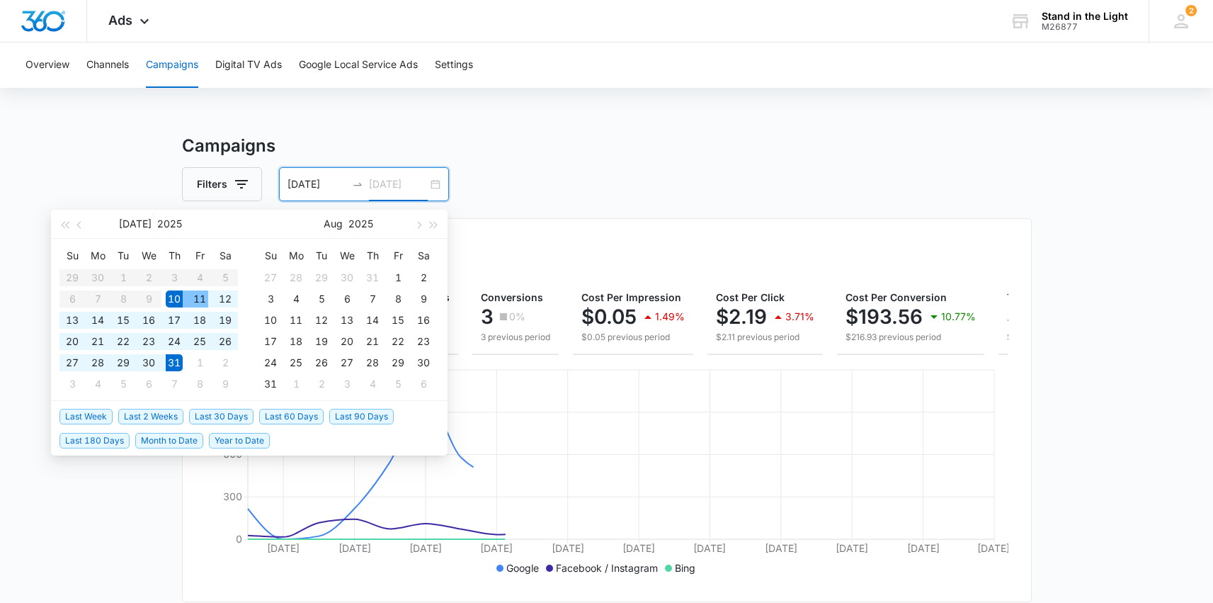
type input "[DATE]"
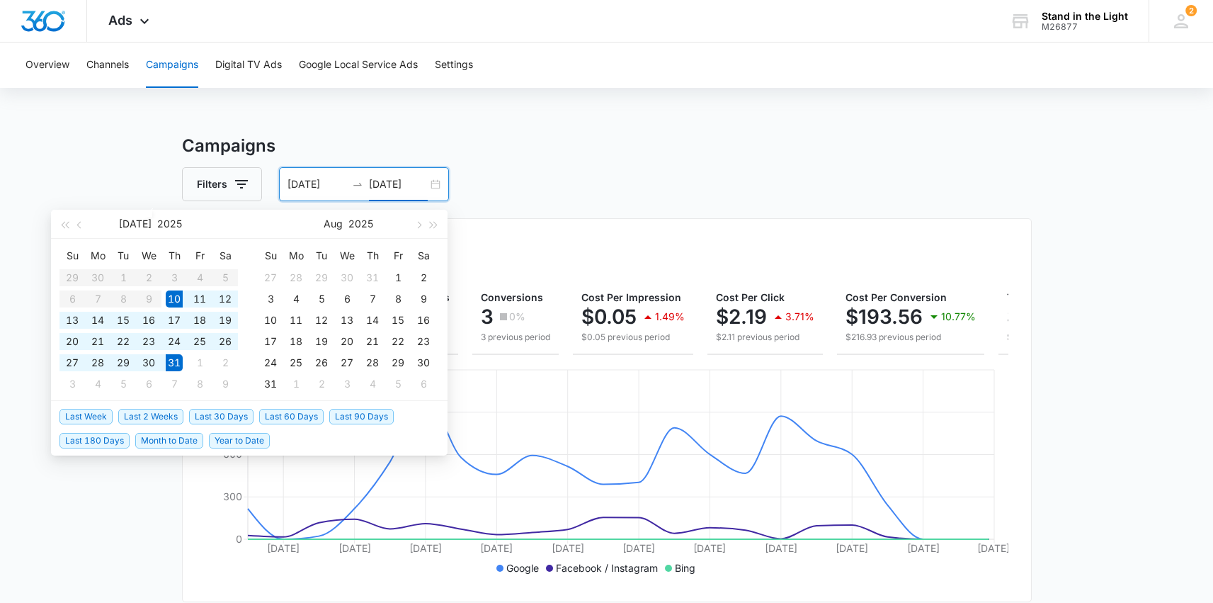
click at [122, 279] on table "Su Mo Tu We Th Fr Sa 29 30 1 2 3 4 5 6 7 8 9 10 11 12 13 14 15 16 17 18 19 20 2…" at bounding box center [149, 319] width 179 height 150
click at [305, 181] on input "[DATE]" at bounding box center [317, 184] width 59 height 16
type input "[DATE]"
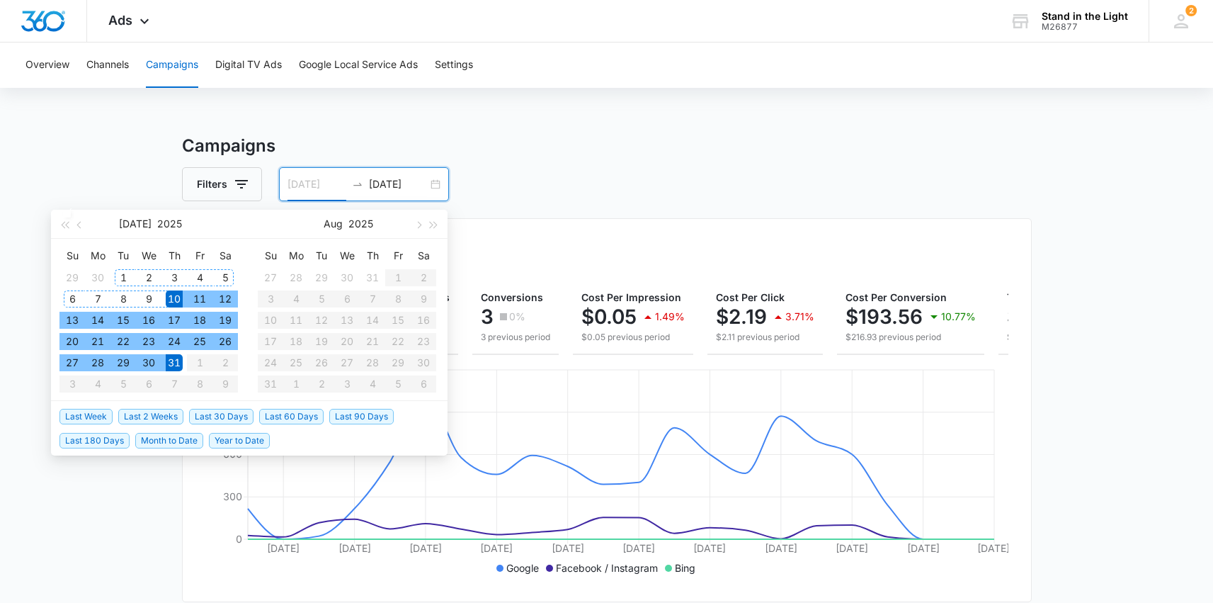
click at [123, 272] on div "1" at bounding box center [123, 277] width 17 height 17
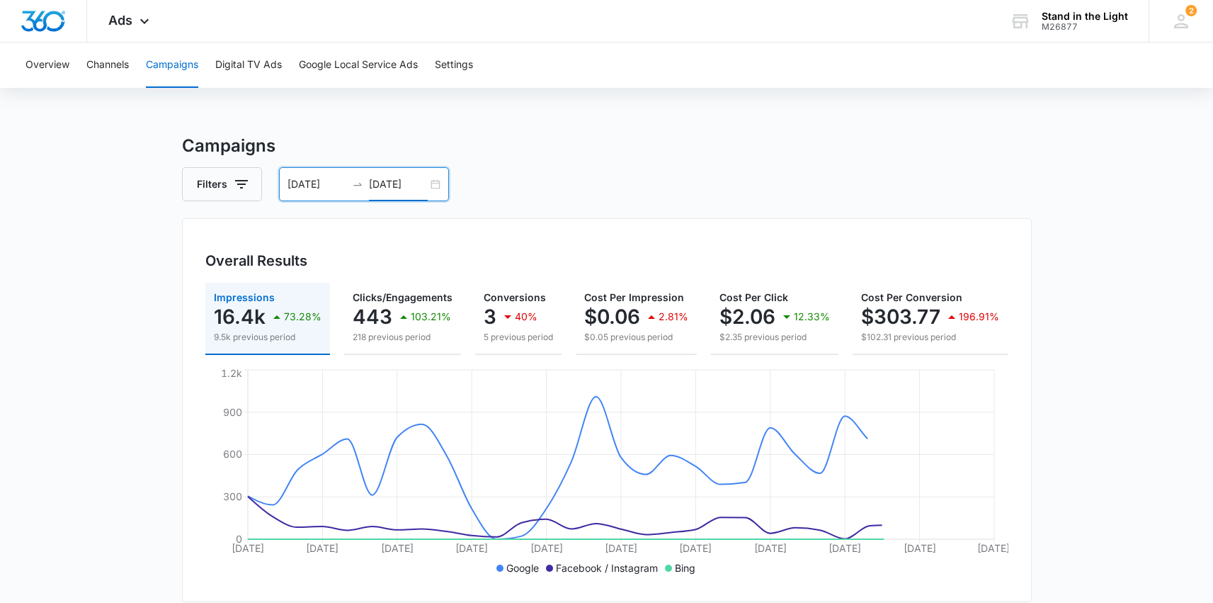
click at [409, 181] on input "[DATE]" at bounding box center [398, 184] width 59 height 16
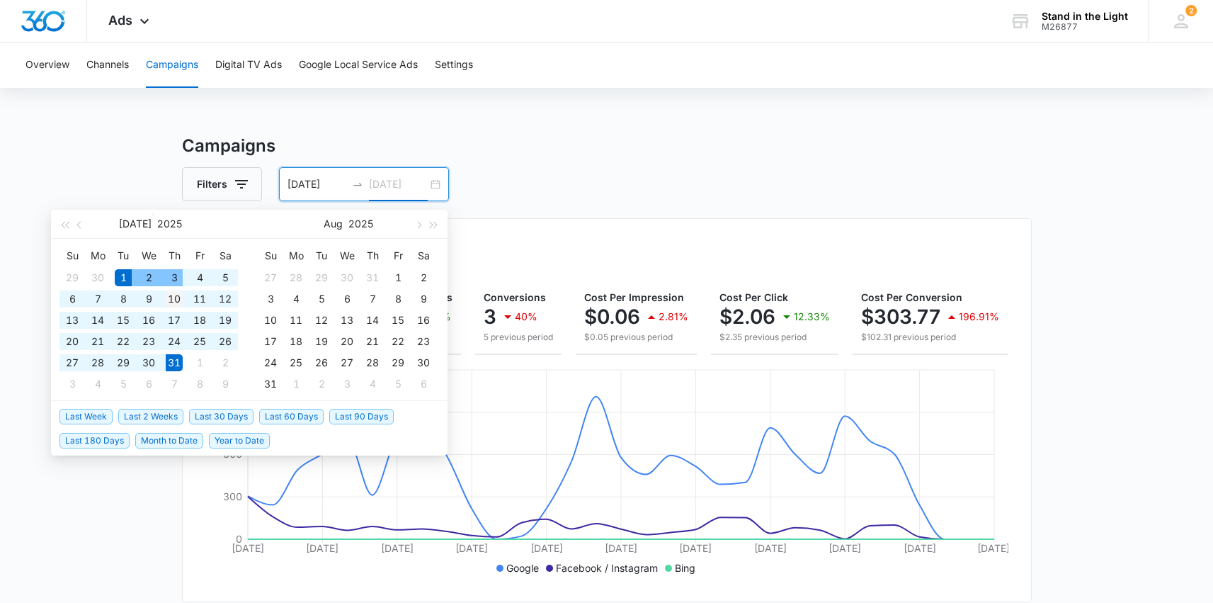
type input "[DATE]"
click at [169, 298] on div "10" at bounding box center [174, 298] width 17 height 17
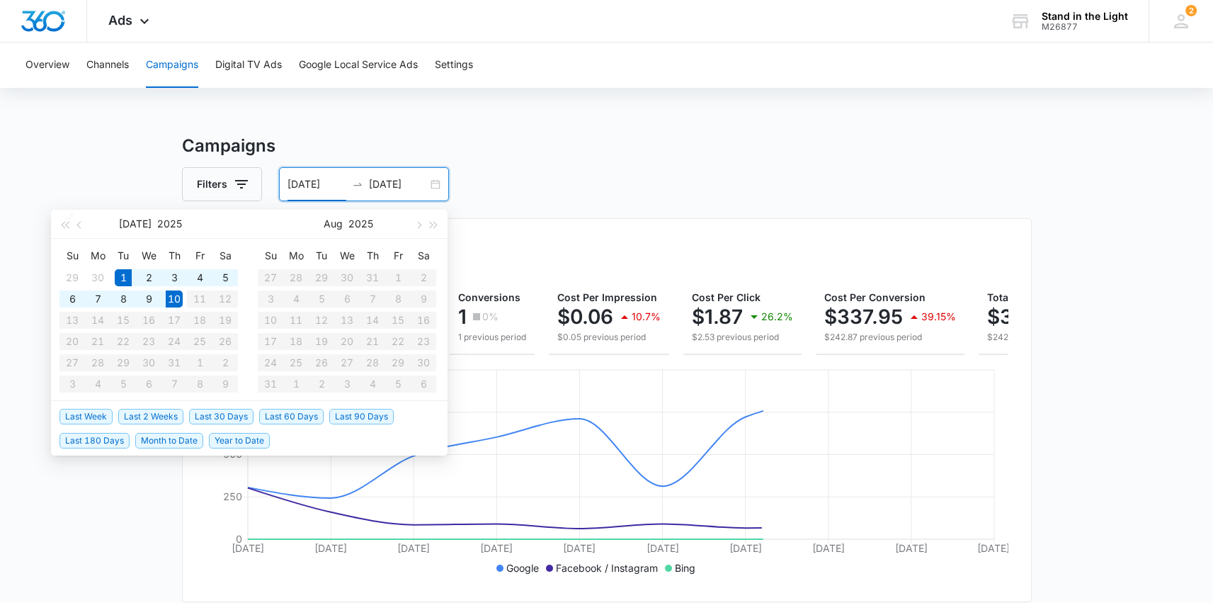
click at [638, 178] on div "Filters [DATE] [DATE]" at bounding box center [607, 184] width 850 height 34
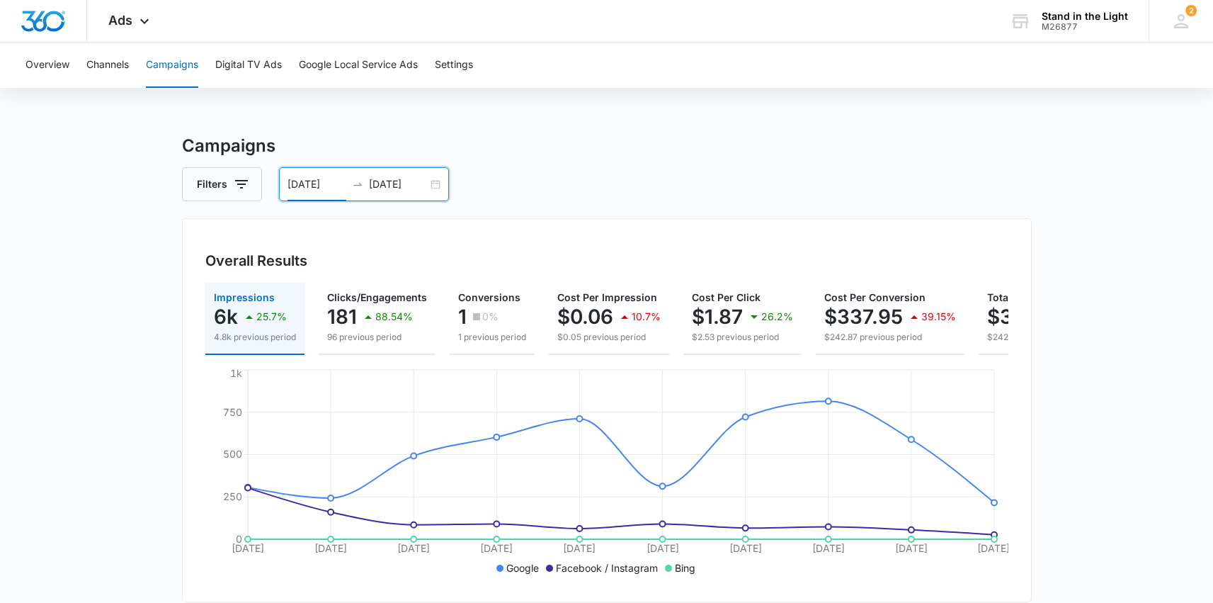
click at [434, 181] on div "[DATE] [DATE]" at bounding box center [364, 184] width 170 height 34
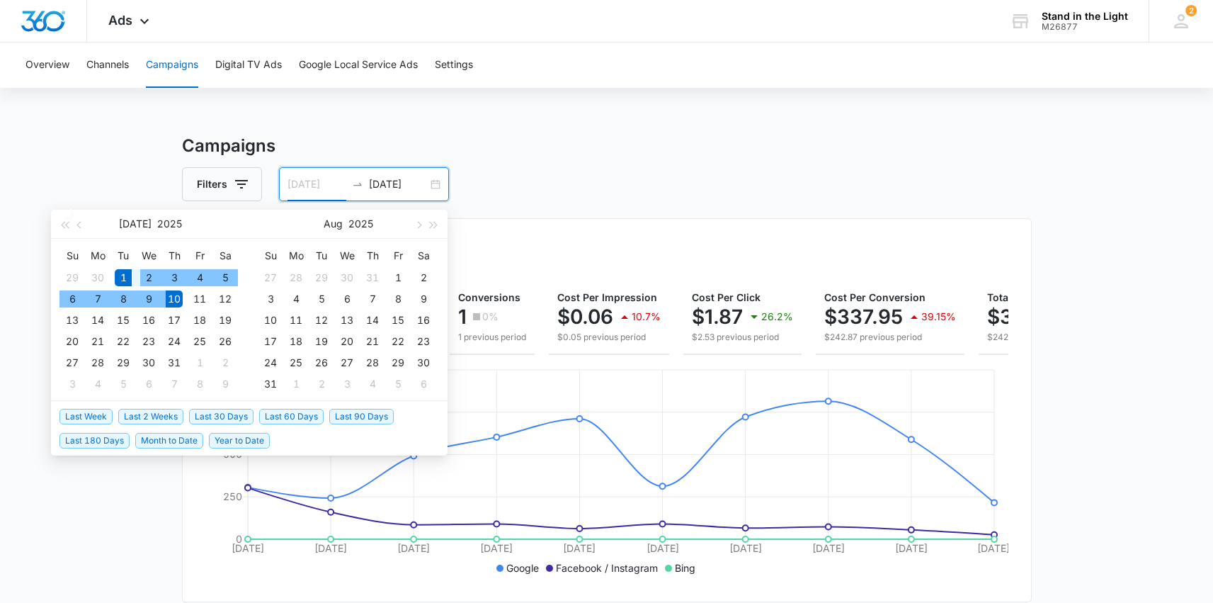
type input "[DATE]"
click at [128, 278] on div "1" at bounding box center [123, 277] width 17 height 17
type input "[DATE]"
click at [178, 364] on div "31" at bounding box center [174, 362] width 17 height 17
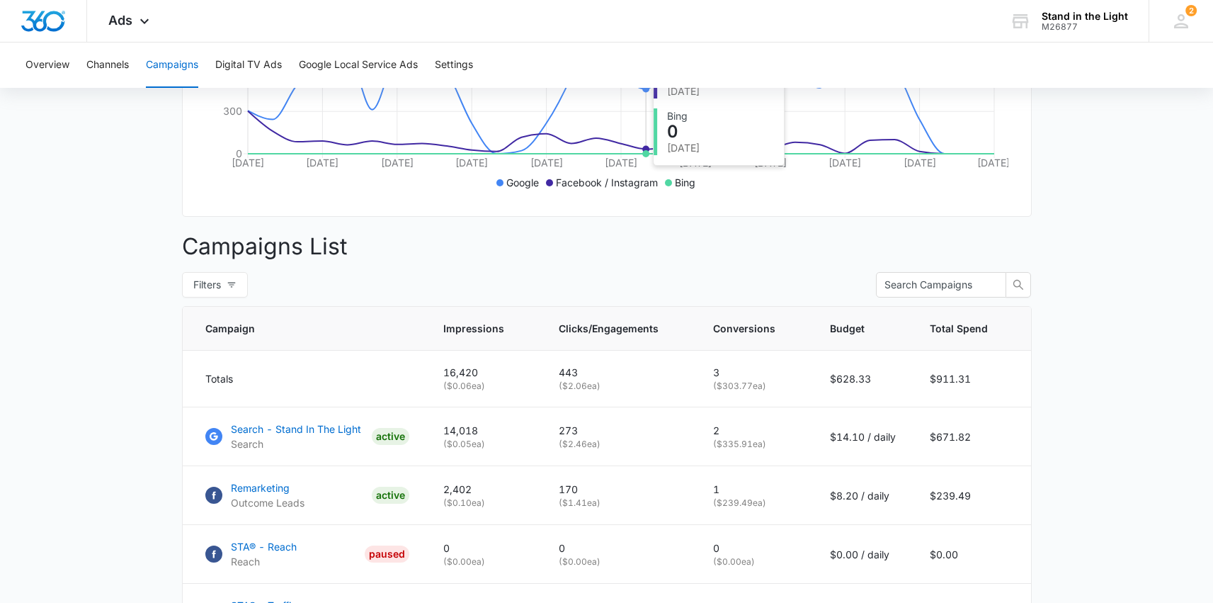
scroll to position [388, 0]
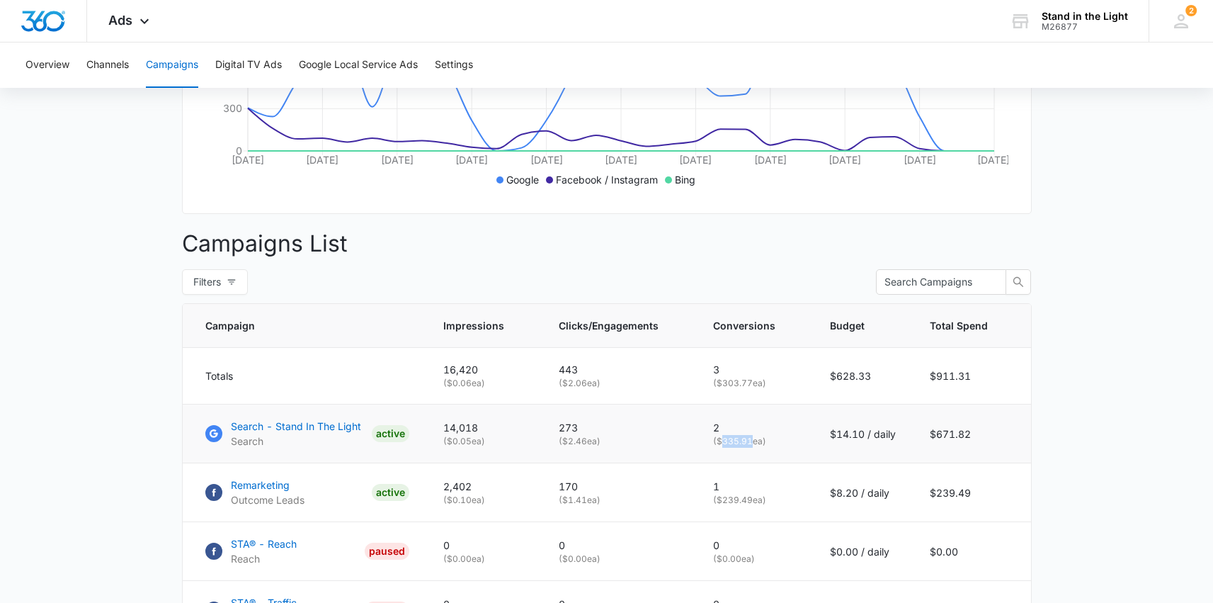
drag, startPoint x: 723, startPoint y: 449, endPoint x: 753, endPoint y: 453, distance: 30.7
click at [753, 448] on p "( $335.91 ea)" at bounding box center [754, 441] width 83 height 13
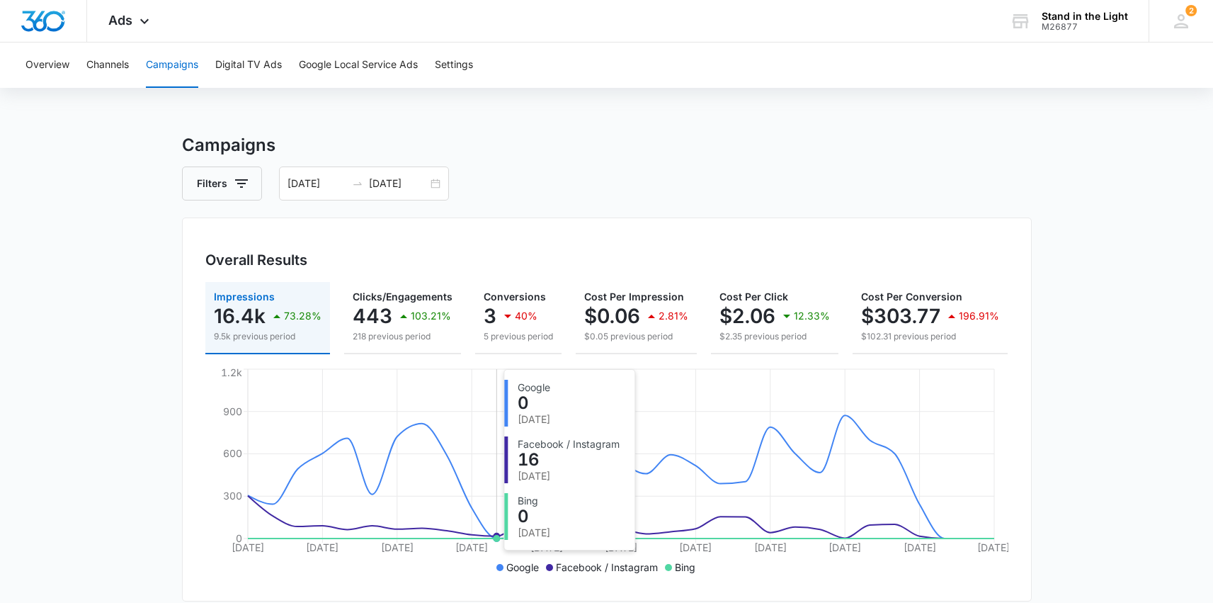
scroll to position [0, 0]
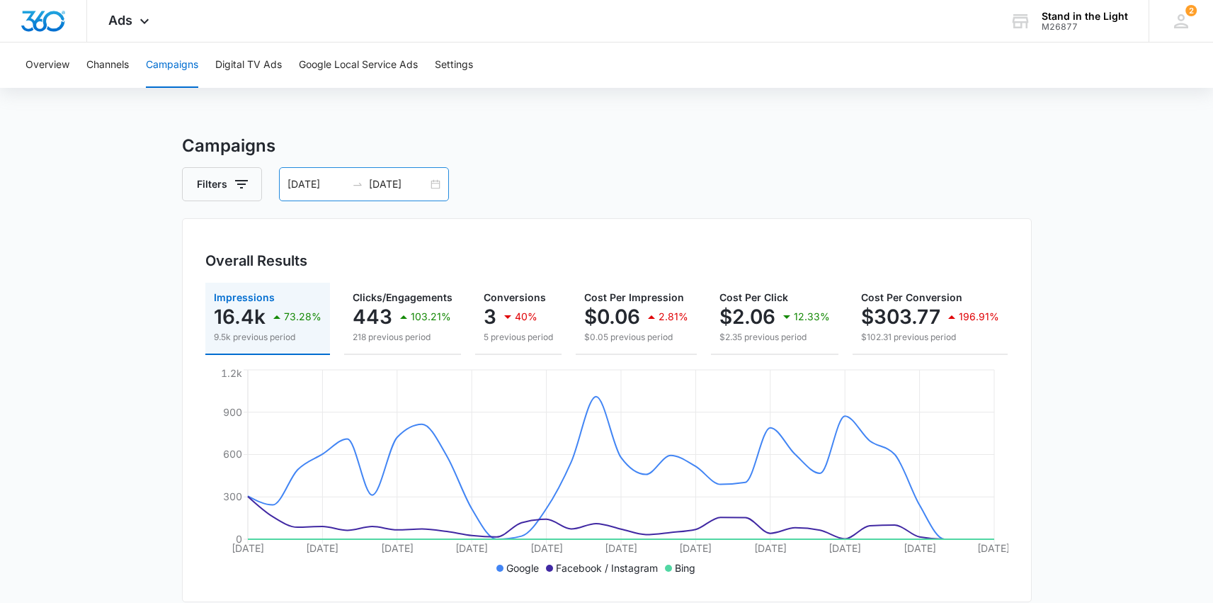
click at [436, 187] on div "[DATE] [DATE]" at bounding box center [364, 184] width 170 height 34
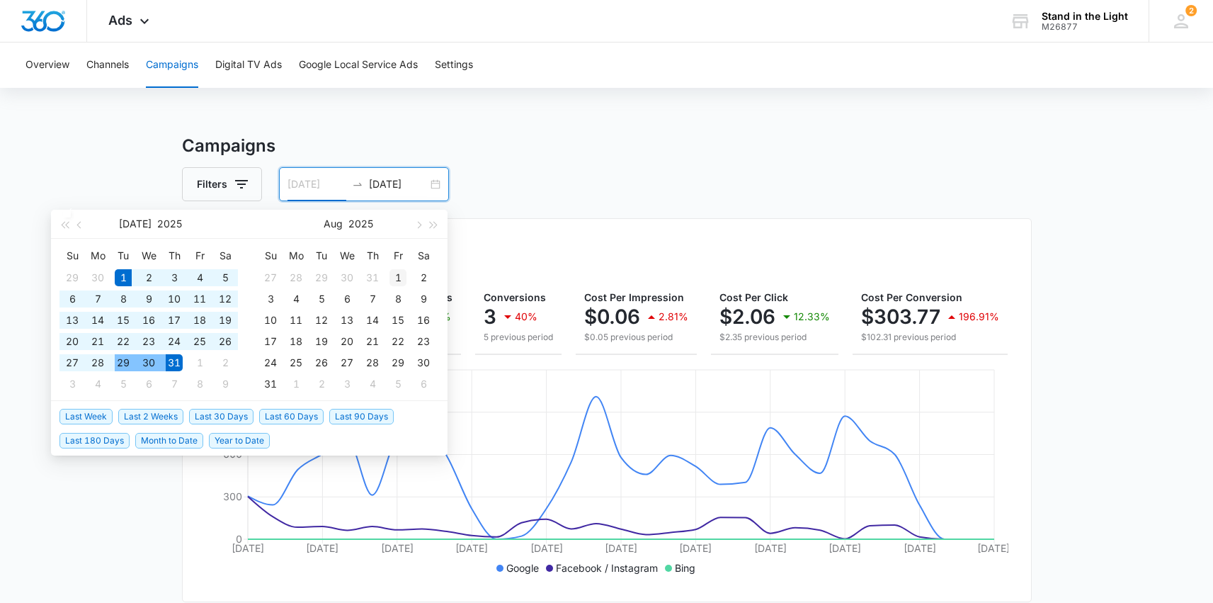
type input "[DATE]"
click at [397, 278] on div "1" at bounding box center [398, 277] width 17 height 17
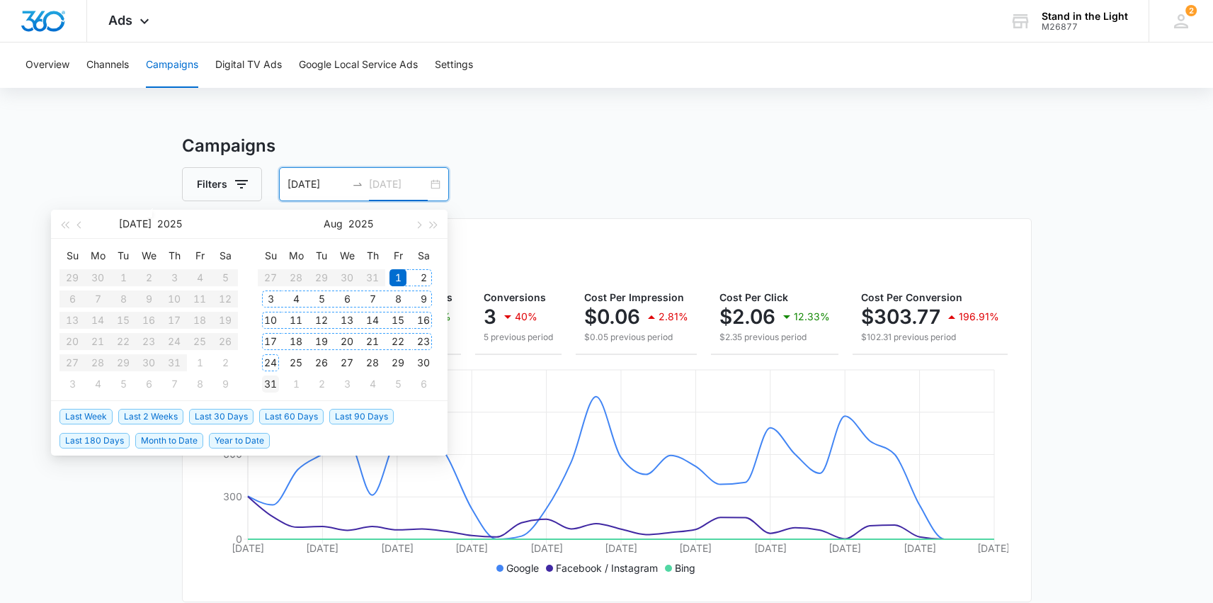
type input "[DATE]"
click at [272, 380] on div "31" at bounding box center [270, 383] width 17 height 17
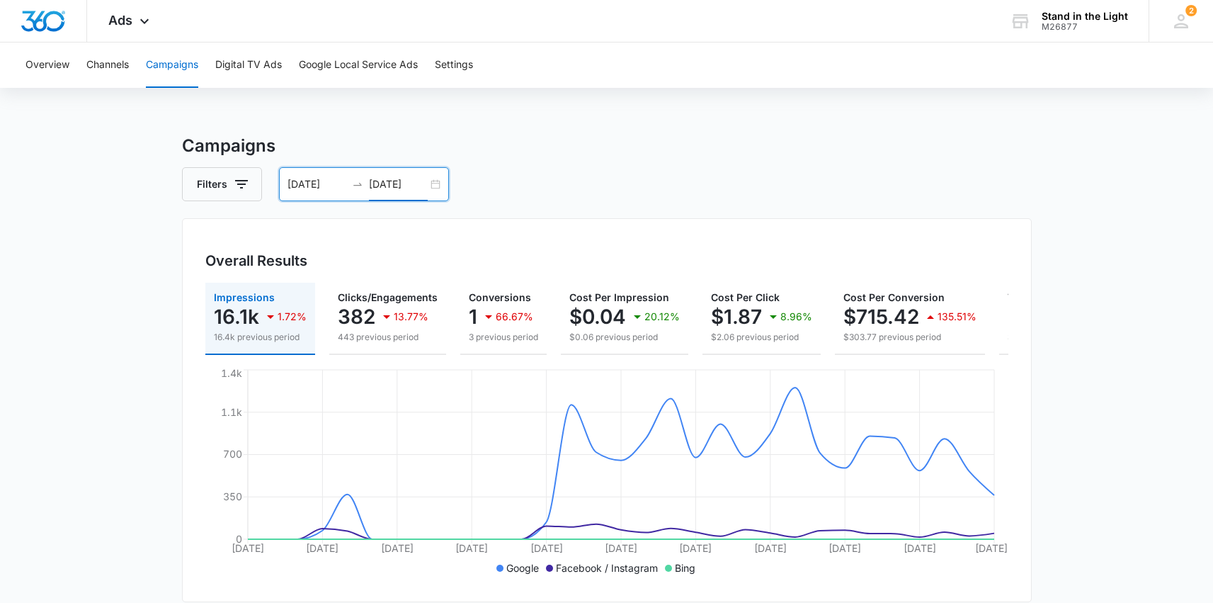
click at [431, 185] on div "[DATE] [DATE]" at bounding box center [364, 184] width 170 height 34
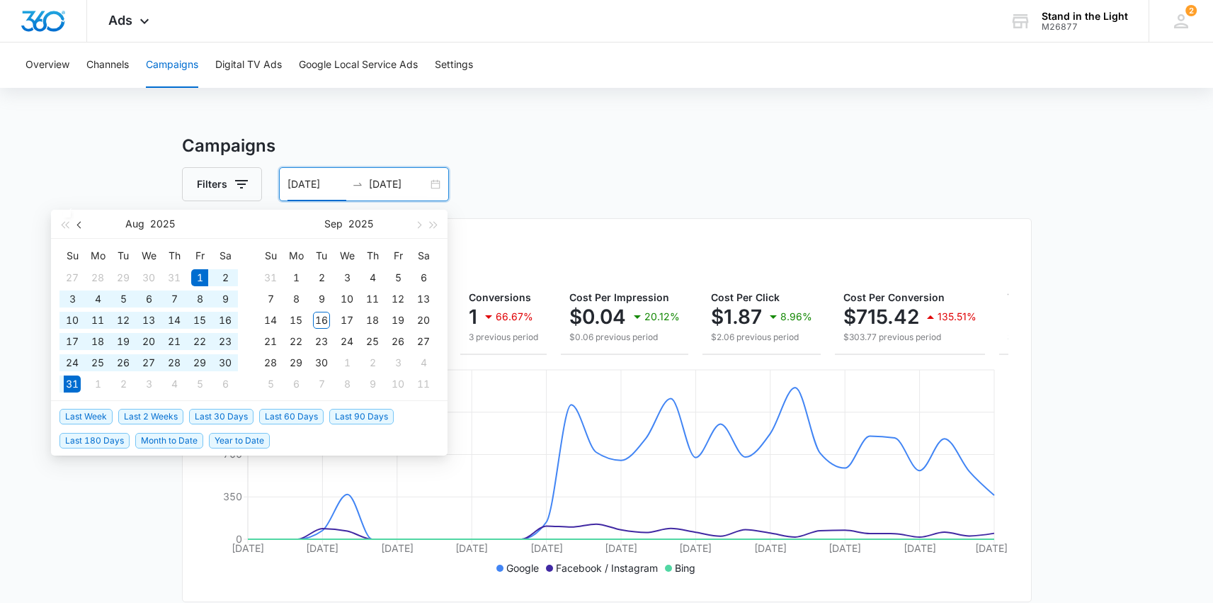
click at [82, 220] on button "button" at bounding box center [80, 224] width 16 height 28
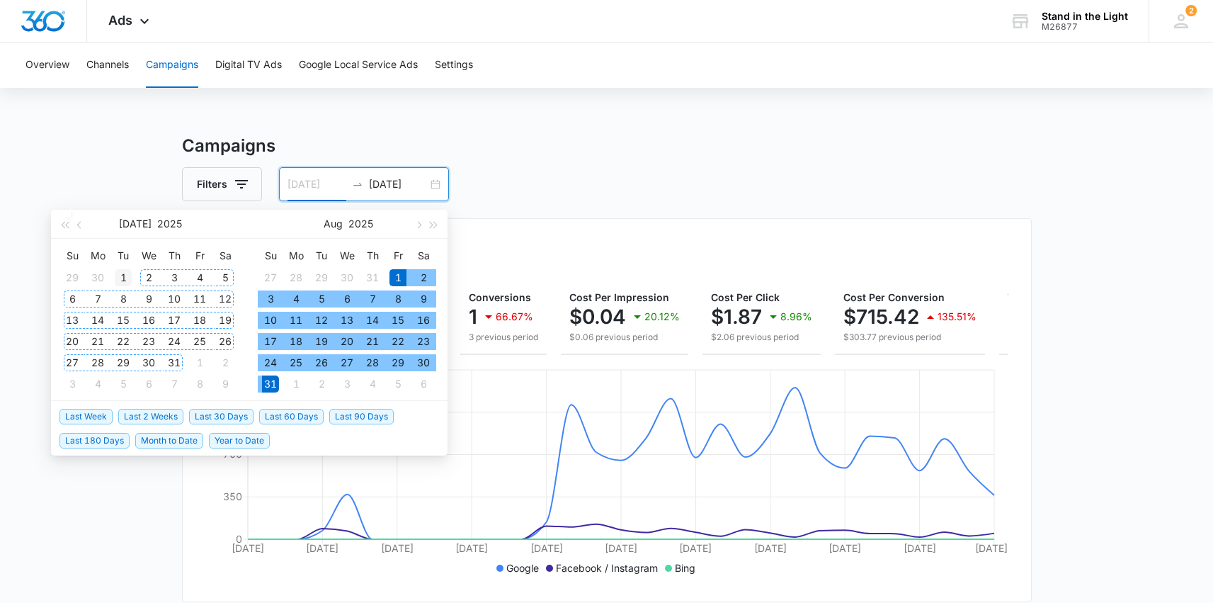
type input "[DATE]"
click at [123, 273] on div "1" at bounding box center [123, 277] width 17 height 17
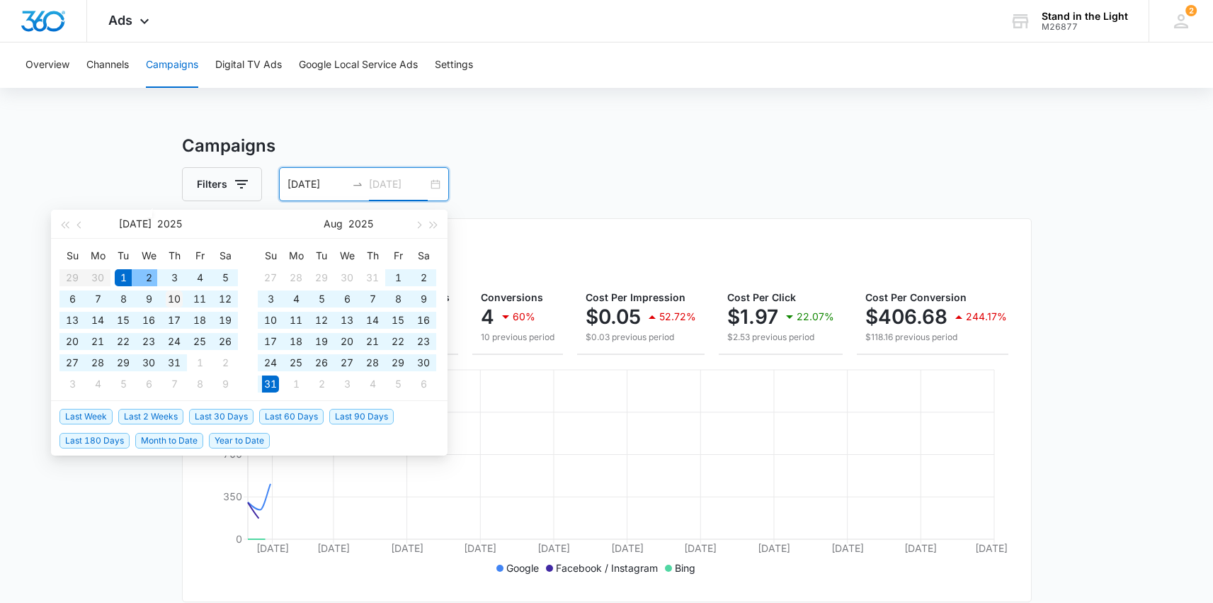
type input "[DATE]"
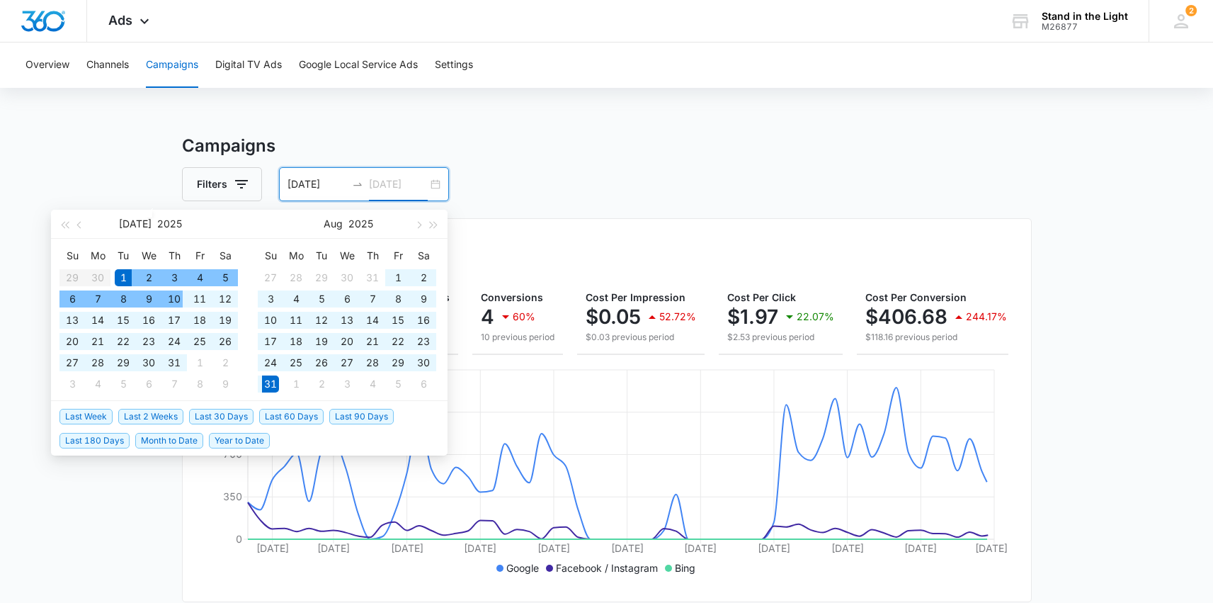
click at [172, 298] on div "10" at bounding box center [174, 298] width 17 height 17
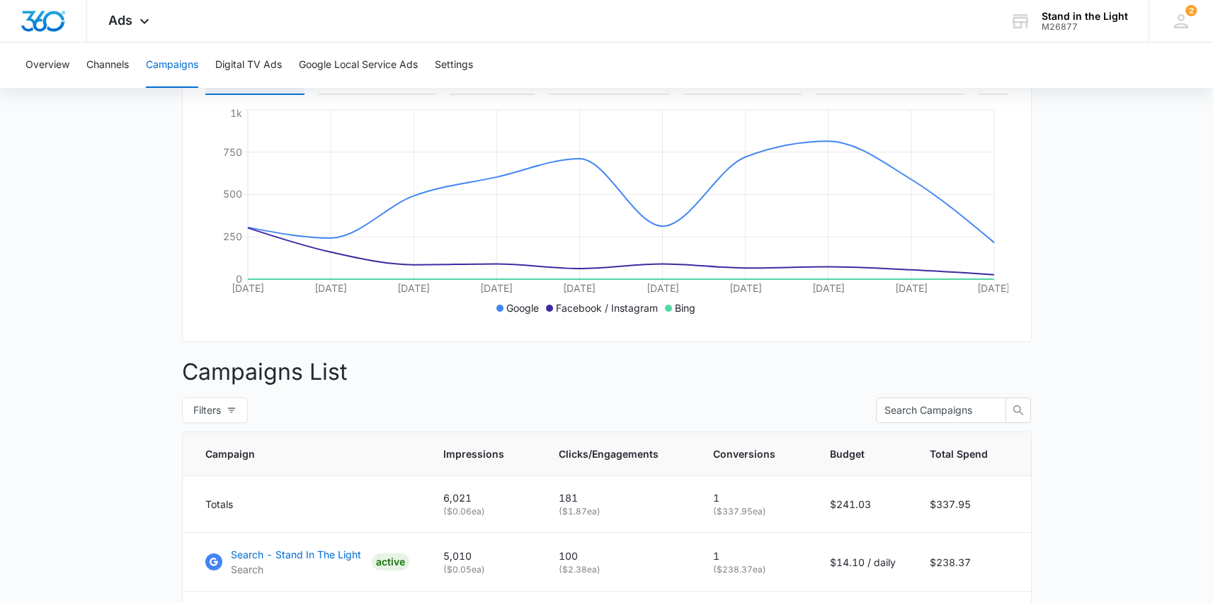
scroll to position [379, 0]
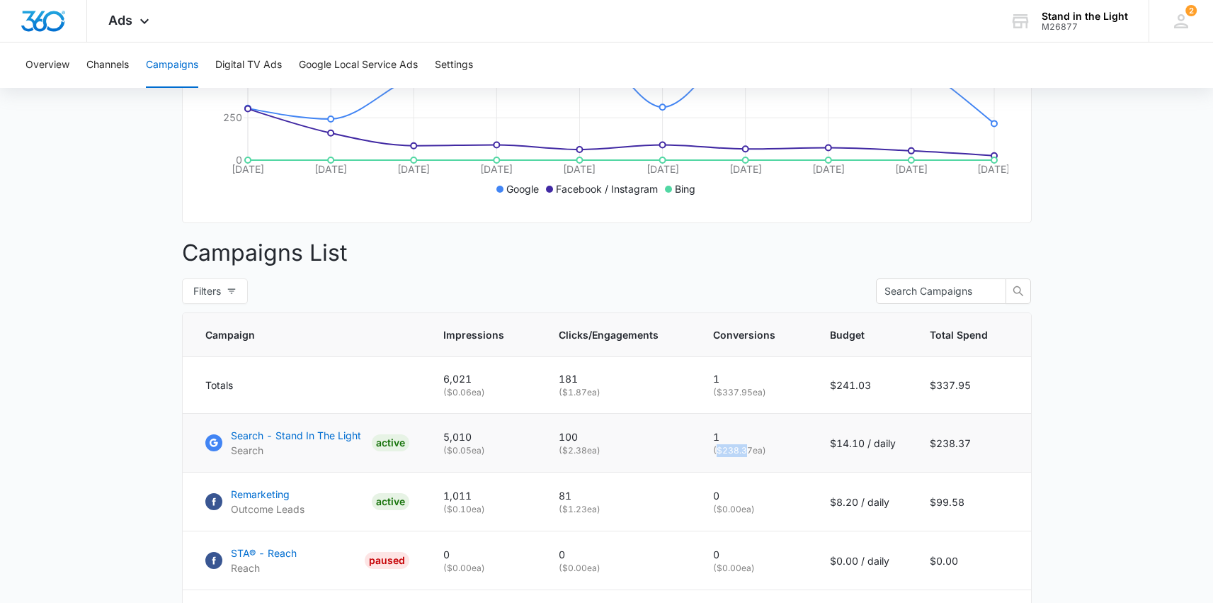
drag, startPoint x: 720, startPoint y: 460, endPoint x: 750, endPoint y: 464, distance: 30.0
click at [750, 457] on p "( $238.37 ea)" at bounding box center [754, 450] width 83 height 13
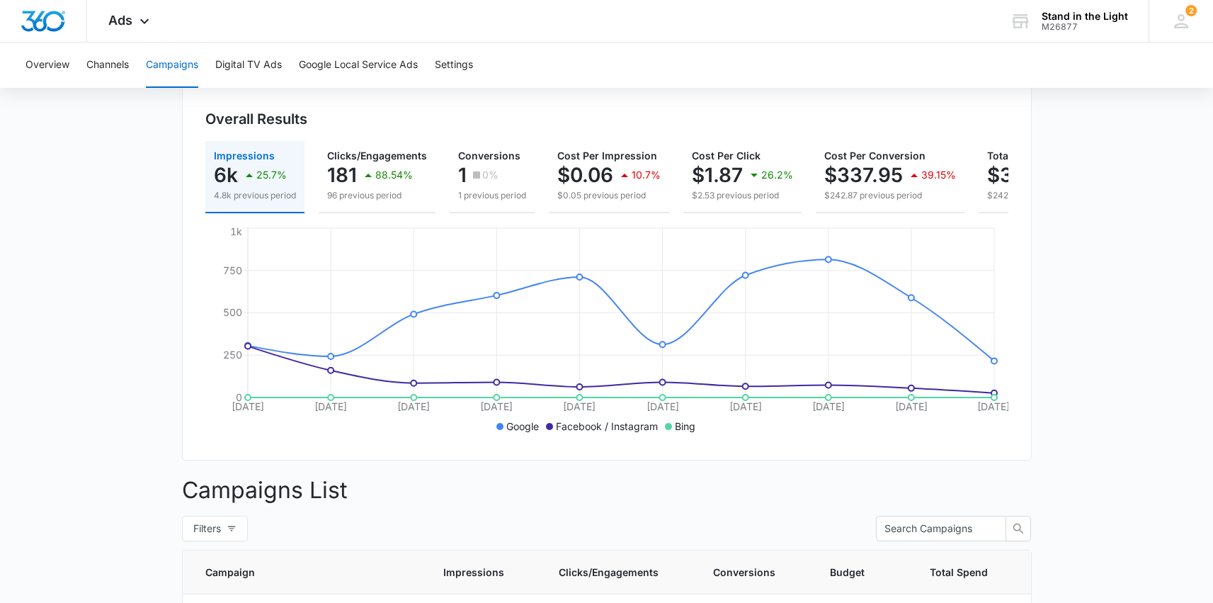
scroll to position [0, 0]
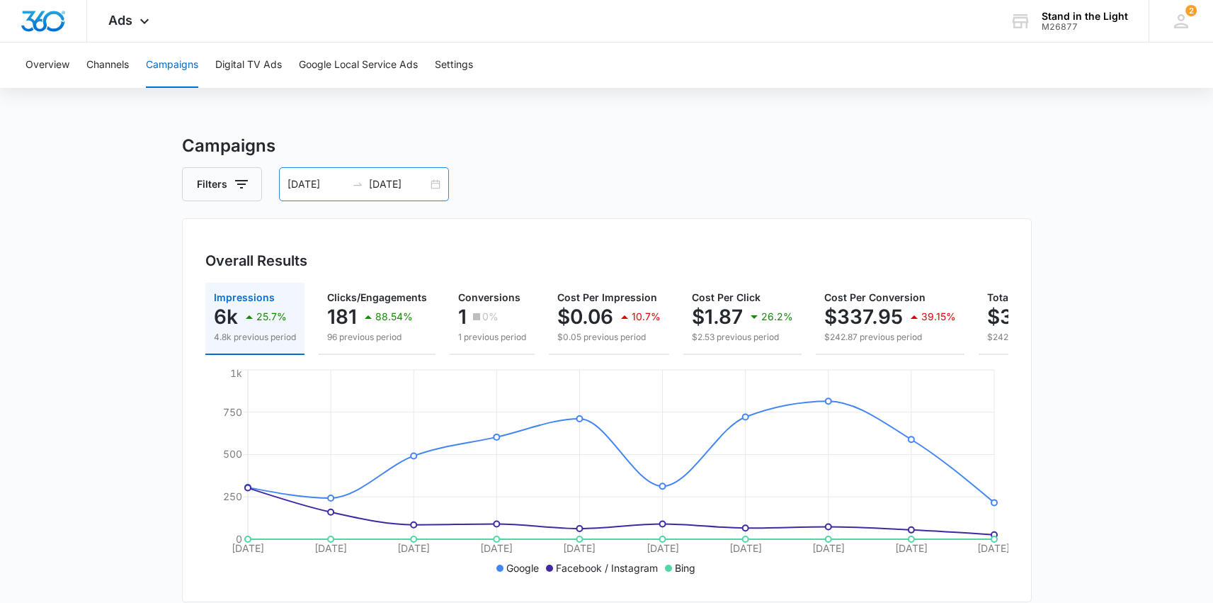
click at [437, 185] on div "[DATE] [DATE]" at bounding box center [364, 184] width 170 height 34
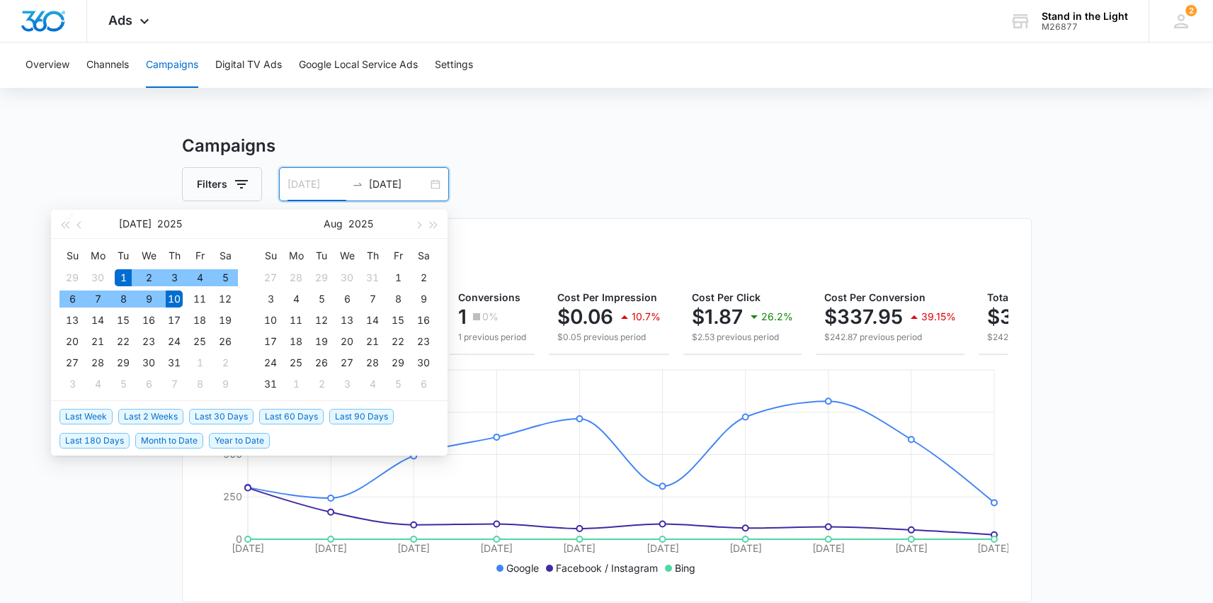
type input "[DATE]"
click at [118, 276] on div "1" at bounding box center [123, 277] width 17 height 17
type input "[DATE]"
click at [181, 366] on div "31" at bounding box center [174, 362] width 17 height 17
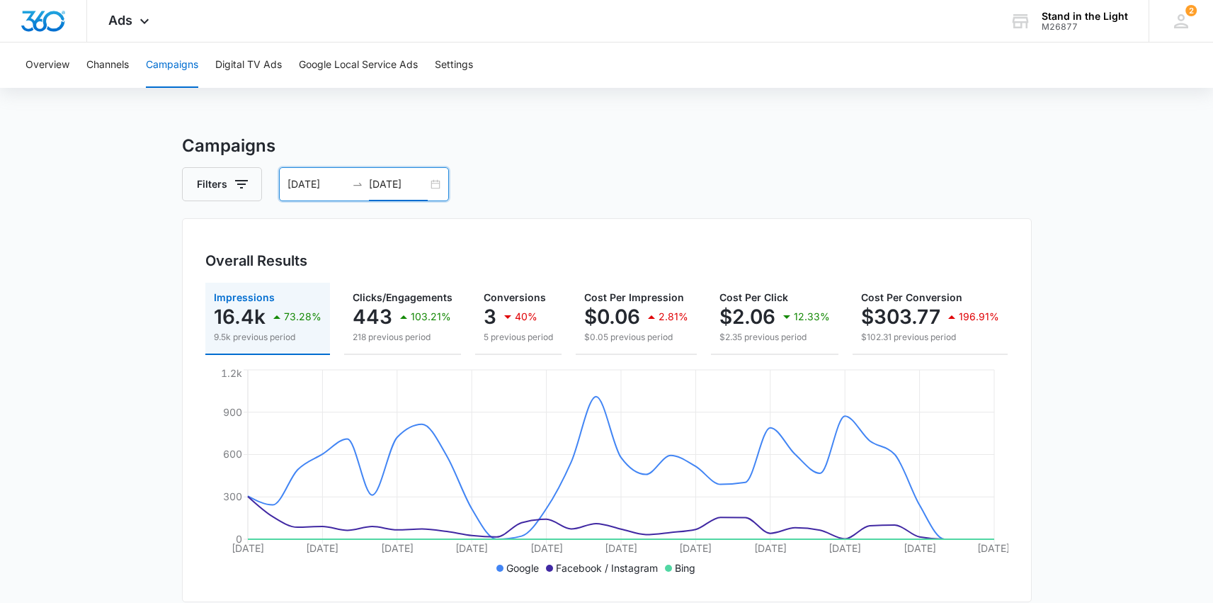
click at [434, 186] on div "[DATE] [DATE]" at bounding box center [364, 184] width 170 height 34
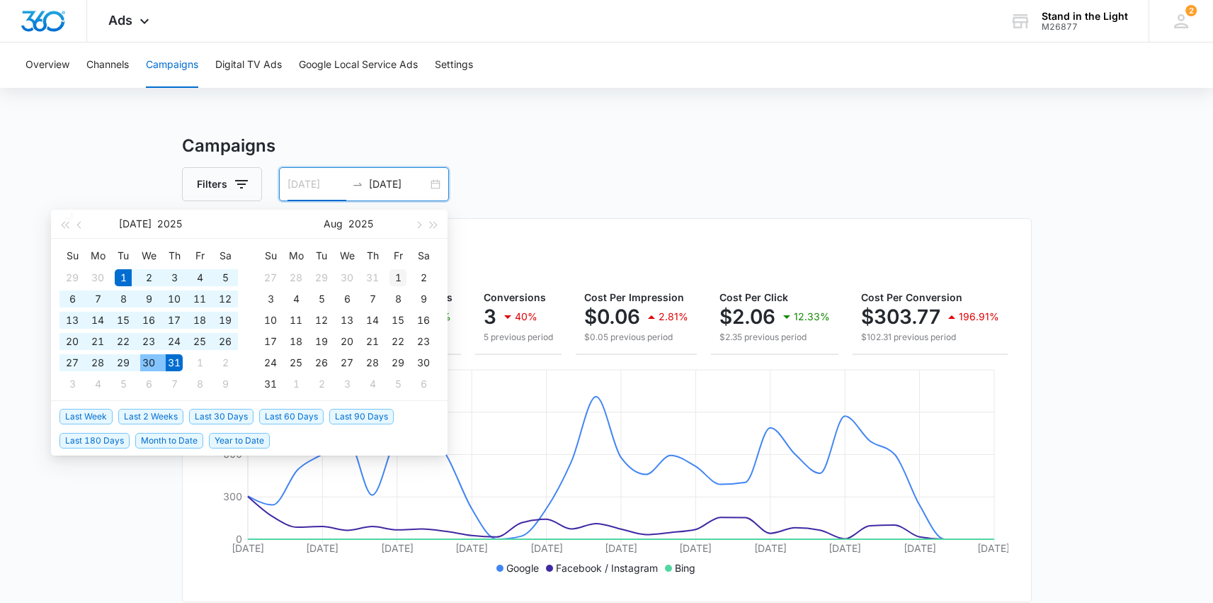
type input "[DATE]"
click at [396, 273] on div "1" at bounding box center [398, 277] width 17 height 17
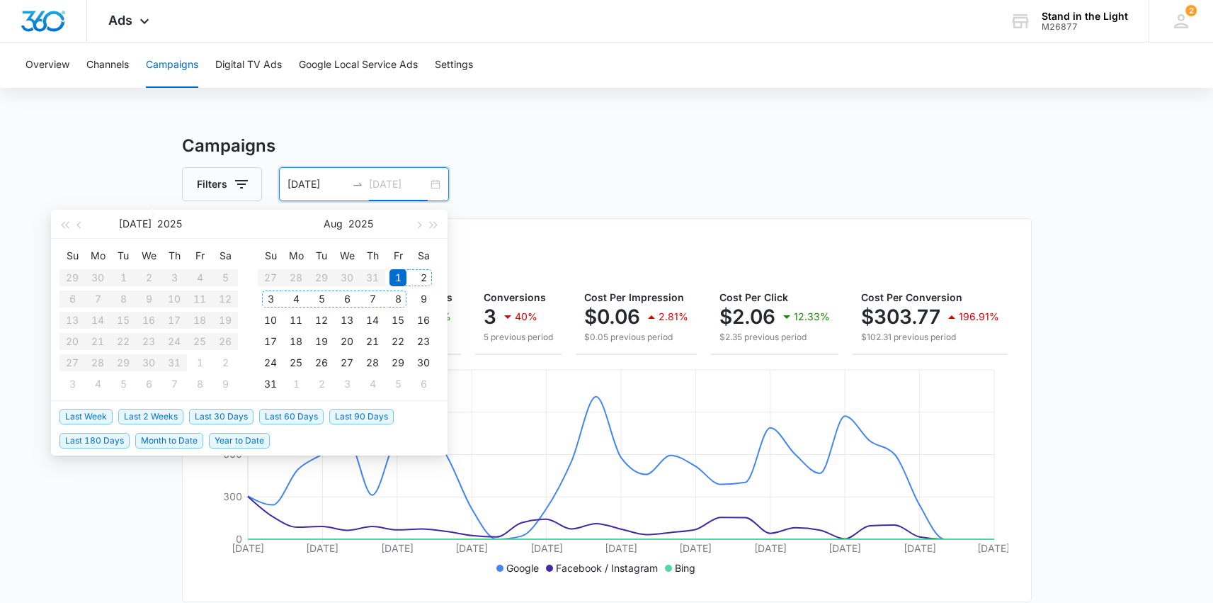
type input "[DATE]"
click at [268, 387] on div "31" at bounding box center [270, 383] width 17 height 17
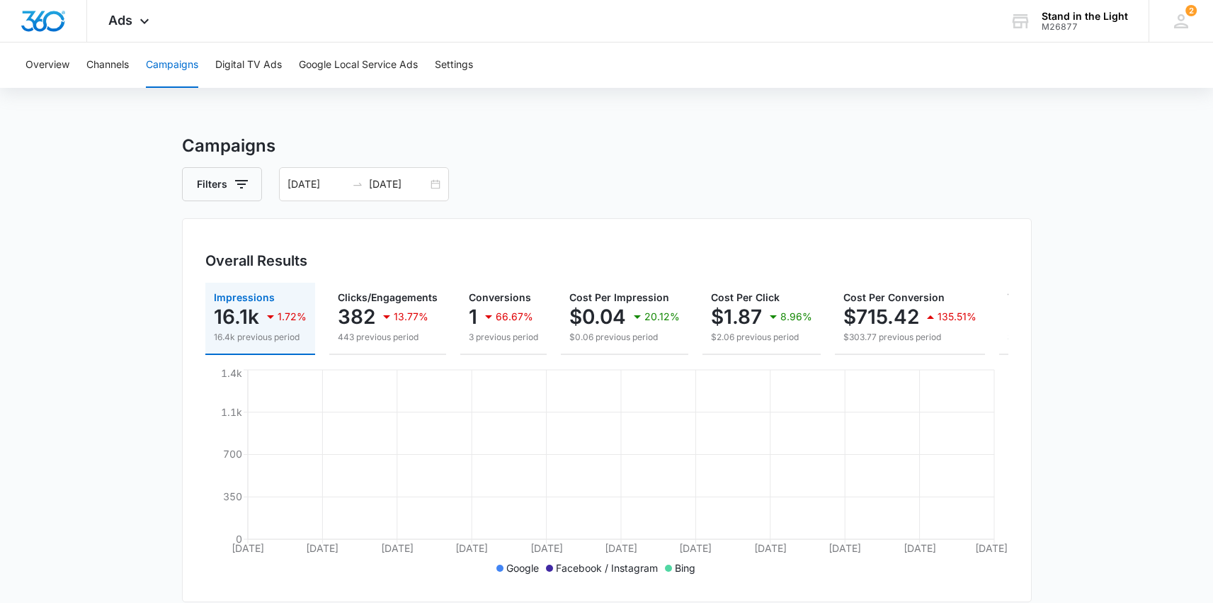
click at [565, 183] on div "Filters [DATE] [DATE]" at bounding box center [607, 184] width 850 height 34
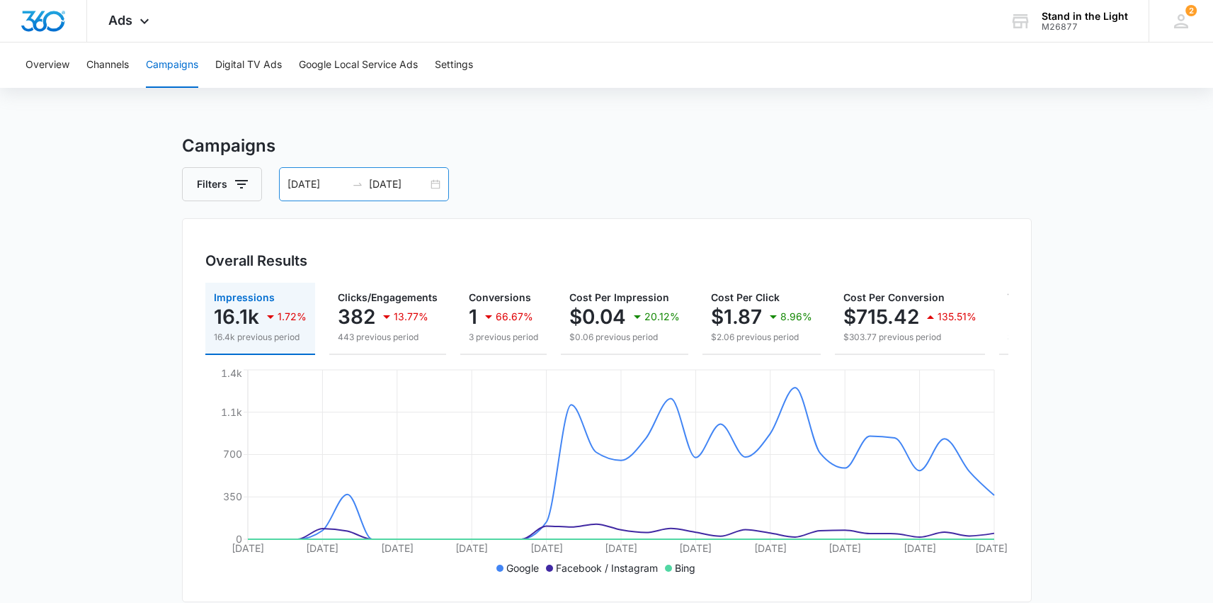
click at [436, 183] on div "[DATE] [DATE]" at bounding box center [364, 184] width 170 height 34
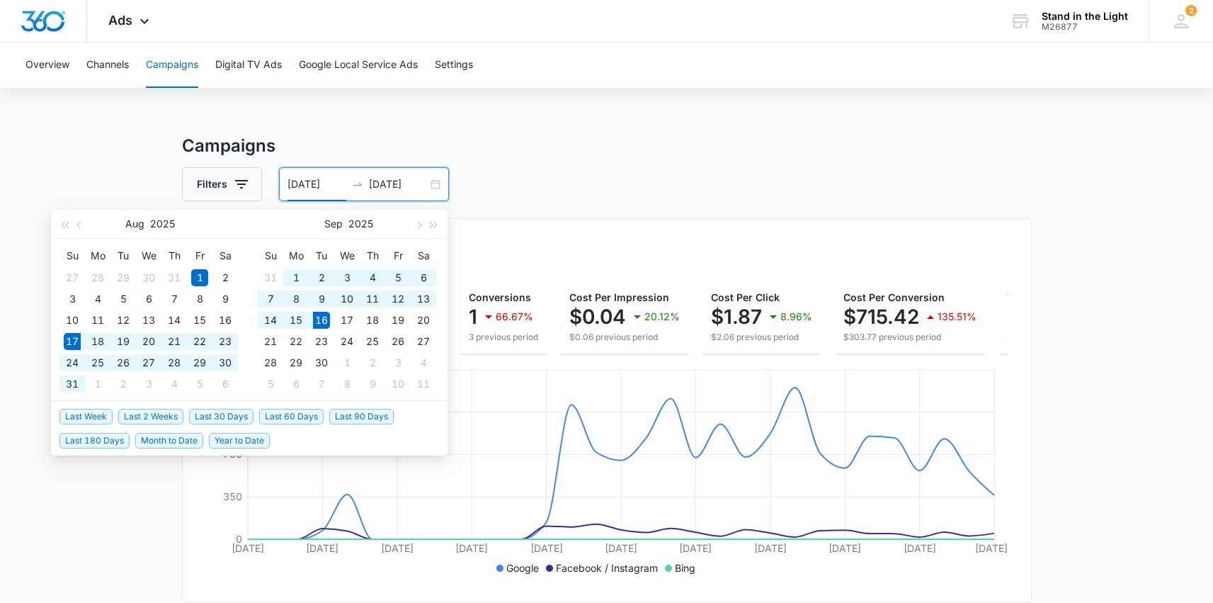
click at [216, 417] on span "Last 30 Days" at bounding box center [221, 417] width 64 height 16
type input "[DATE]"
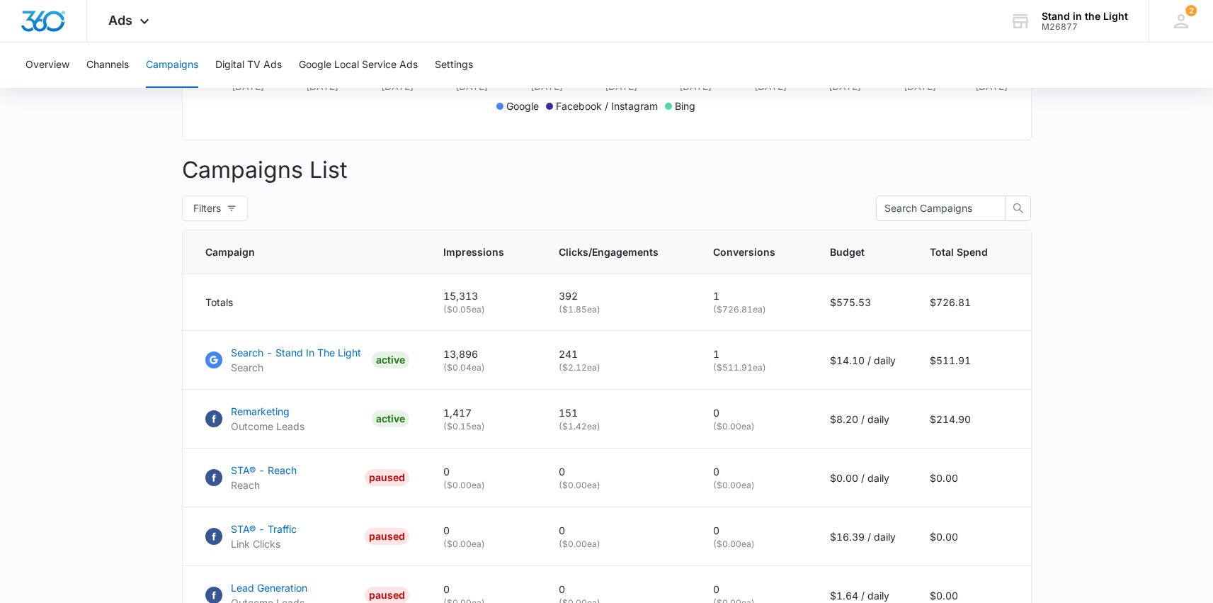
scroll to position [468, 0]
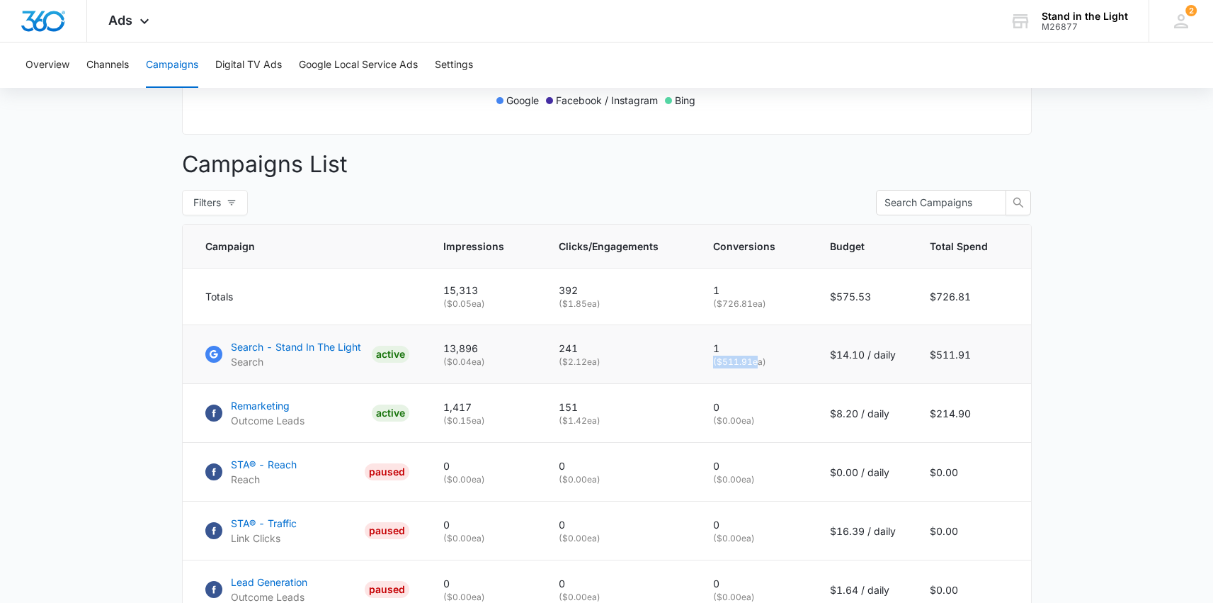
drag, startPoint x: 715, startPoint y: 370, endPoint x: 757, endPoint y: 369, distance: 41.8
click at [757, 369] on td "1 ( $511.91 ea)" at bounding box center [754, 354] width 117 height 59
click at [1050, 379] on main "Campaigns Filters [DATE] [DATE] Overall Results Impressions 15.3k 37.63% 11.1k …" at bounding box center [606, 222] width 1213 height 1112
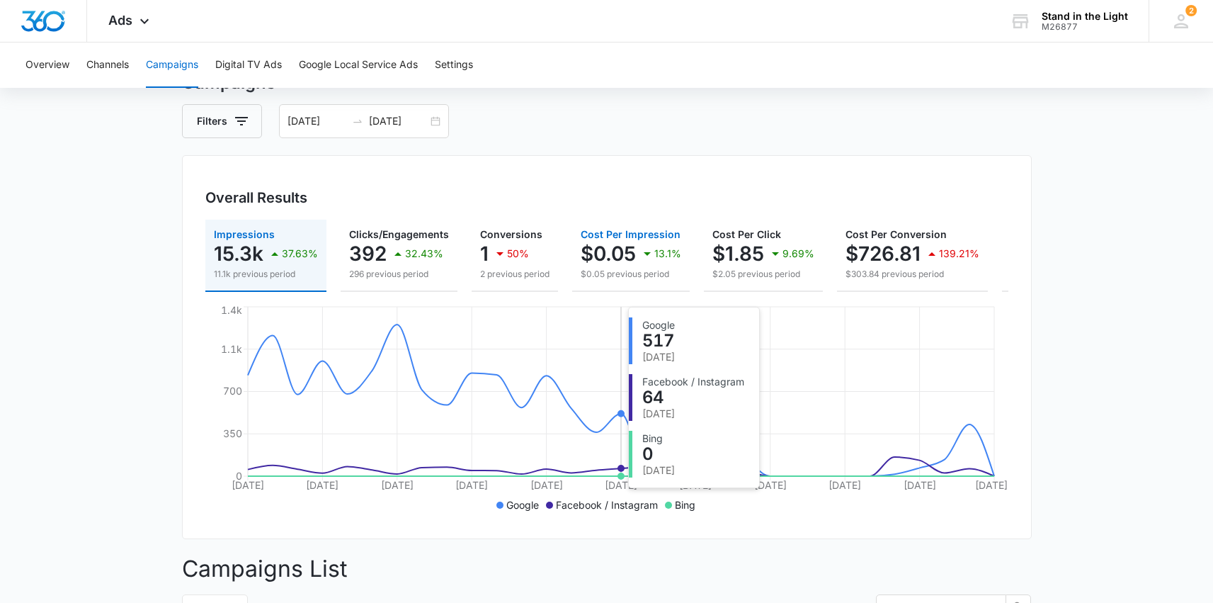
scroll to position [0, 0]
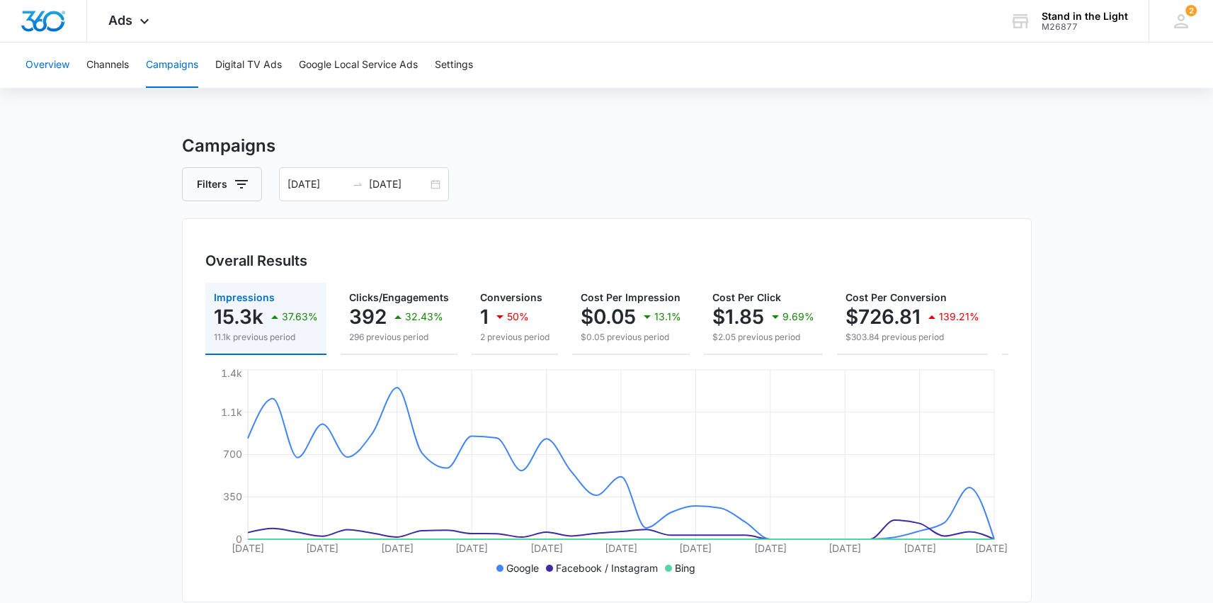
click at [37, 69] on button "Overview" at bounding box center [48, 65] width 44 height 45
click at [436, 185] on div "[DATE] [DATE]" at bounding box center [364, 184] width 170 height 34
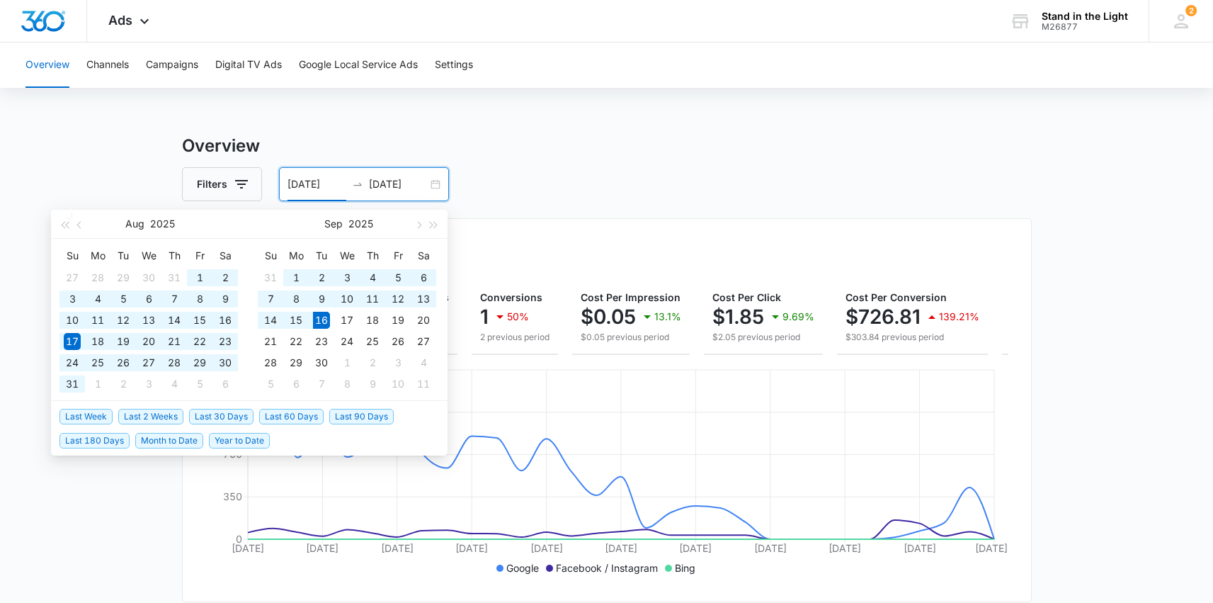
click at [295, 419] on span "Last 60 Days" at bounding box center [291, 417] width 64 height 16
type input "[DATE]"
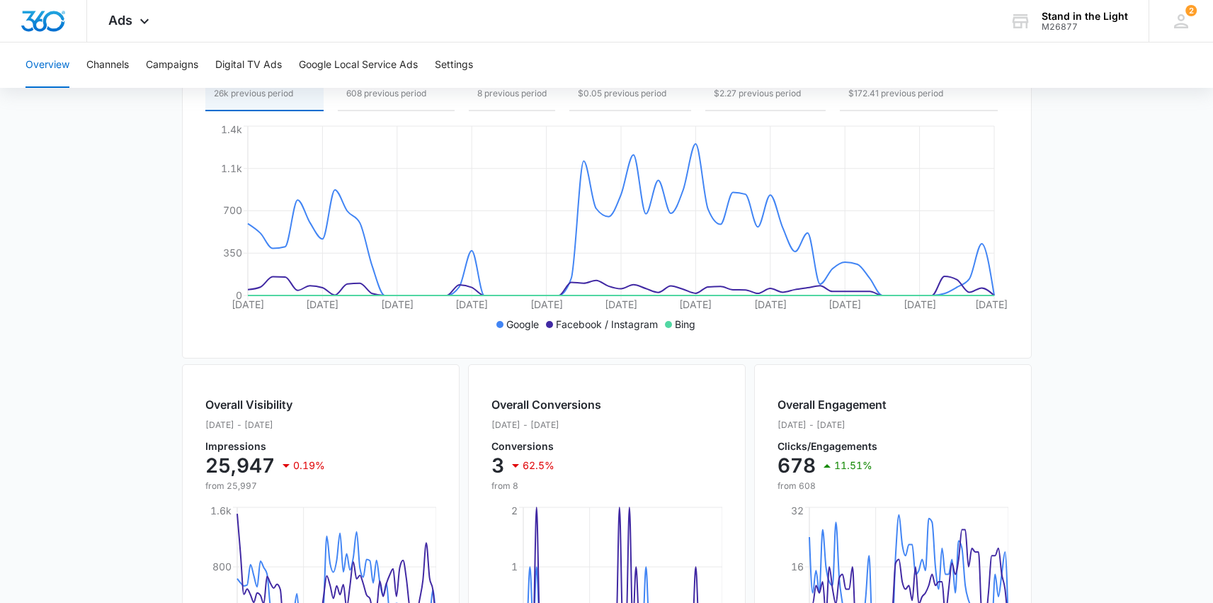
scroll to position [17, 0]
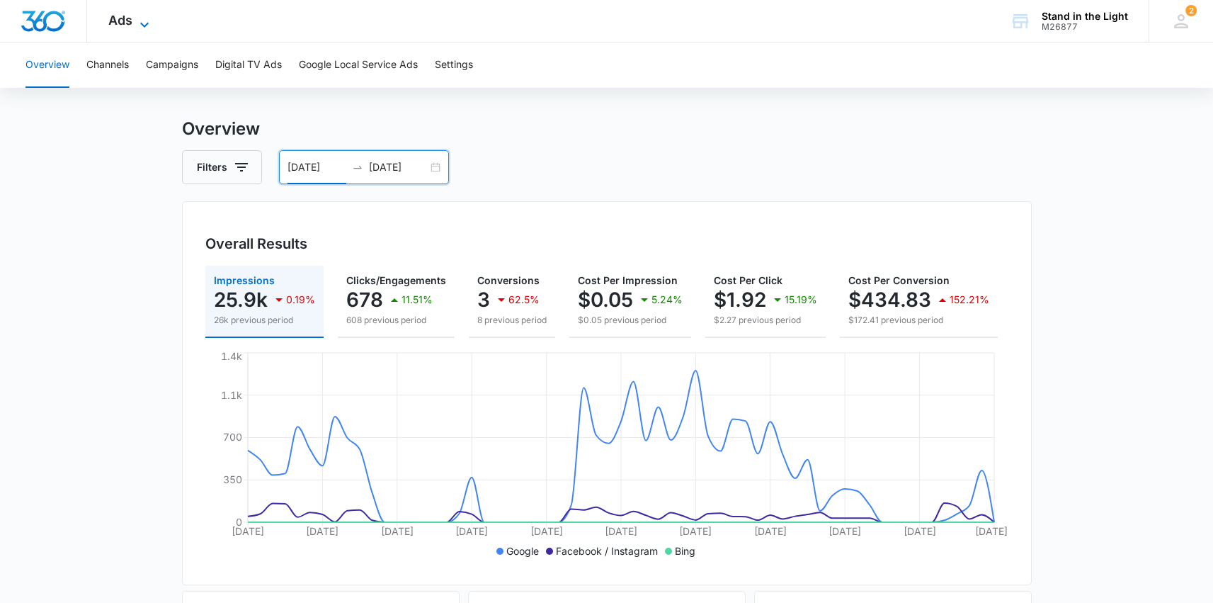
click at [137, 21] on icon at bounding box center [144, 24] width 17 height 17
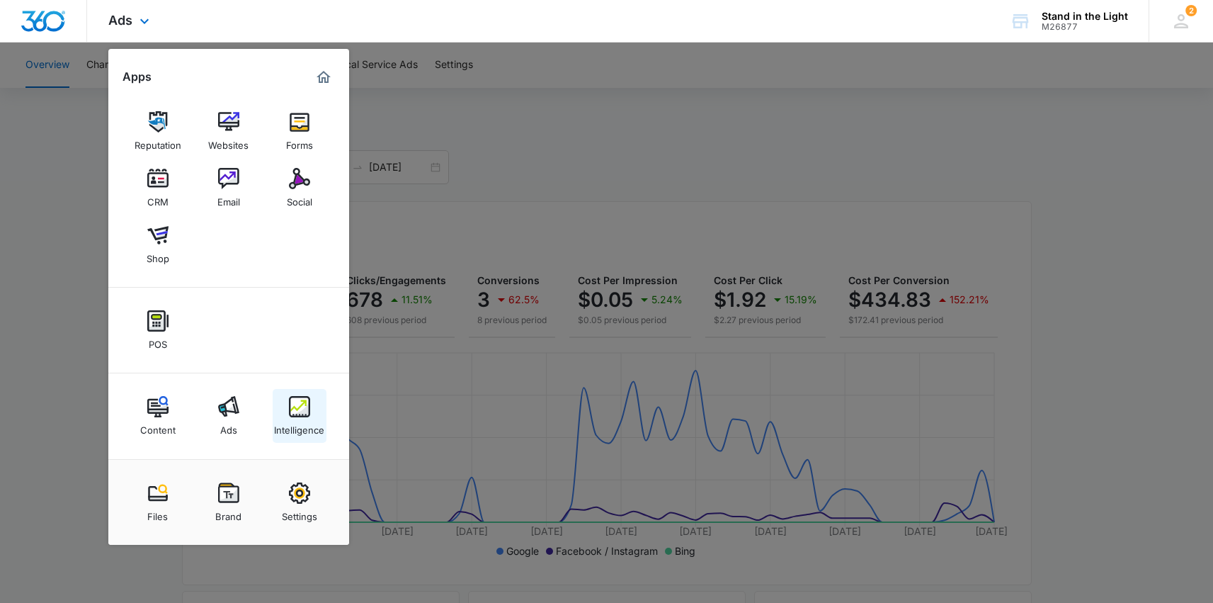
click at [310, 422] on div "Intelligence" at bounding box center [299, 426] width 50 height 18
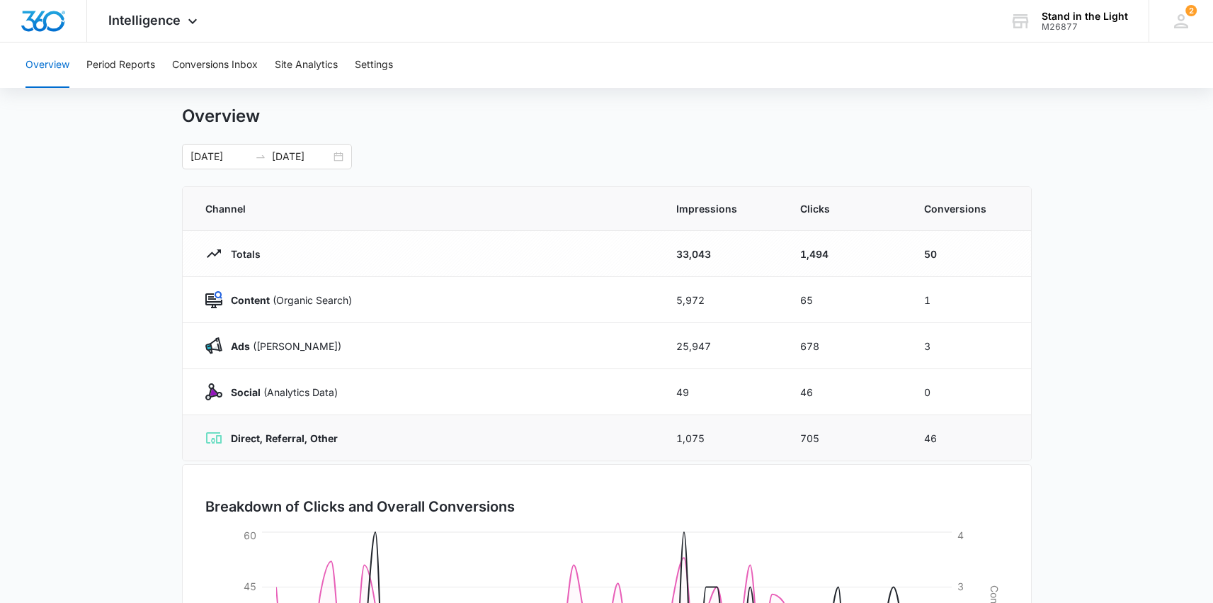
scroll to position [21, 0]
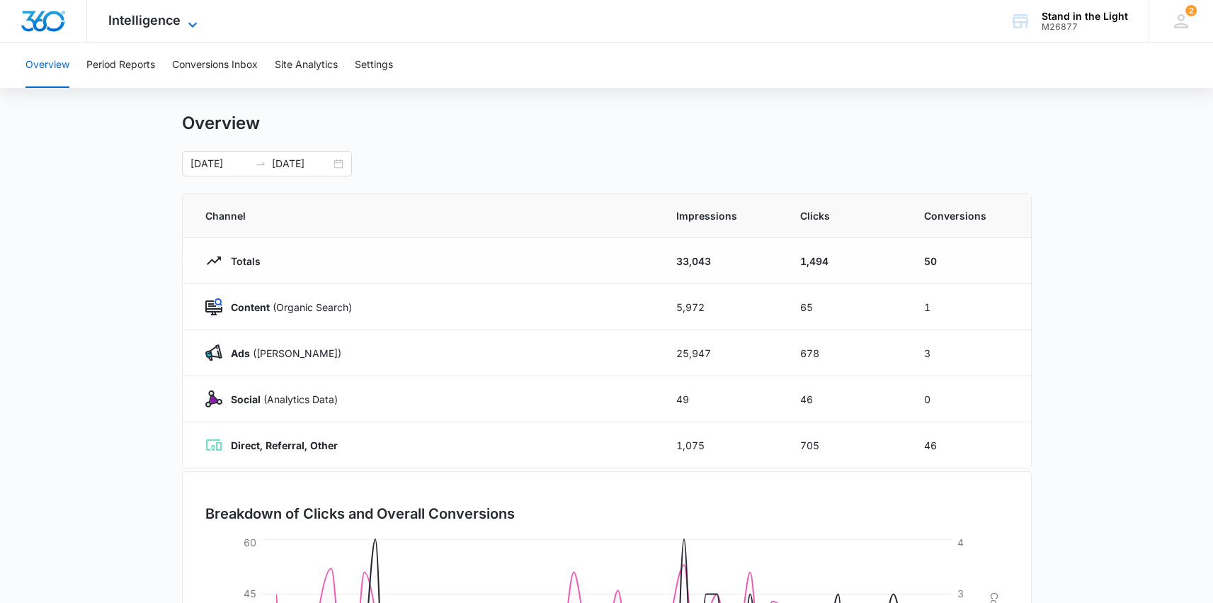
click at [166, 20] on span "Intelligence" at bounding box center [144, 20] width 72 height 15
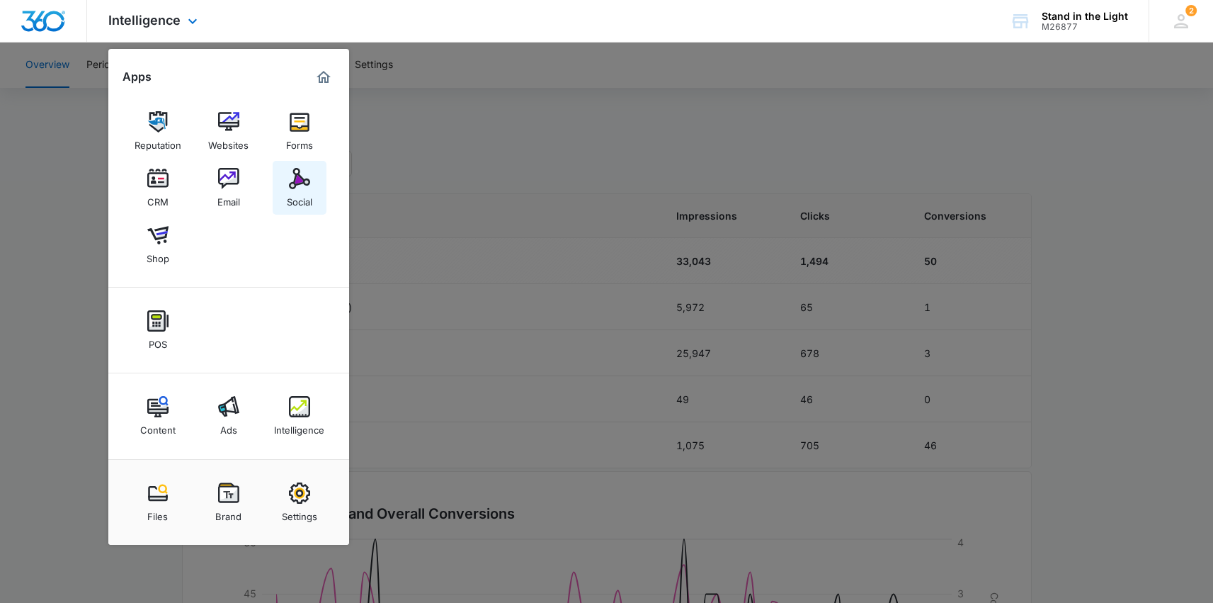
click at [290, 181] on img at bounding box center [299, 178] width 21 height 21
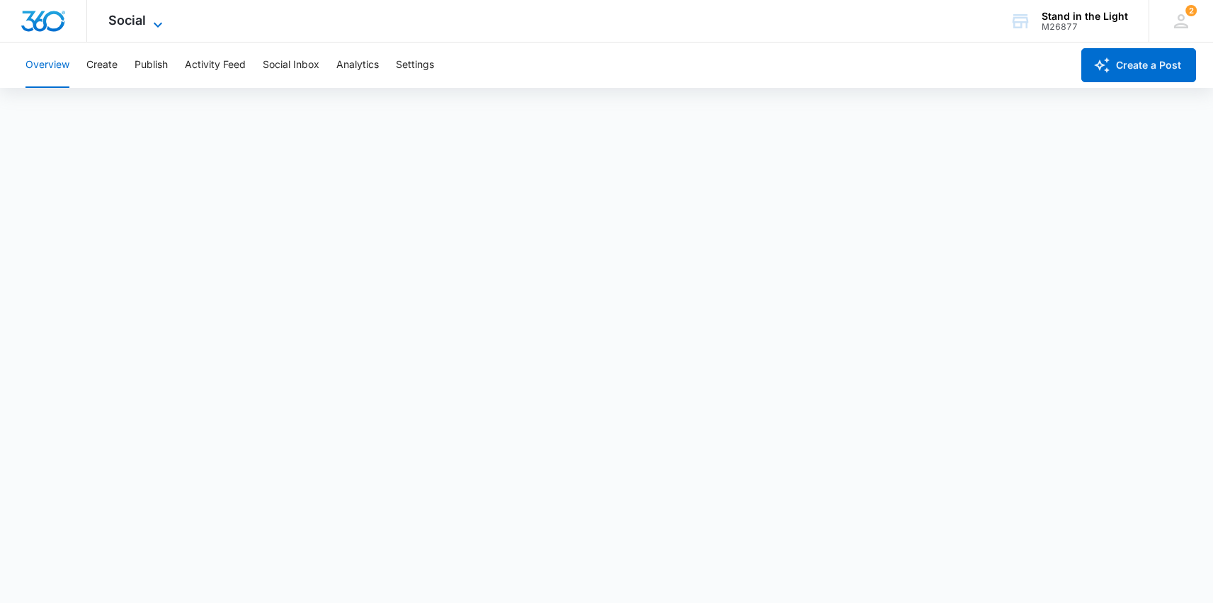
click at [116, 13] on span "Social" at bounding box center [127, 20] width 38 height 15
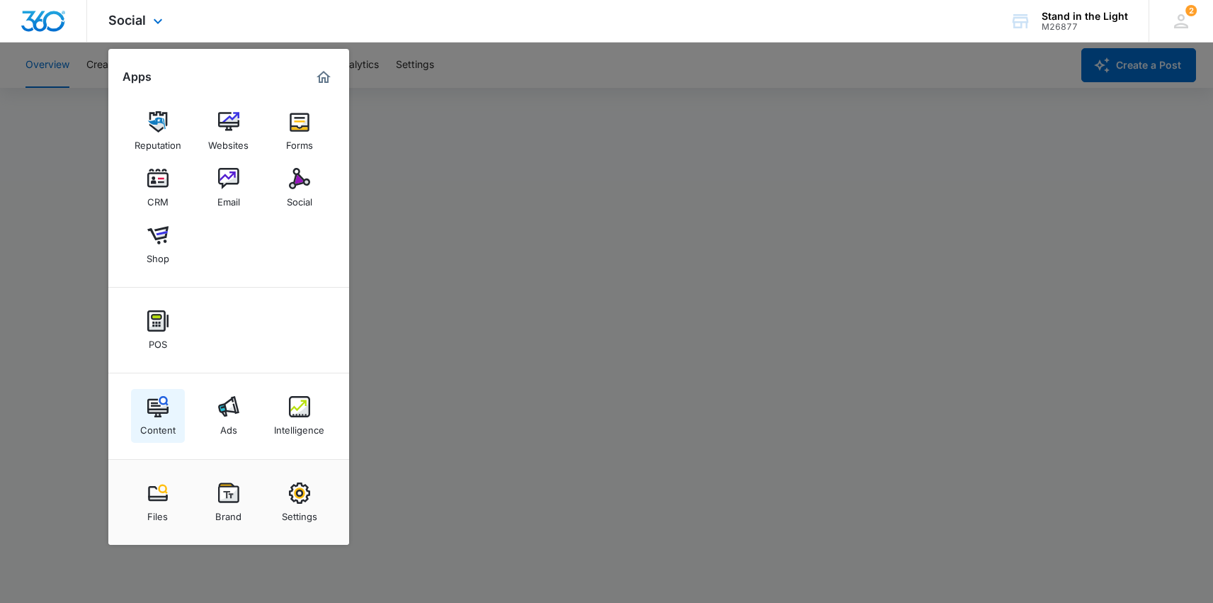
click at [169, 415] on link "Content" at bounding box center [158, 416] width 54 height 54
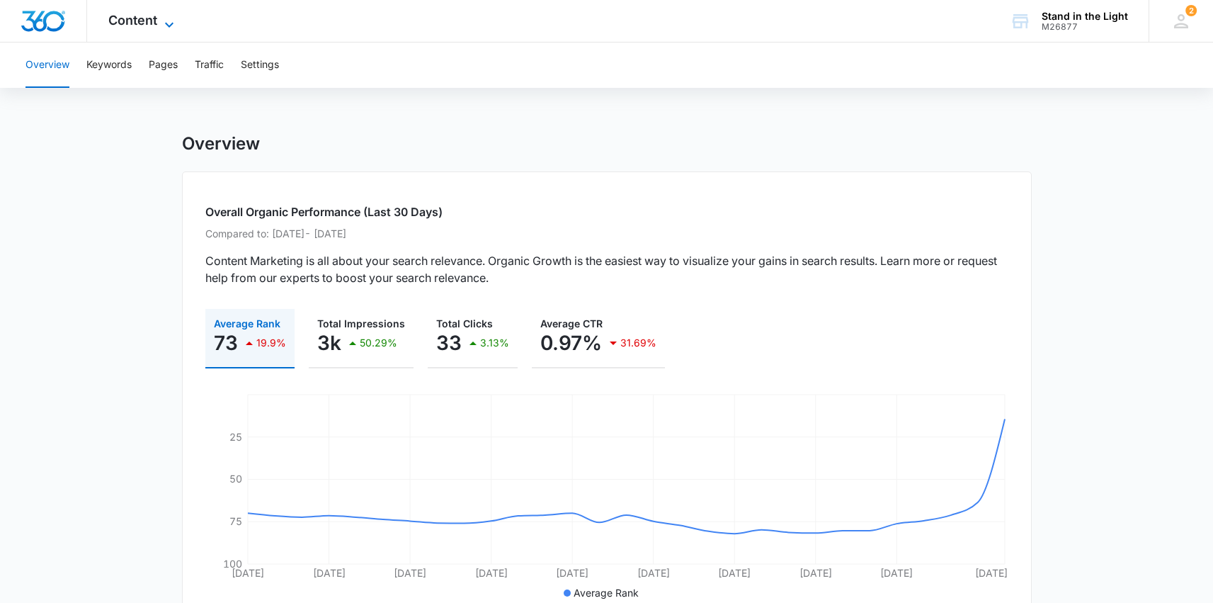
click at [152, 20] on span "Content" at bounding box center [132, 20] width 49 height 15
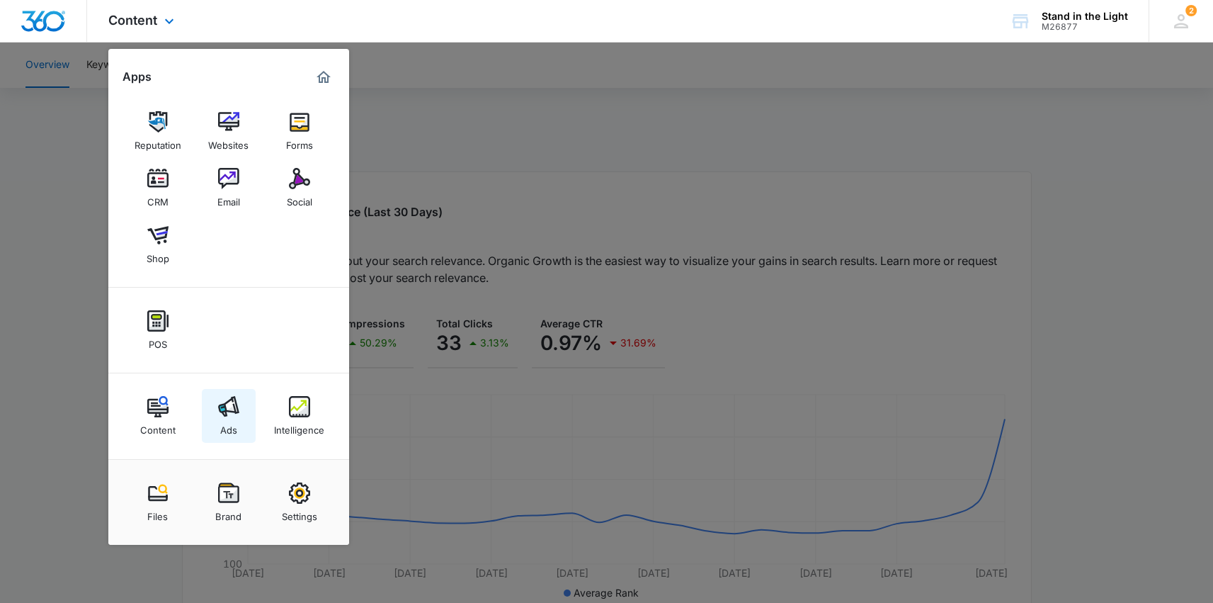
click at [230, 407] on img at bounding box center [228, 406] width 21 height 21
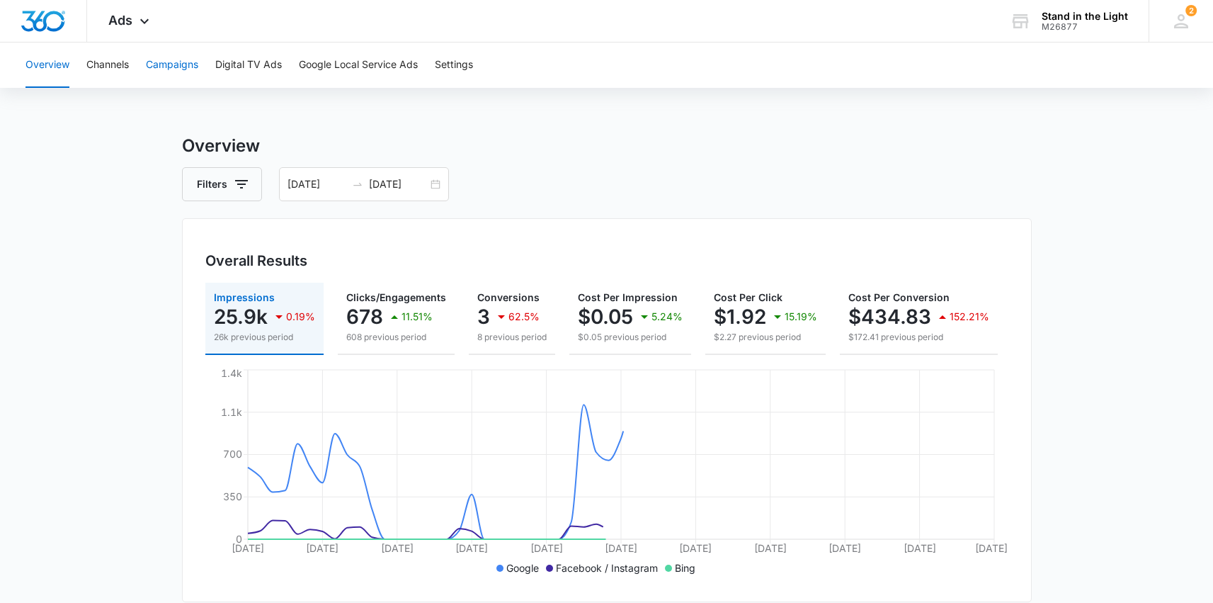
click at [186, 70] on button "Campaigns" at bounding box center [172, 65] width 52 height 45
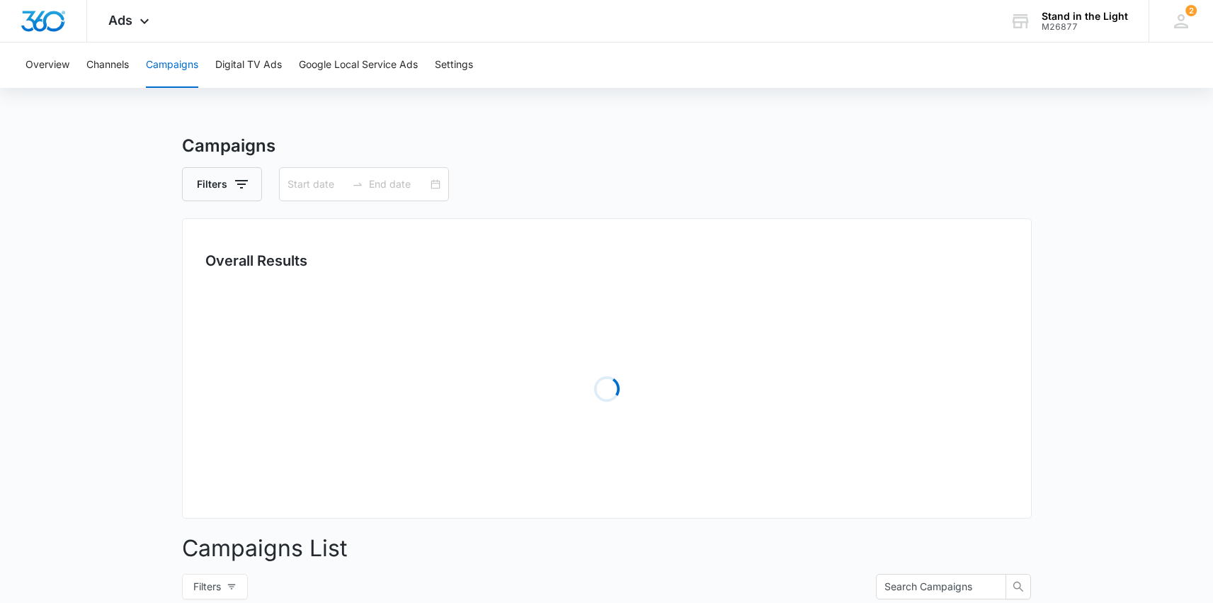
type input "[DATE]"
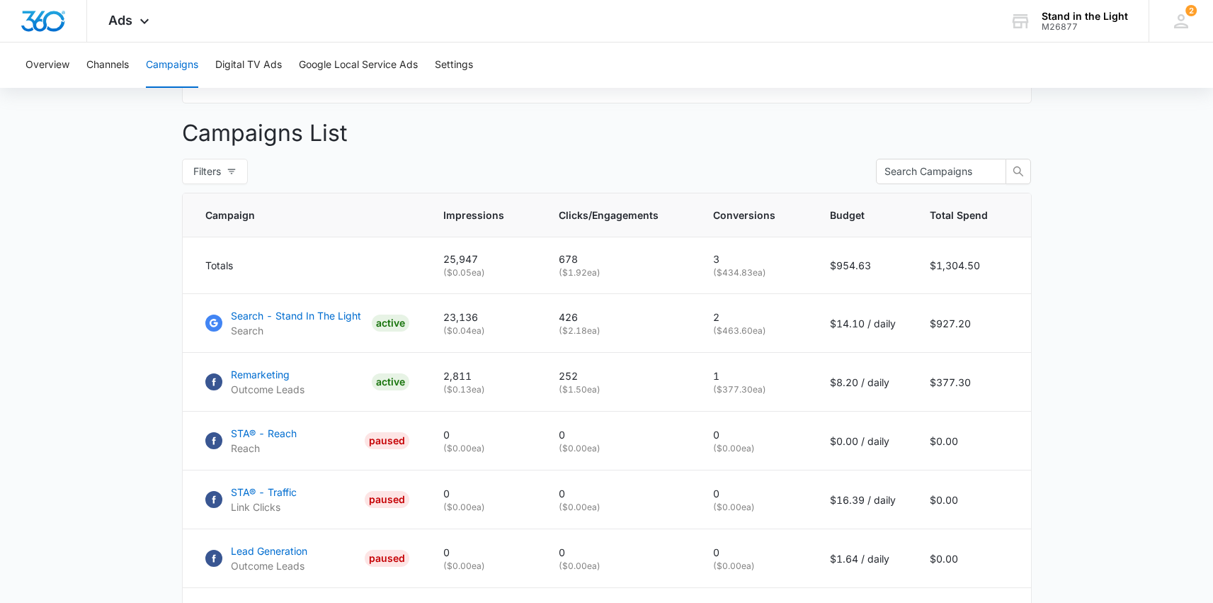
scroll to position [497, 0]
click at [292, 324] on p "Search - Stand In The Light" at bounding box center [296, 317] width 130 height 15
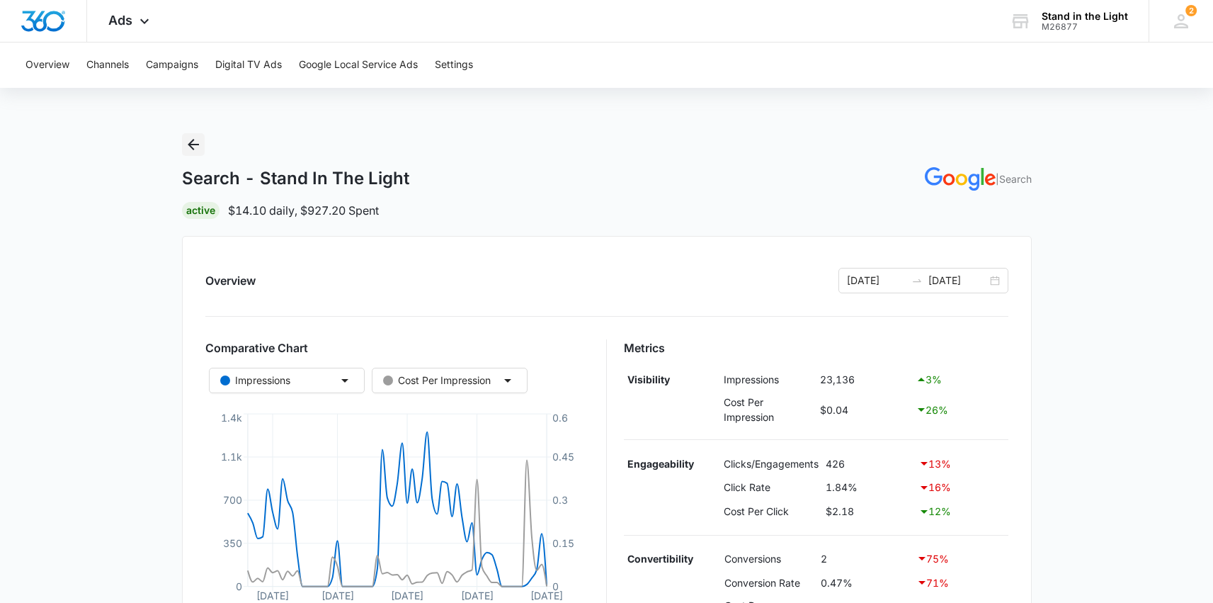
click at [188, 143] on icon "Back" at bounding box center [193, 144] width 17 height 17
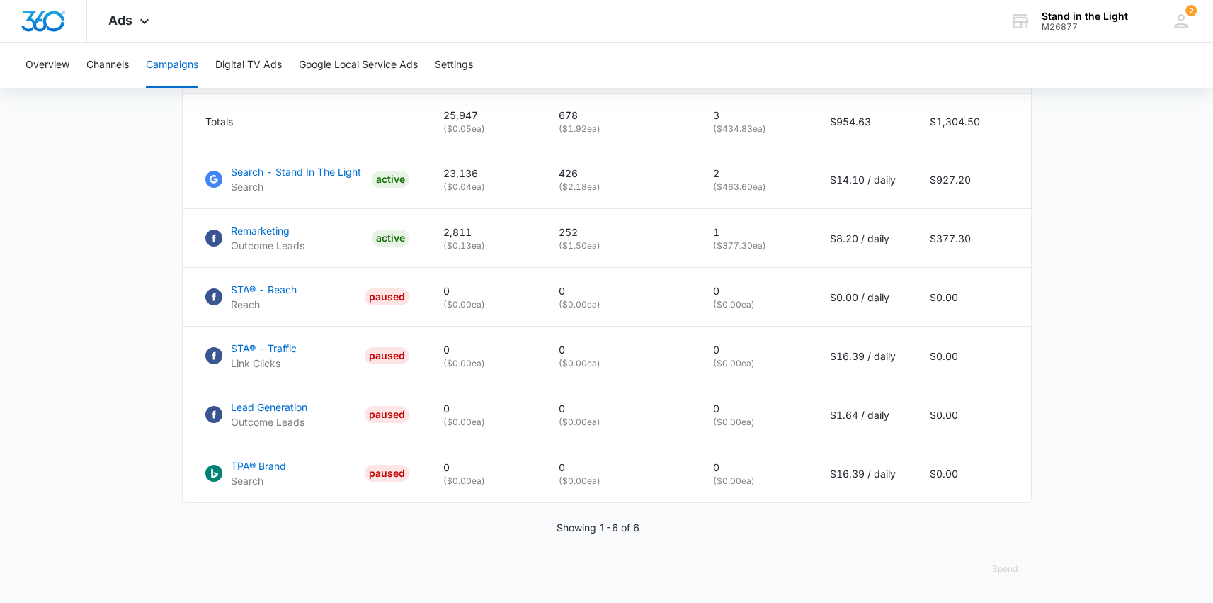
scroll to position [653, 0]
click at [1009, 570] on button "Spend" at bounding box center [1005, 569] width 54 height 34
click at [1009, 531] on div "Raw" at bounding box center [1015, 535] width 41 height 9
click at [1007, 572] on button "Spend" at bounding box center [1005, 569] width 54 height 34
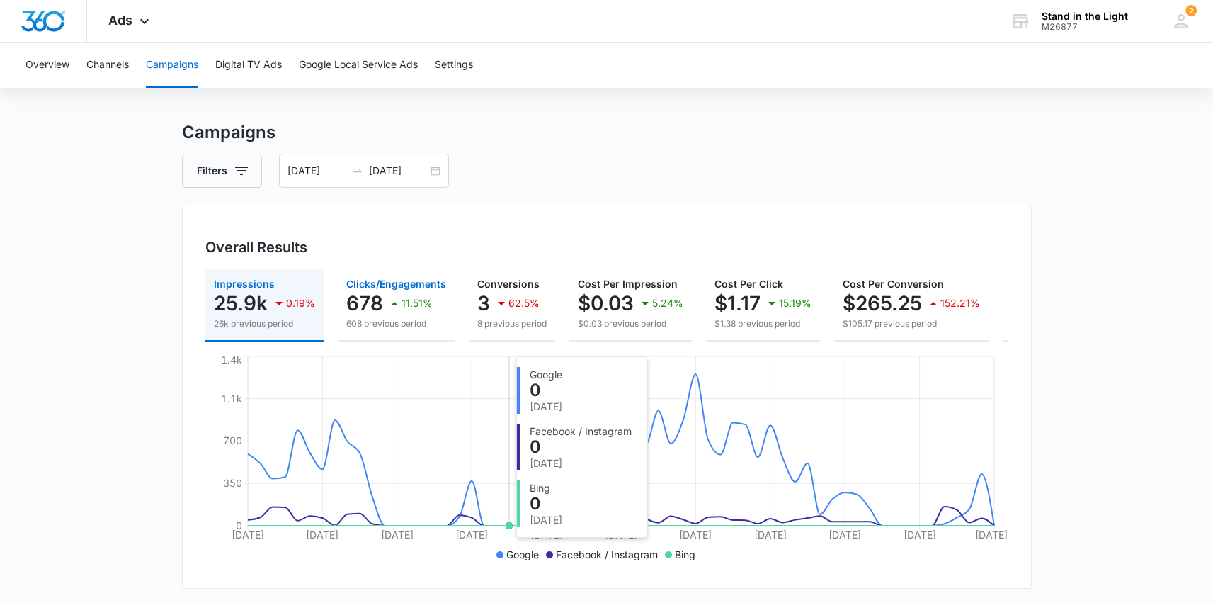
scroll to position [0, 0]
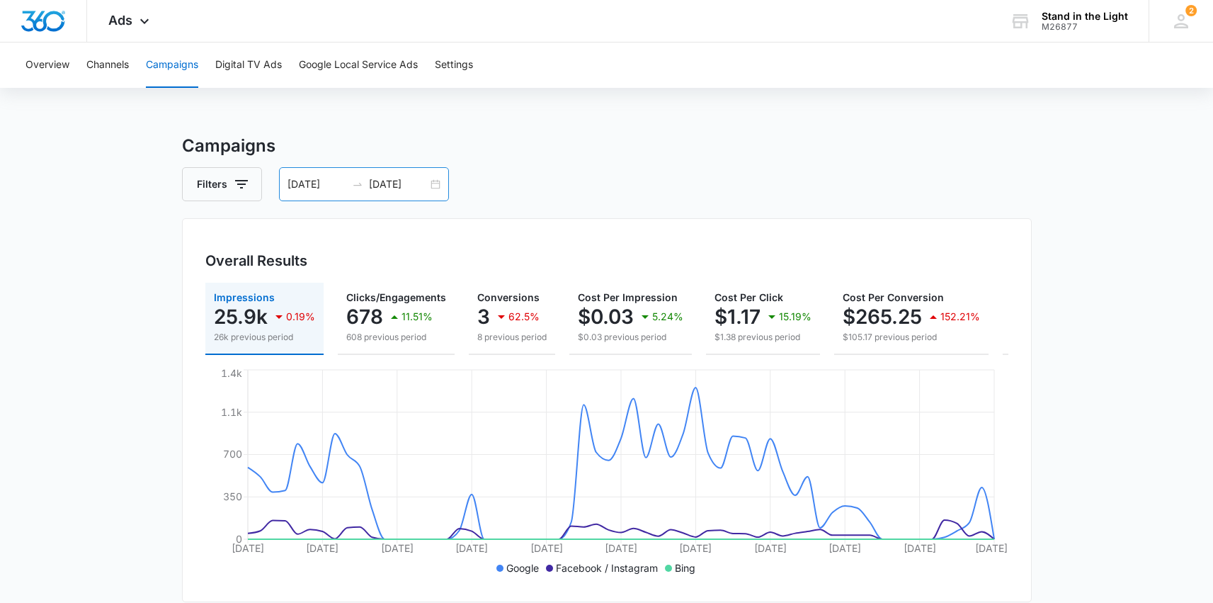
click at [432, 182] on div "[DATE] [DATE]" at bounding box center [364, 184] width 170 height 34
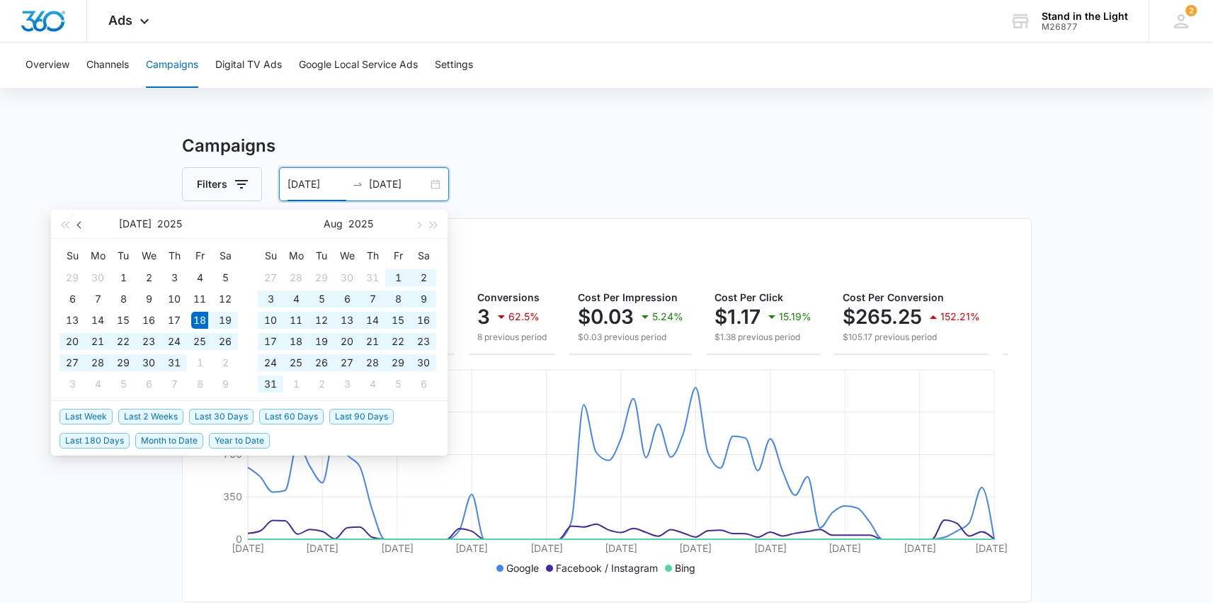
click at [79, 224] on span "button" at bounding box center [80, 224] width 7 height 7
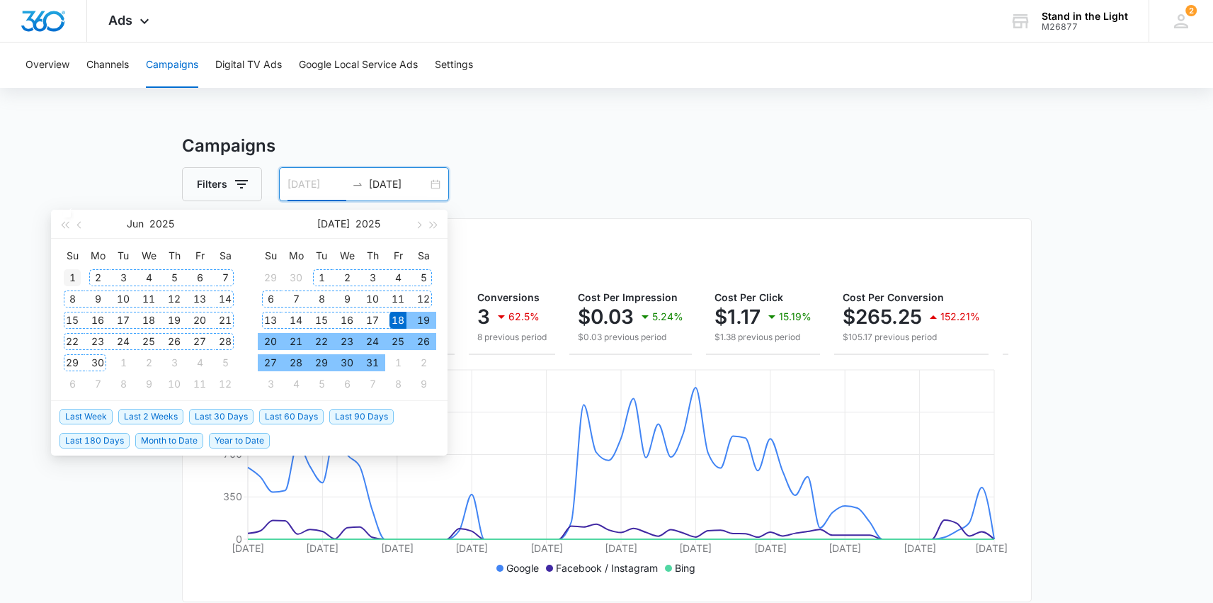
type input "[DATE]"
click at [72, 279] on div "1" at bounding box center [72, 277] width 17 height 17
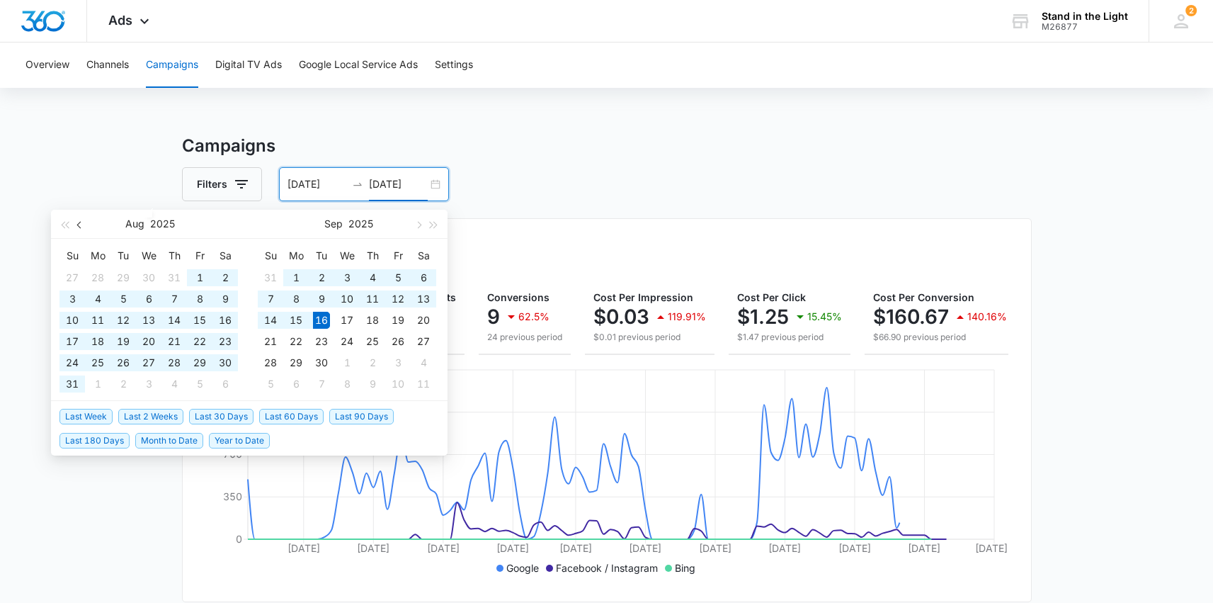
click at [80, 225] on span "button" at bounding box center [80, 224] width 7 height 7
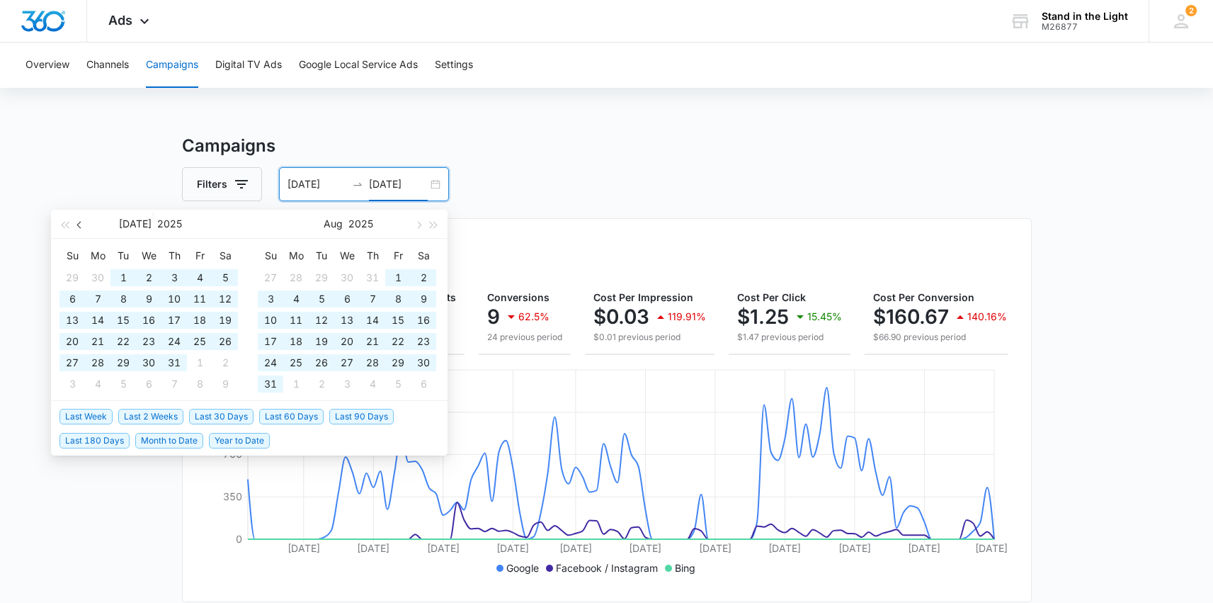
click at [82, 225] on span "button" at bounding box center [80, 224] width 7 height 7
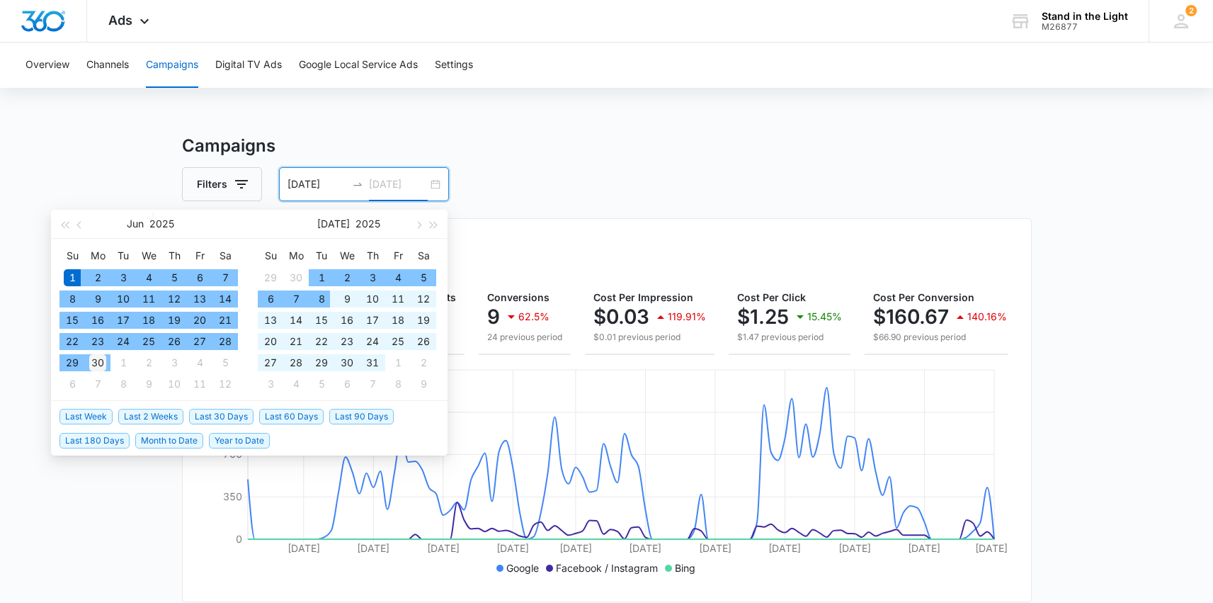
type input "[DATE]"
click at [95, 360] on div "30" at bounding box center [97, 362] width 17 height 17
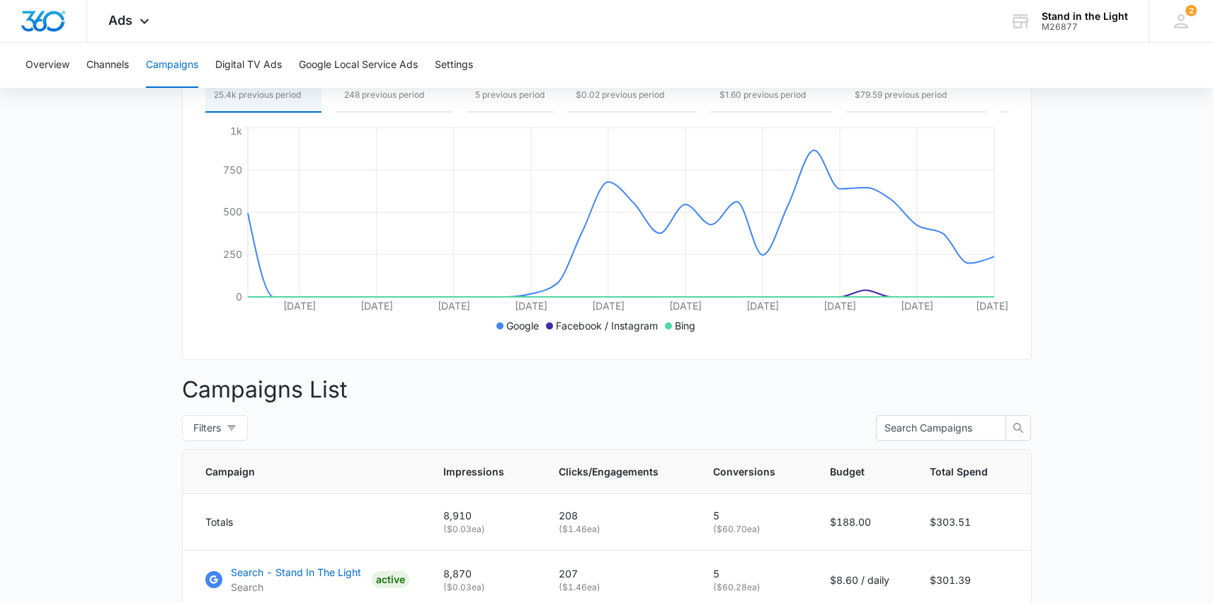
scroll to position [653, 0]
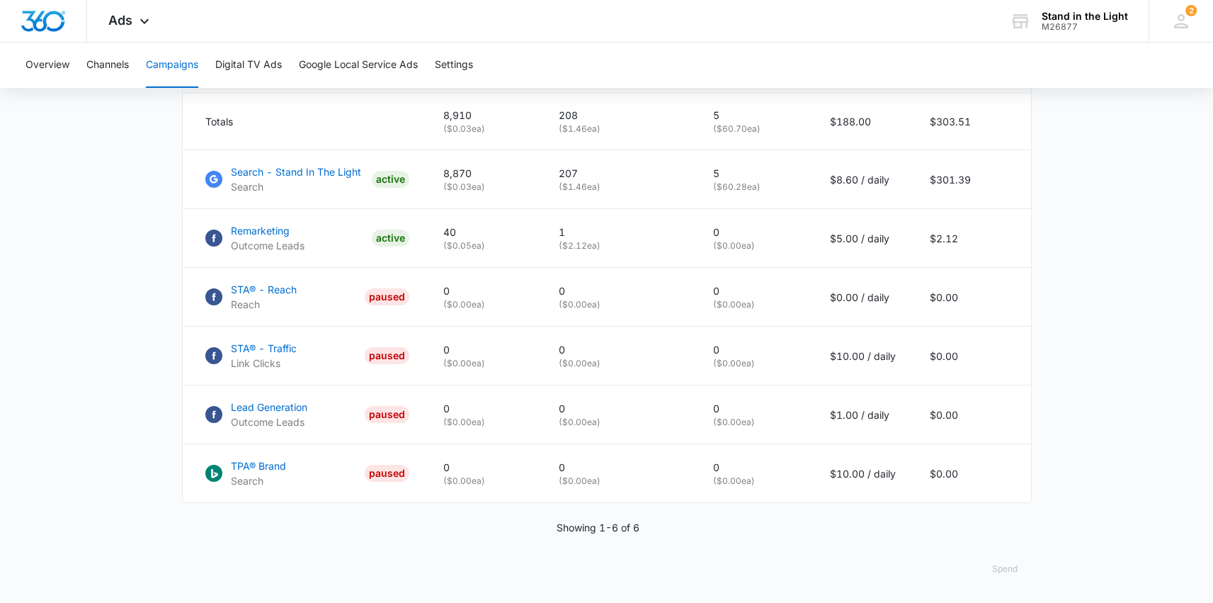
click at [1007, 577] on button "Spend" at bounding box center [1005, 569] width 54 height 34
click at [1025, 511] on div "Optimized" at bounding box center [1015, 515] width 41 height 9
click at [1012, 567] on button "Spend" at bounding box center [1005, 569] width 54 height 34
click at [1009, 531] on div "Raw" at bounding box center [1015, 535] width 41 height 9
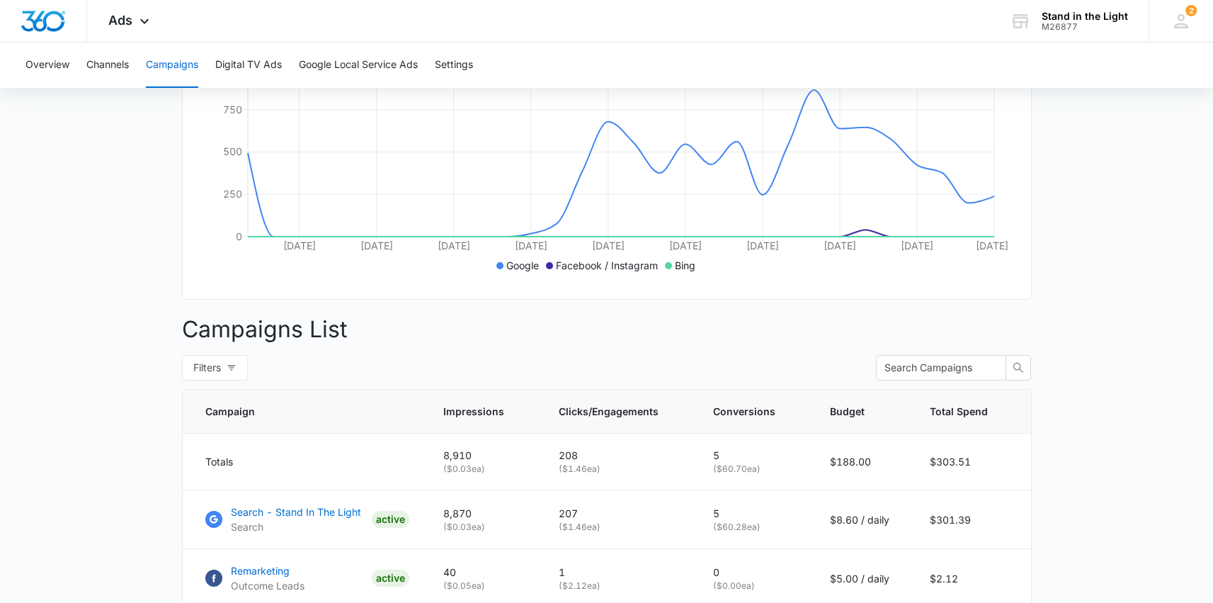
scroll to position [0, 0]
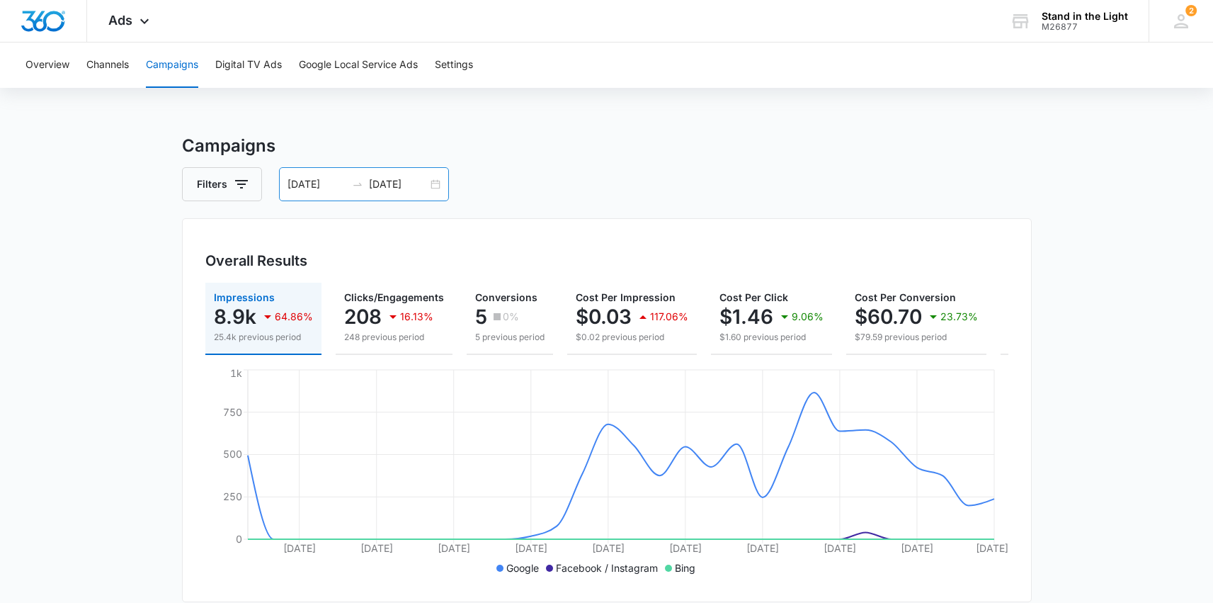
click at [334, 186] on input "[DATE]" at bounding box center [317, 184] width 59 height 16
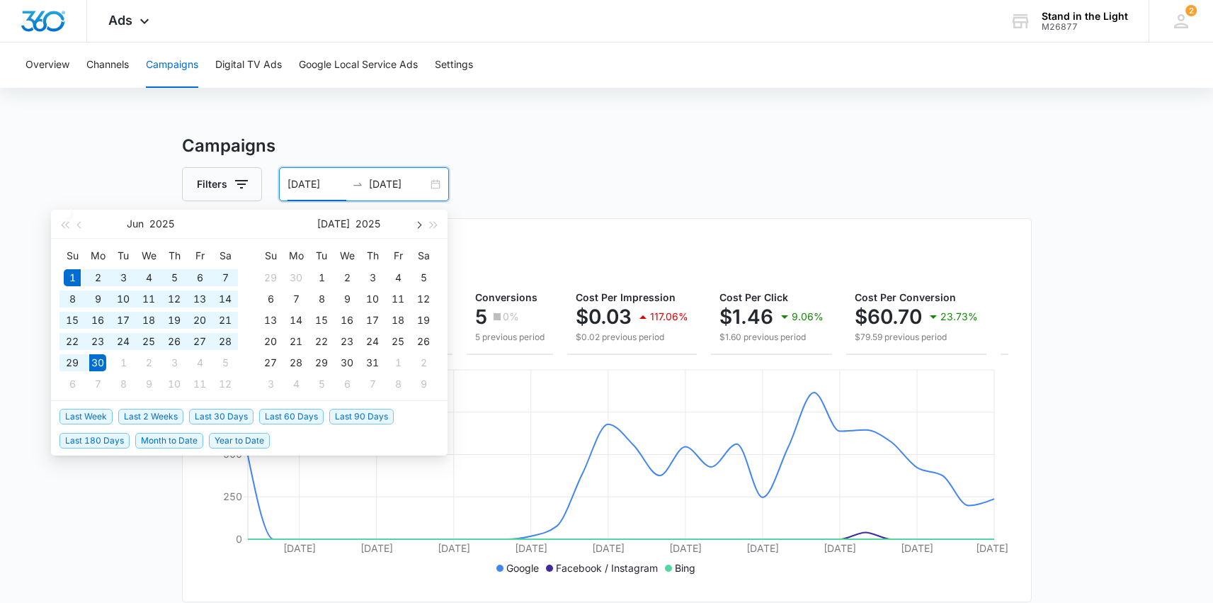
click at [421, 220] on button "button" at bounding box center [418, 224] width 16 height 28
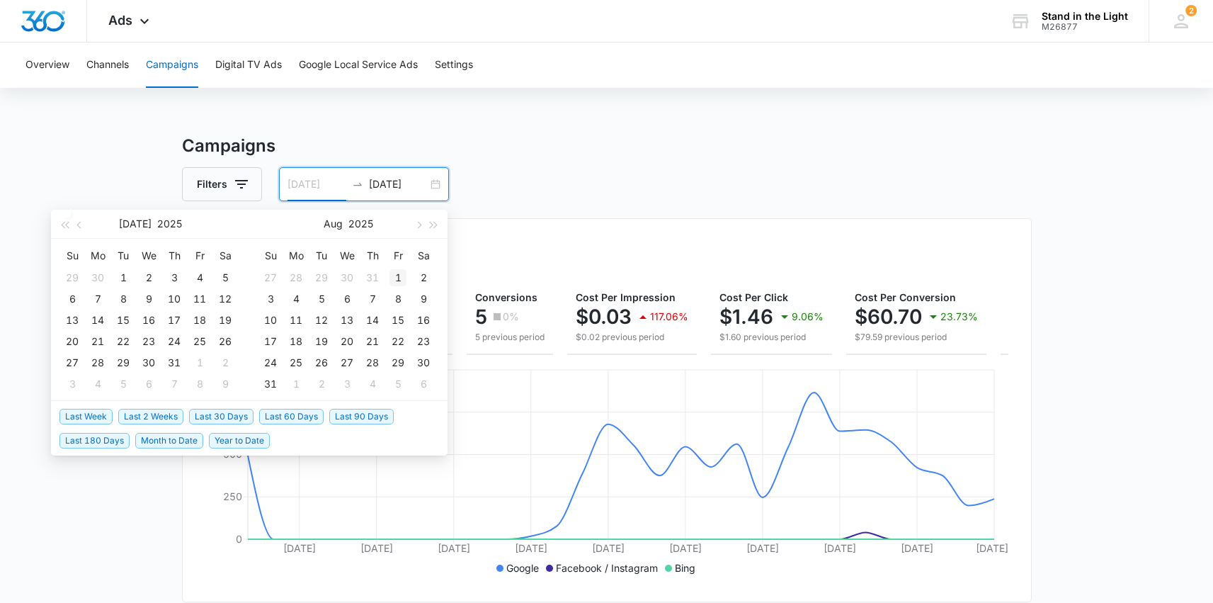
type input "[DATE]"
click at [397, 277] on div "1" at bounding box center [398, 277] width 17 height 17
type input "[DATE]"
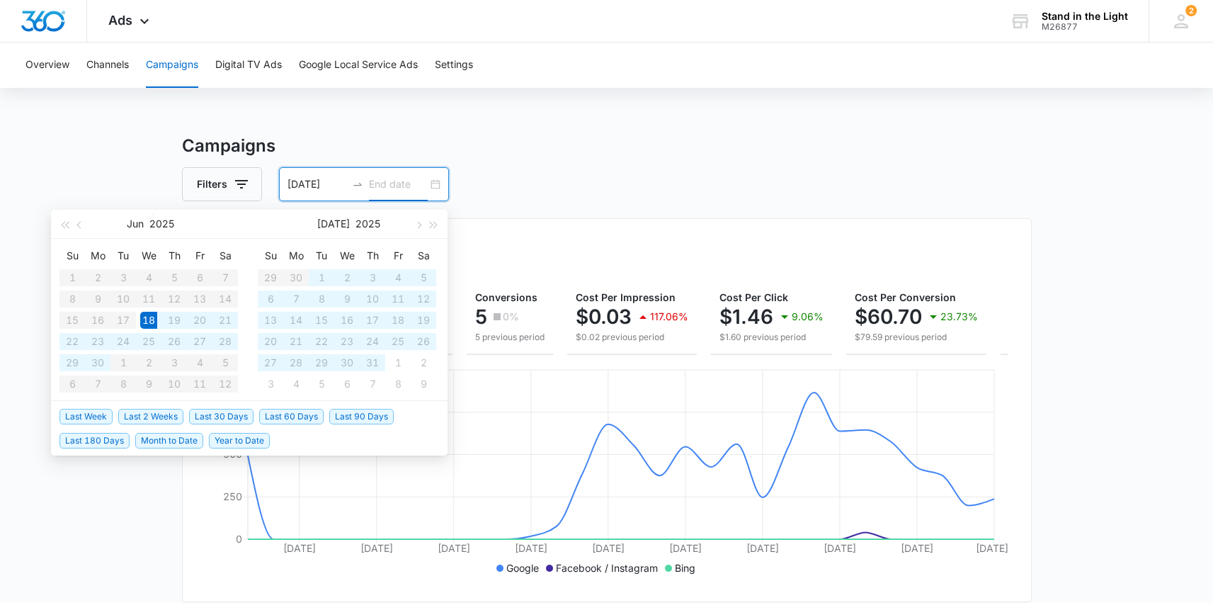
type input "[DATE]"
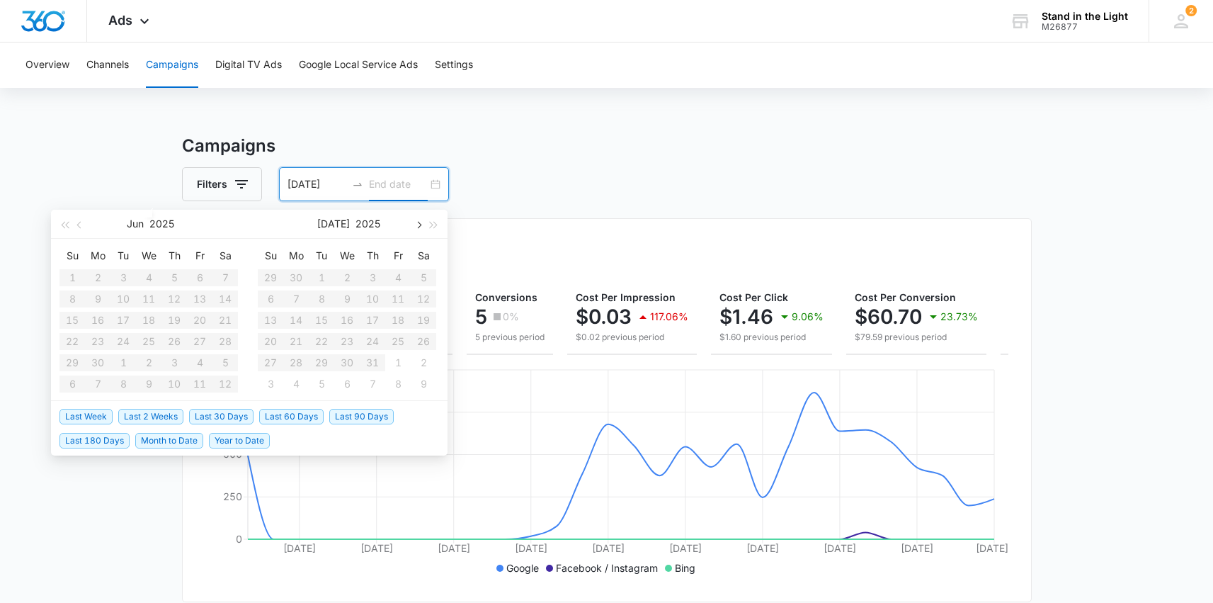
click at [421, 225] on span "button" at bounding box center [417, 224] width 7 height 7
type input "[DATE]"
click at [278, 381] on div "31" at bounding box center [270, 383] width 17 height 17
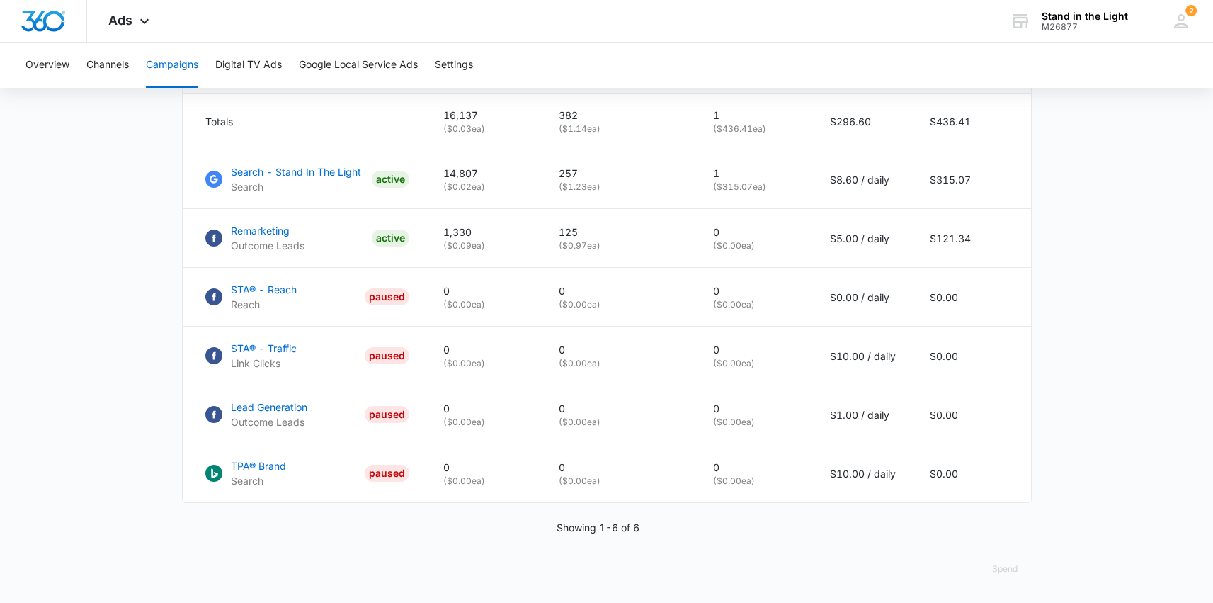
scroll to position [653, 0]
click at [1019, 570] on button "Spend" at bounding box center [1005, 569] width 54 height 34
click at [1012, 511] on div "Optimized" at bounding box center [1015, 515] width 41 height 9
click at [1004, 569] on button "Spend" at bounding box center [1005, 569] width 54 height 34
click at [1010, 531] on div "Raw" at bounding box center [1015, 535] width 41 height 9
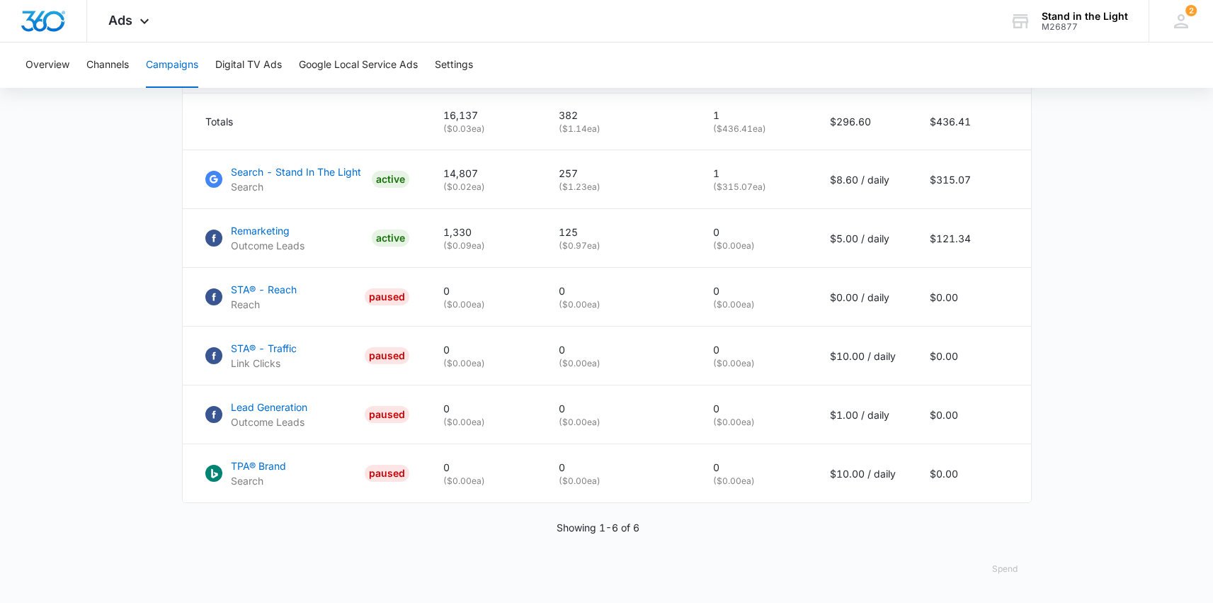
click at [1010, 567] on button "Spend" at bounding box center [1005, 569] width 54 height 34
click at [1080, 375] on main "Campaigns Filters 08/01/2025 08/31/2025 Overall Results Impressions 16.1k 1.72%…" at bounding box center [606, 47] width 1213 height 1112
drag, startPoint x: 571, startPoint y: 186, endPoint x: 591, endPoint y: 186, distance: 19.8
click at [591, 186] on p "( $1.23 ea)" at bounding box center [619, 187] width 120 height 13
drag, startPoint x: 838, startPoint y: 179, endPoint x: 858, endPoint y: 181, distance: 20.0
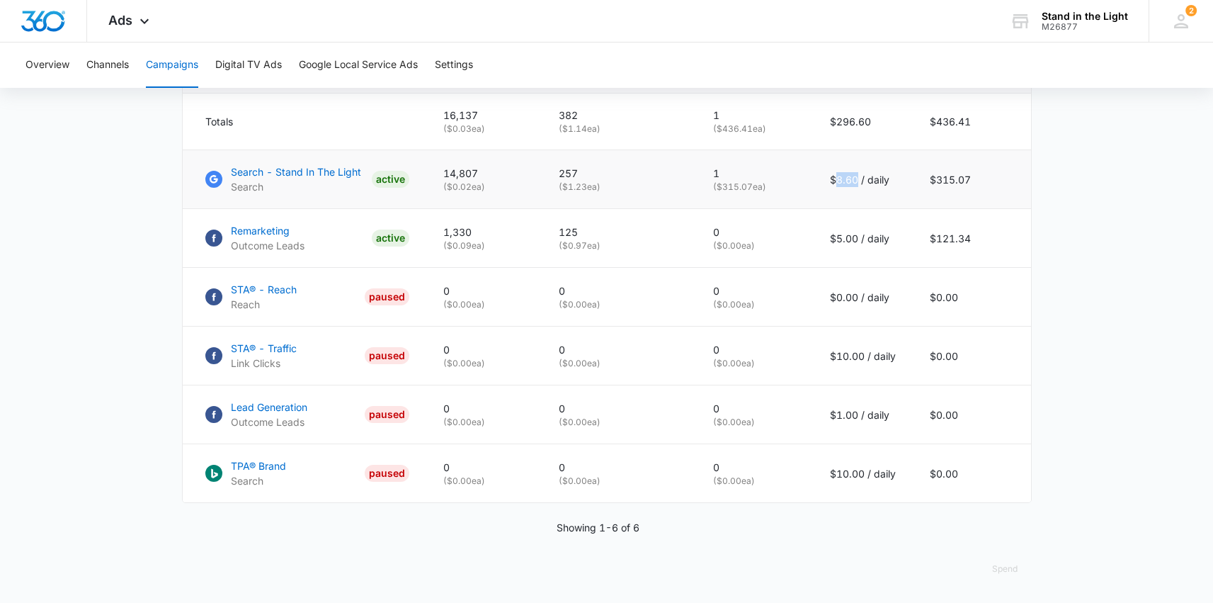
click at [858, 181] on p "$8.60 / daily" at bounding box center [863, 179] width 66 height 15
drag, startPoint x: 736, startPoint y: 184, endPoint x: 717, endPoint y: 184, distance: 19.1
click at [717, 184] on p "( $315.07 ea)" at bounding box center [754, 187] width 83 height 13
drag, startPoint x: 1071, startPoint y: 273, endPoint x: 1060, endPoint y: 334, distance: 62.0
click at [1070, 273] on main "Campaigns Filters 08/01/2025 08/31/2025 Overall Results Impressions 16.1k 1.72%…" at bounding box center [606, 47] width 1213 height 1112
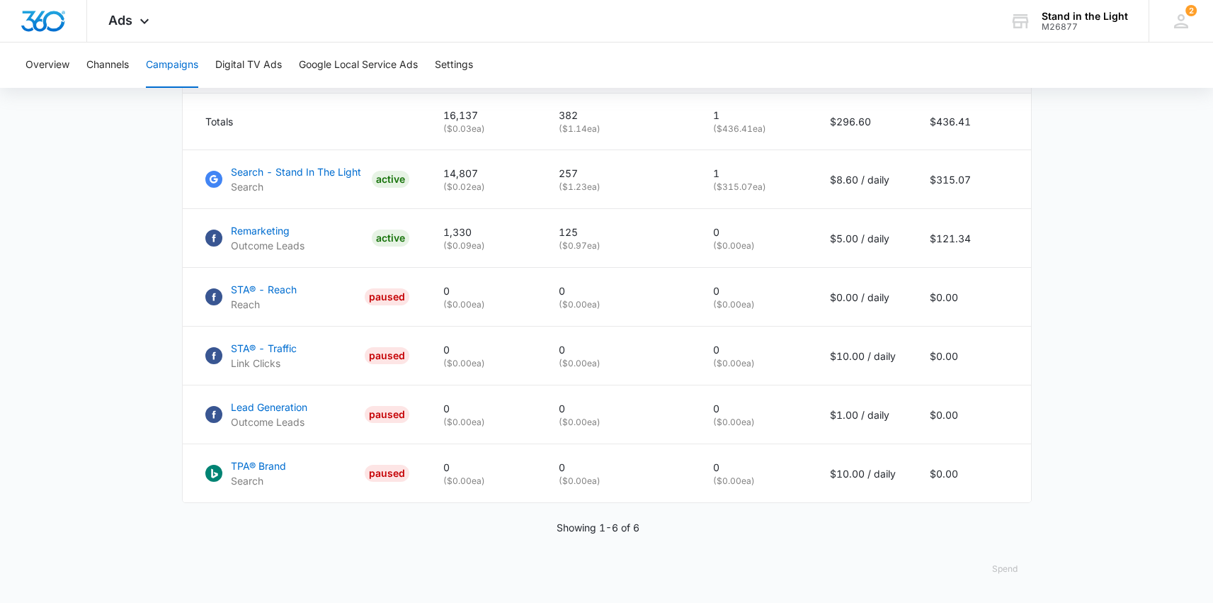
click at [996, 573] on button "Spend" at bounding box center [1005, 569] width 54 height 34
click at [1100, 300] on main "Campaigns Filters 08/01/2025 08/31/2025 Overall Results Impressions 16.1k 1.72%…" at bounding box center [606, 47] width 1213 height 1112
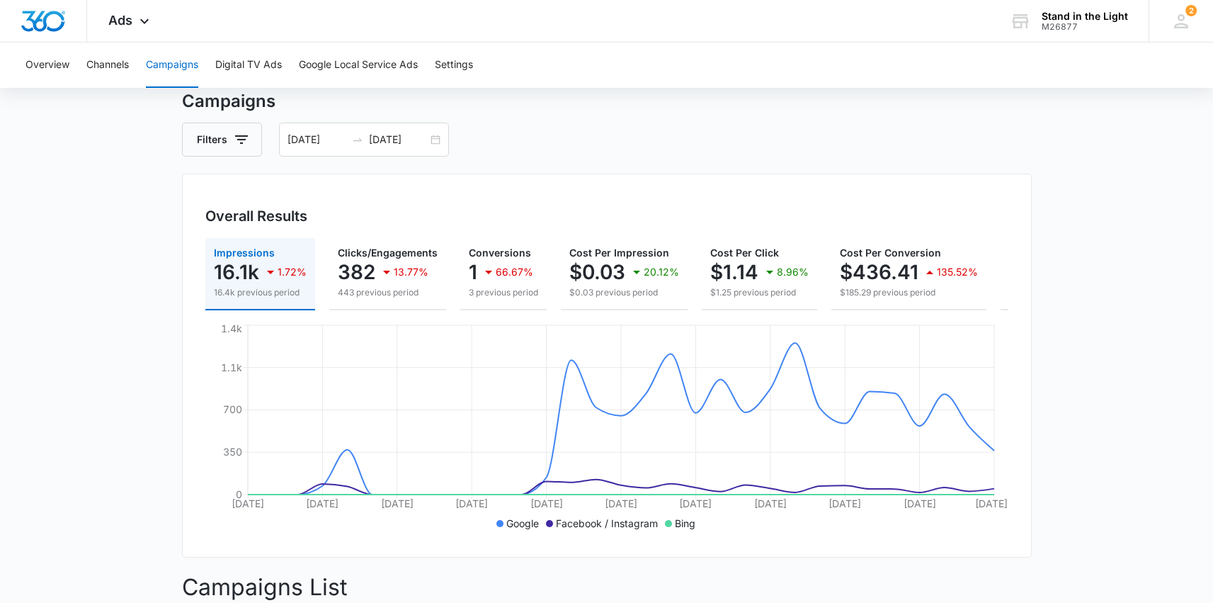
scroll to position [0, 0]
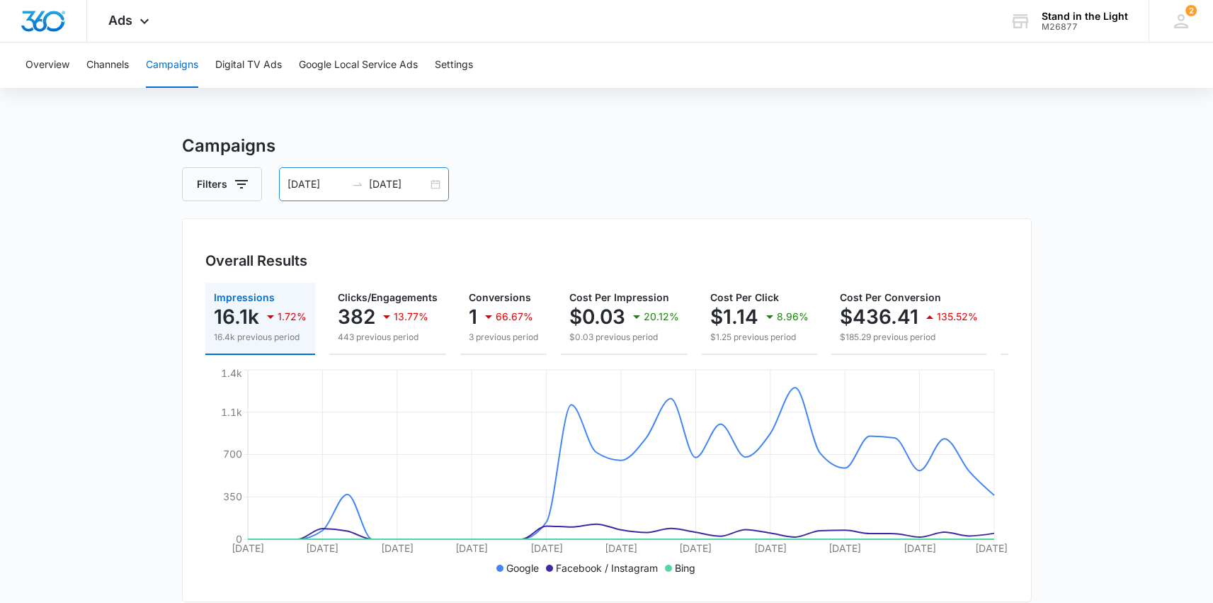
click at [434, 182] on div "[DATE] [DATE]" at bounding box center [364, 184] width 170 height 34
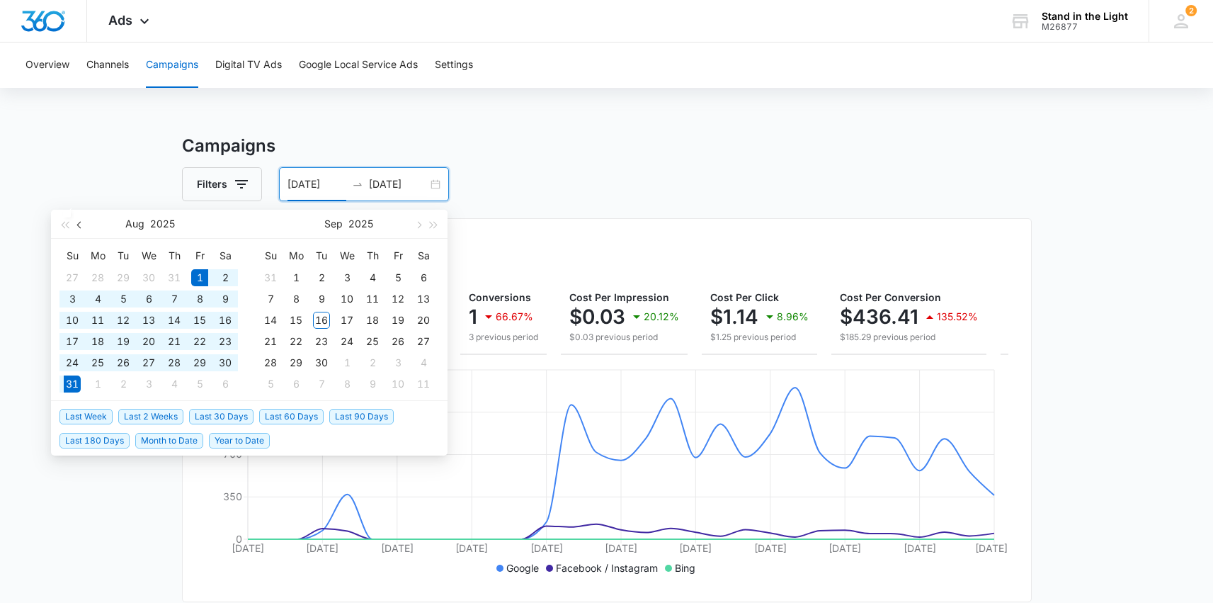
click at [78, 225] on span "button" at bounding box center [80, 224] width 7 height 7
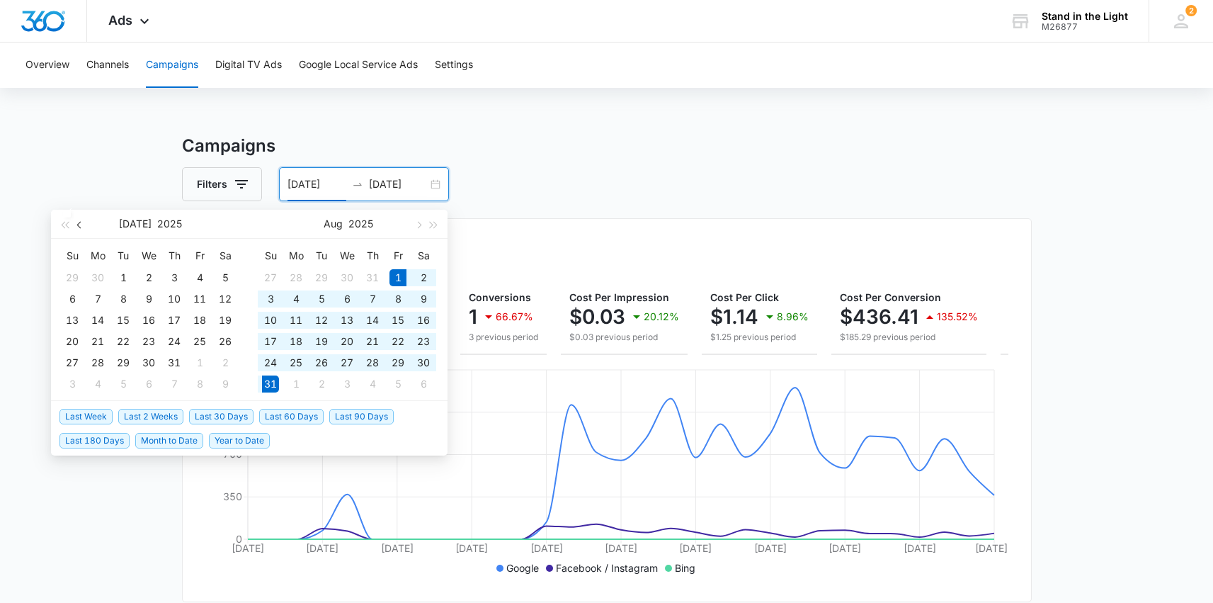
click at [79, 225] on span "button" at bounding box center [80, 224] width 7 height 7
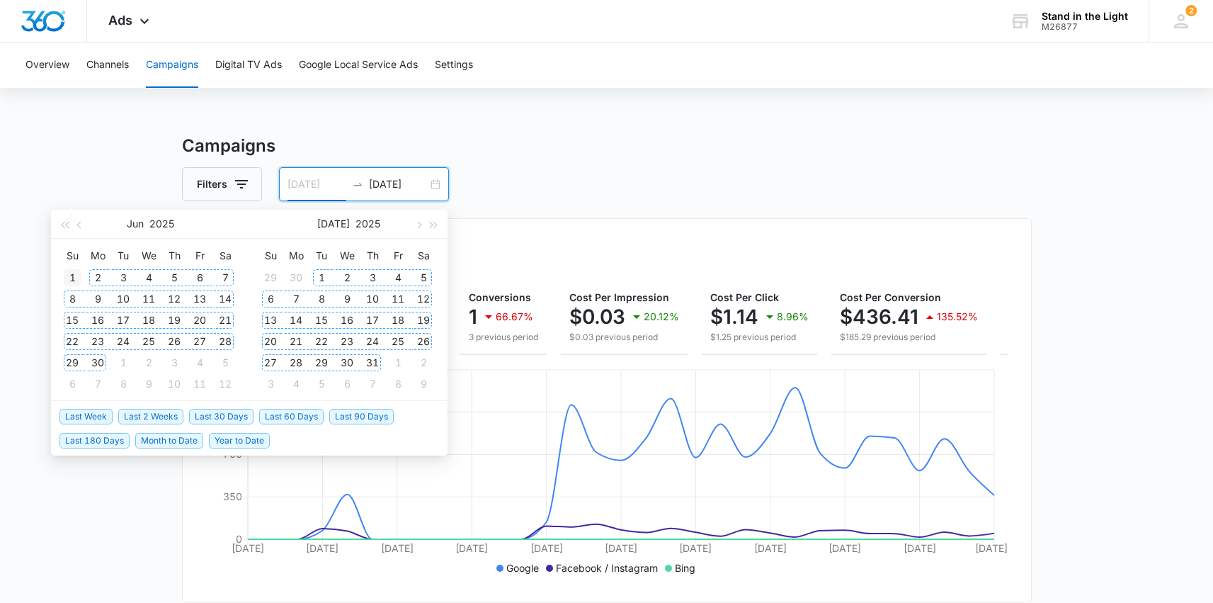
type input "[DATE]"
click at [74, 276] on div "1" at bounding box center [72, 277] width 17 height 17
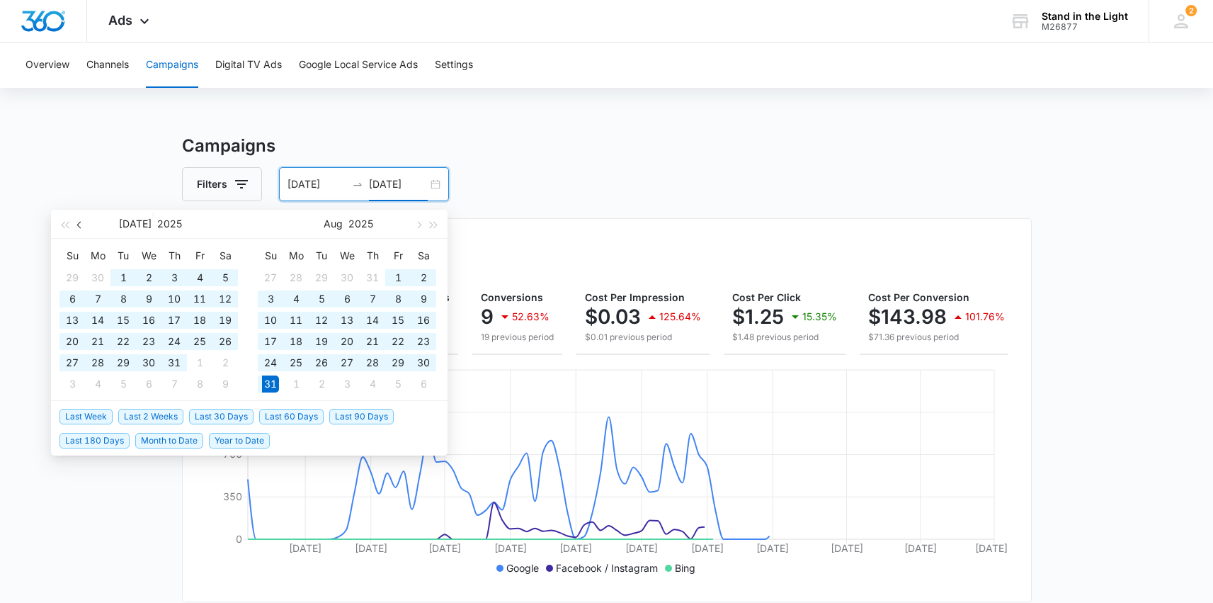
click at [81, 221] on span "button" at bounding box center [80, 224] width 7 height 7
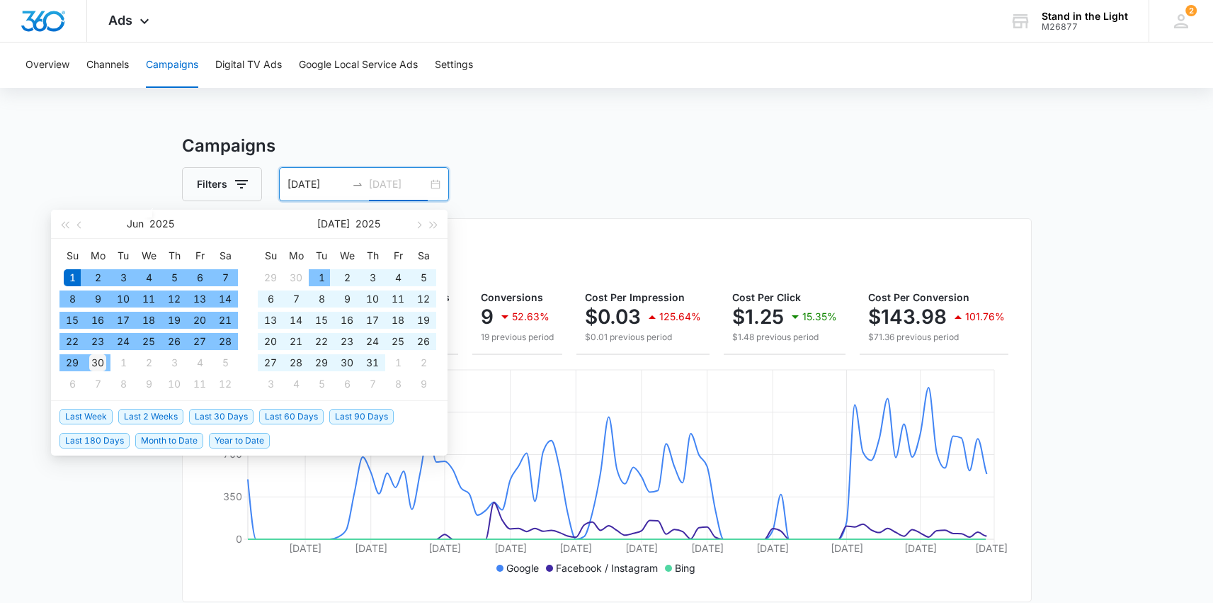
type input "[DATE]"
click at [100, 361] on div "30" at bounding box center [97, 362] width 17 height 17
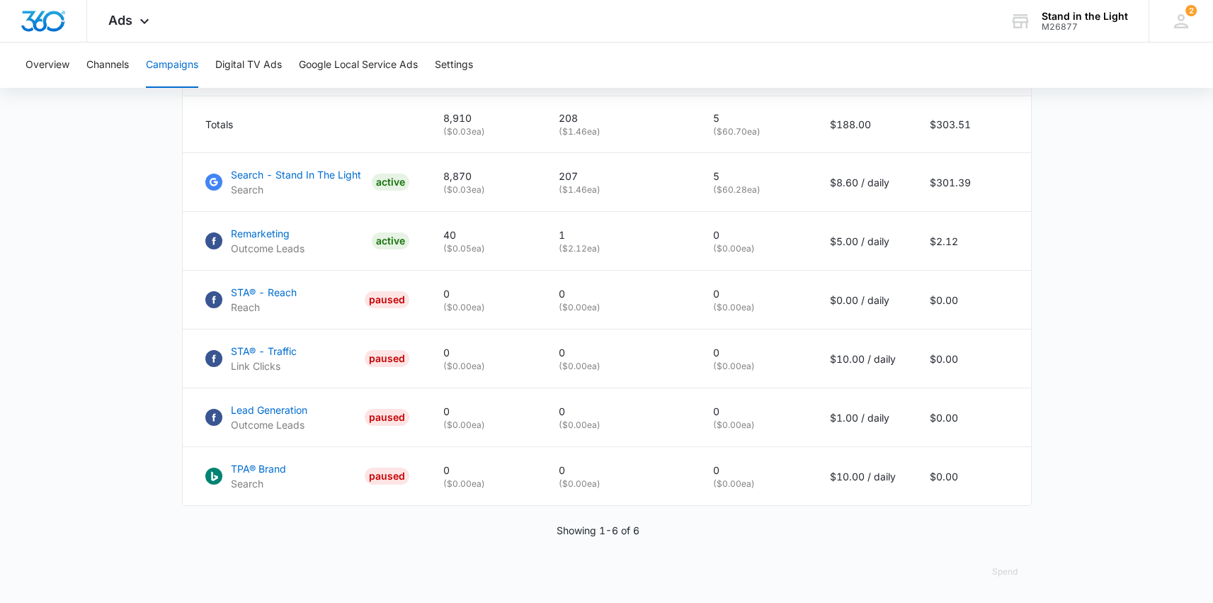
scroll to position [653, 0]
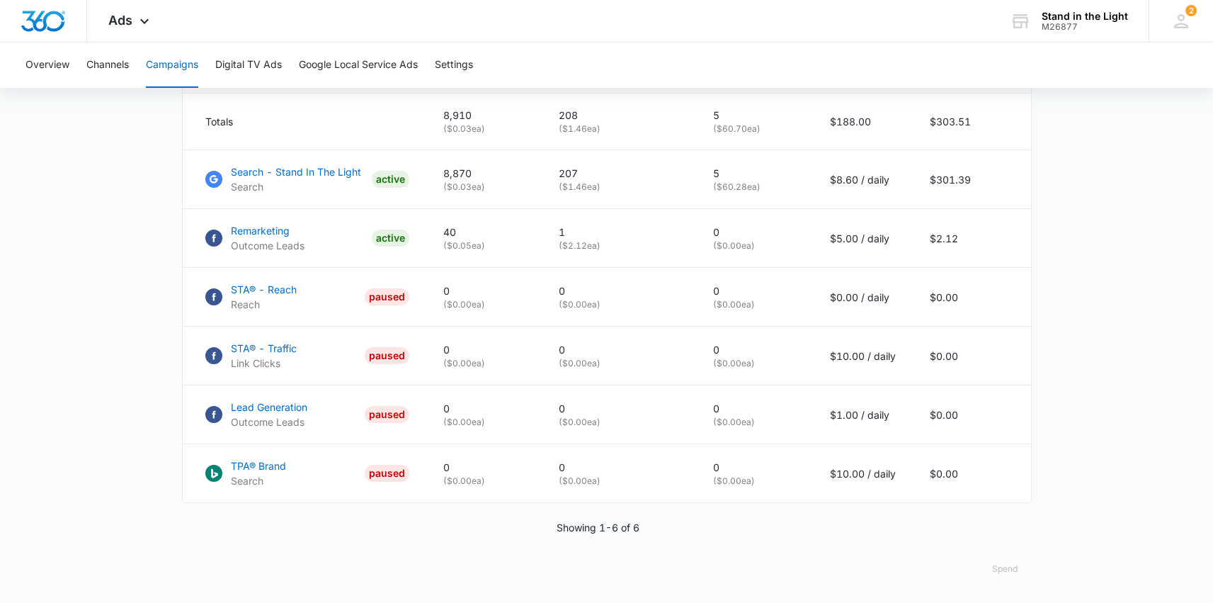
click at [1009, 566] on button "Spend" at bounding box center [1005, 569] width 54 height 34
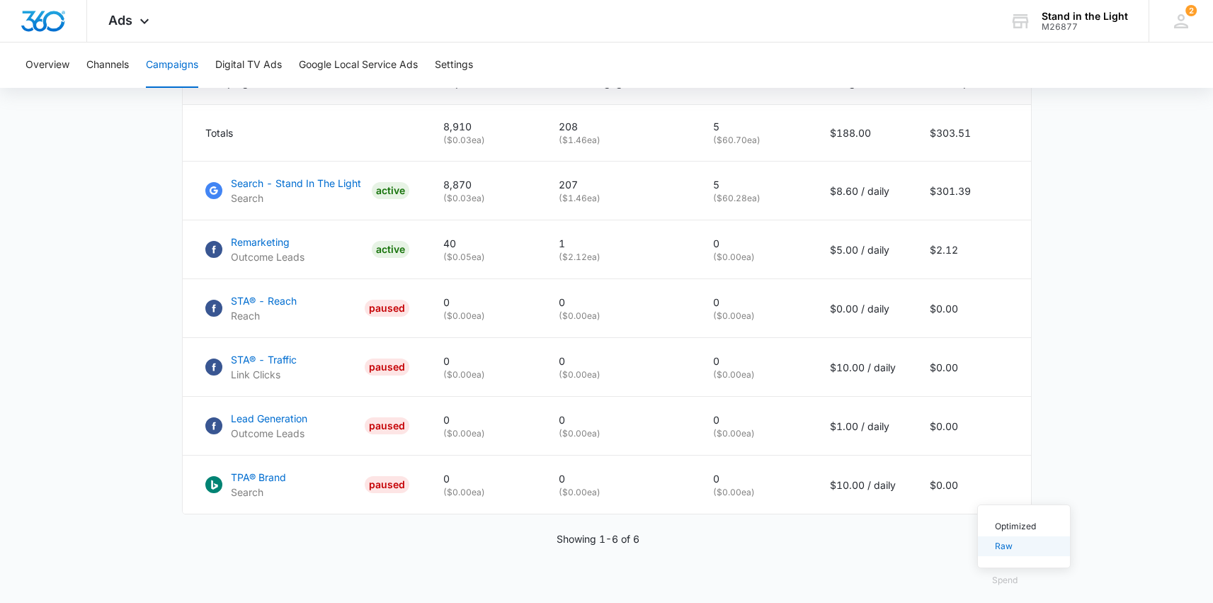
scroll to position [630, 0]
drag, startPoint x: 725, startPoint y: 208, endPoint x: 751, endPoint y: 210, distance: 25.6
click at [751, 205] on p "( $60.28 ea)" at bounding box center [754, 199] width 83 height 13
click at [1012, 589] on button "Spend" at bounding box center [1005, 581] width 54 height 34
click at [1016, 532] on button "Optimized" at bounding box center [1024, 527] width 92 height 20
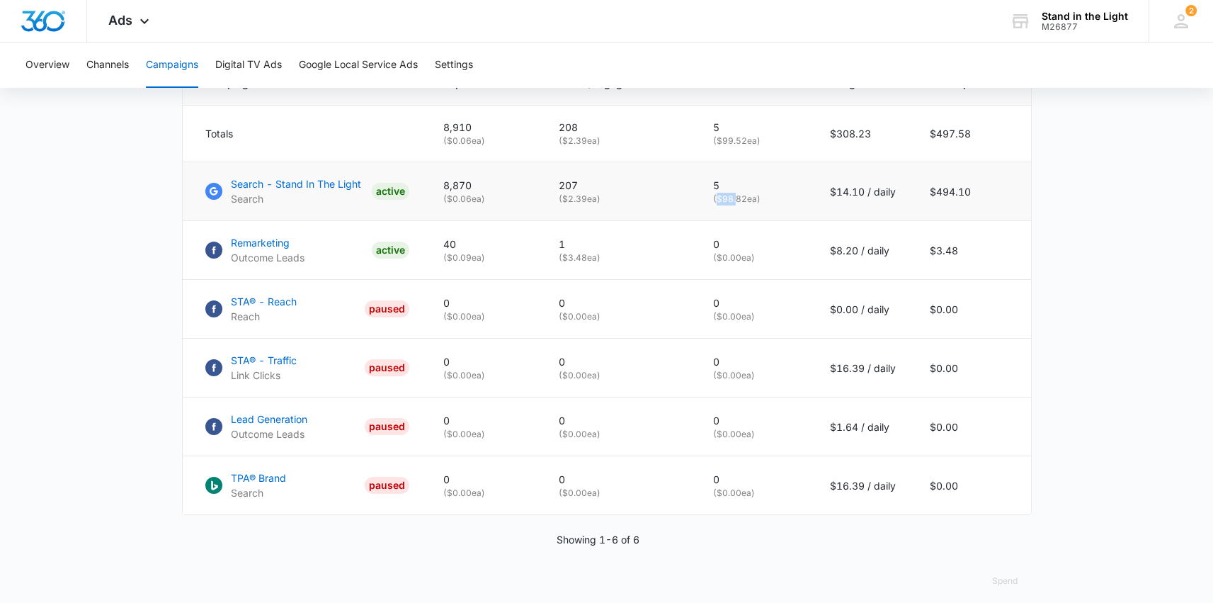
drag, startPoint x: 722, startPoint y: 209, endPoint x: 737, endPoint y: 210, distance: 15.6
click at [737, 205] on p "( $98.82 ea)" at bounding box center [754, 199] width 83 height 13
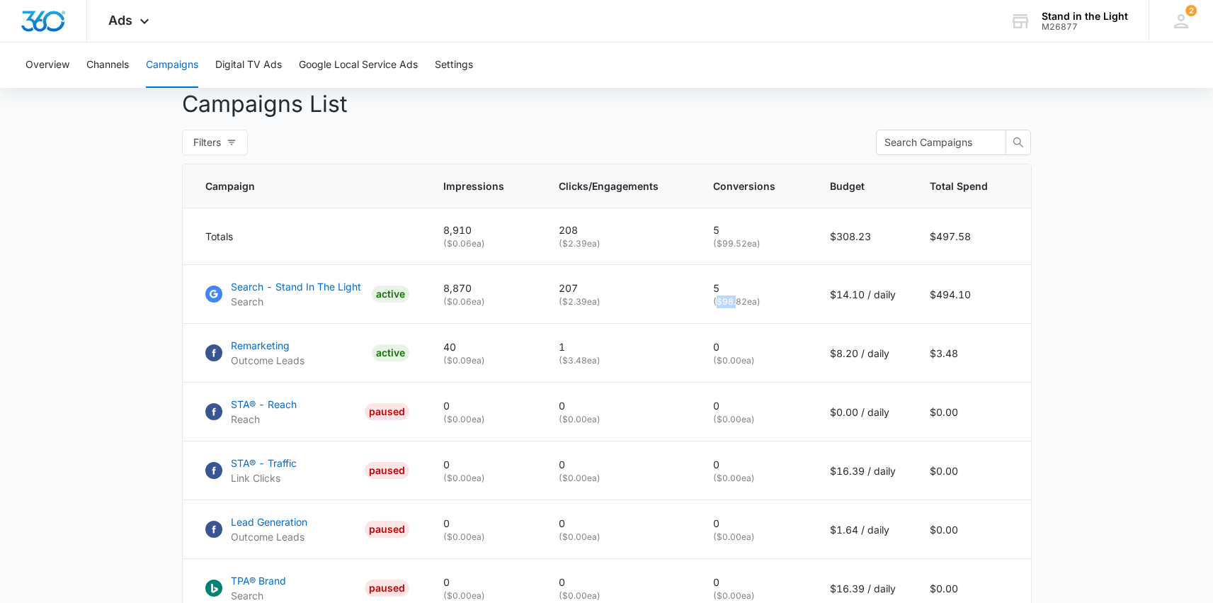
scroll to position [653, 0]
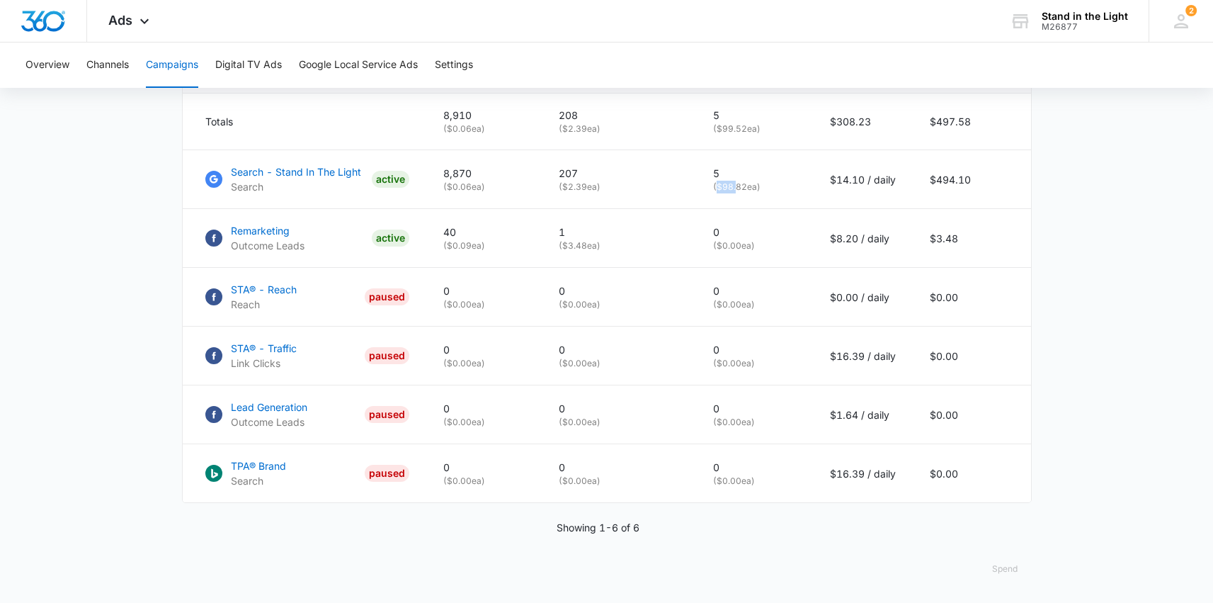
click at [1005, 570] on button "Spend" at bounding box center [1005, 569] width 54 height 34
click at [1009, 511] on div "Optimized" at bounding box center [1015, 515] width 41 height 9
click at [1004, 574] on button "Spend" at bounding box center [1005, 569] width 54 height 34
click at [1094, 514] on main "Campaigns Filters 06/01/2025 06/30/2025 Overall Results Impressions 8.9k 64.86%…" at bounding box center [606, 47] width 1213 height 1112
click at [1014, 565] on button "Spend" at bounding box center [1005, 569] width 54 height 34
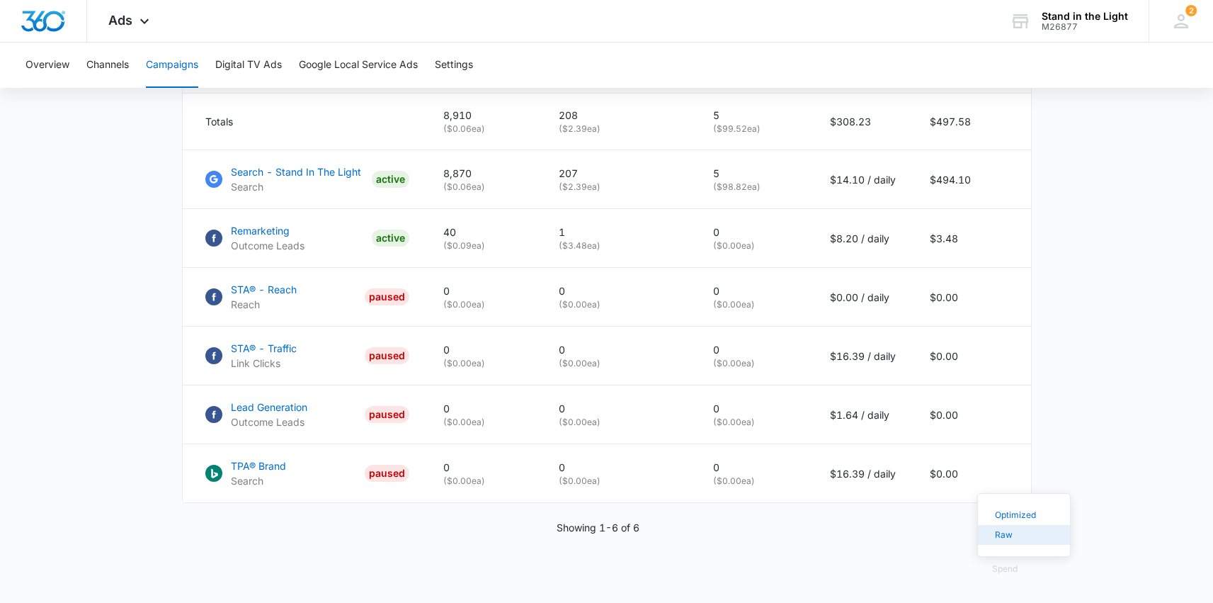
click at [1007, 525] on button "Raw" at bounding box center [1024, 535] width 92 height 20
click at [1007, 566] on button "Spend" at bounding box center [1005, 569] width 54 height 34
click at [1014, 511] on div "Optimized" at bounding box center [1015, 515] width 41 height 9
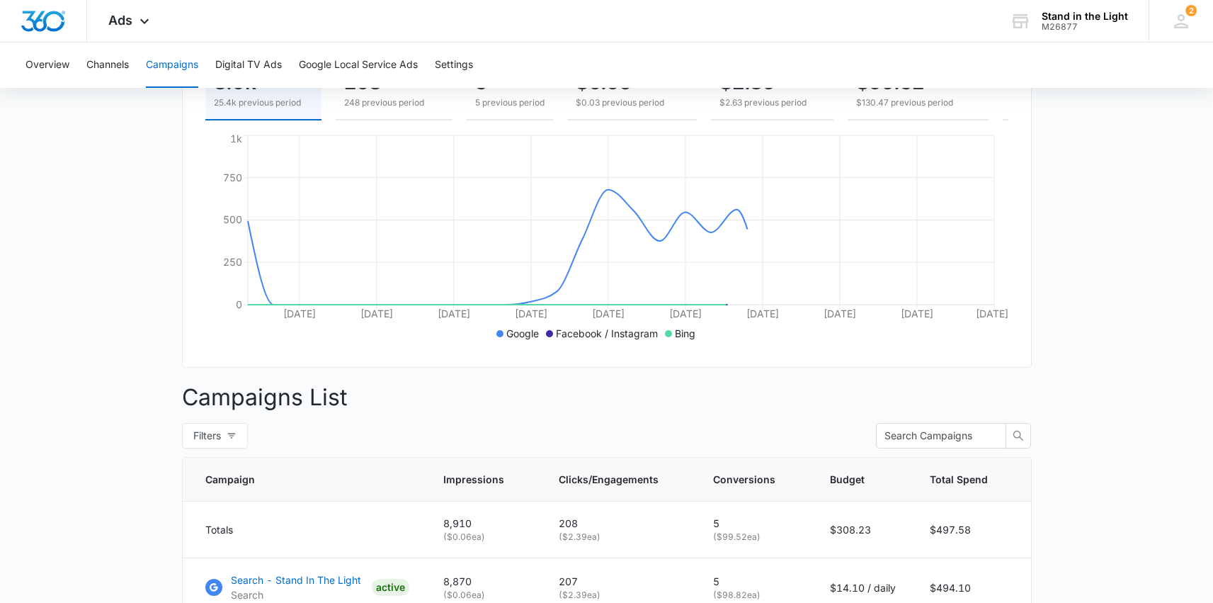
scroll to position [0, 0]
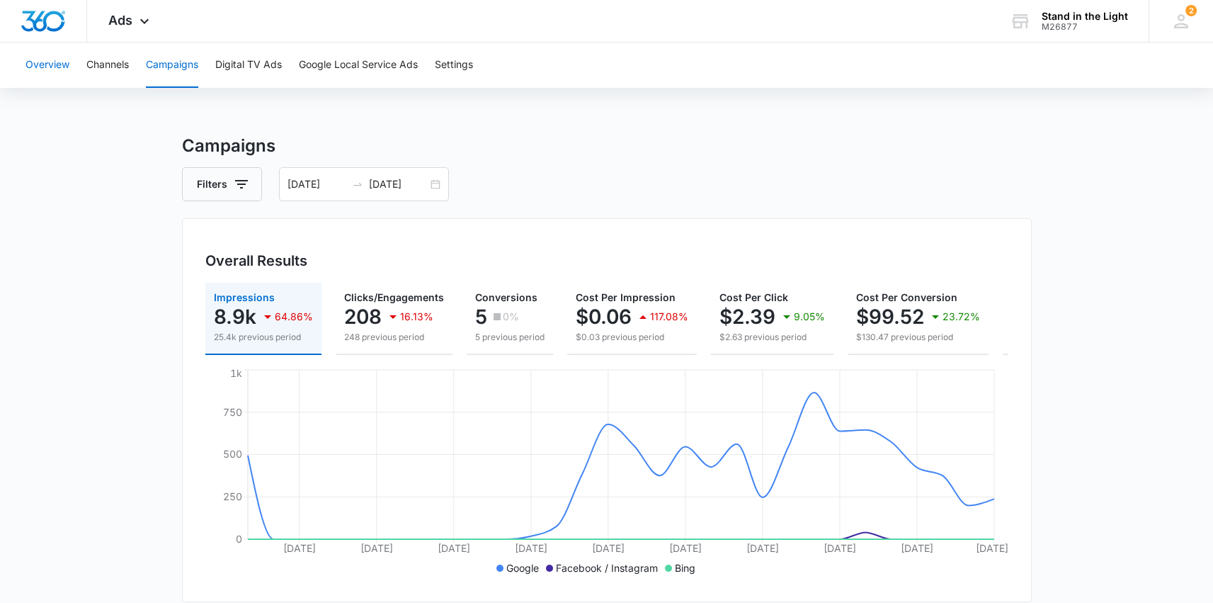
click at [57, 62] on button "Overview" at bounding box center [48, 65] width 44 height 45
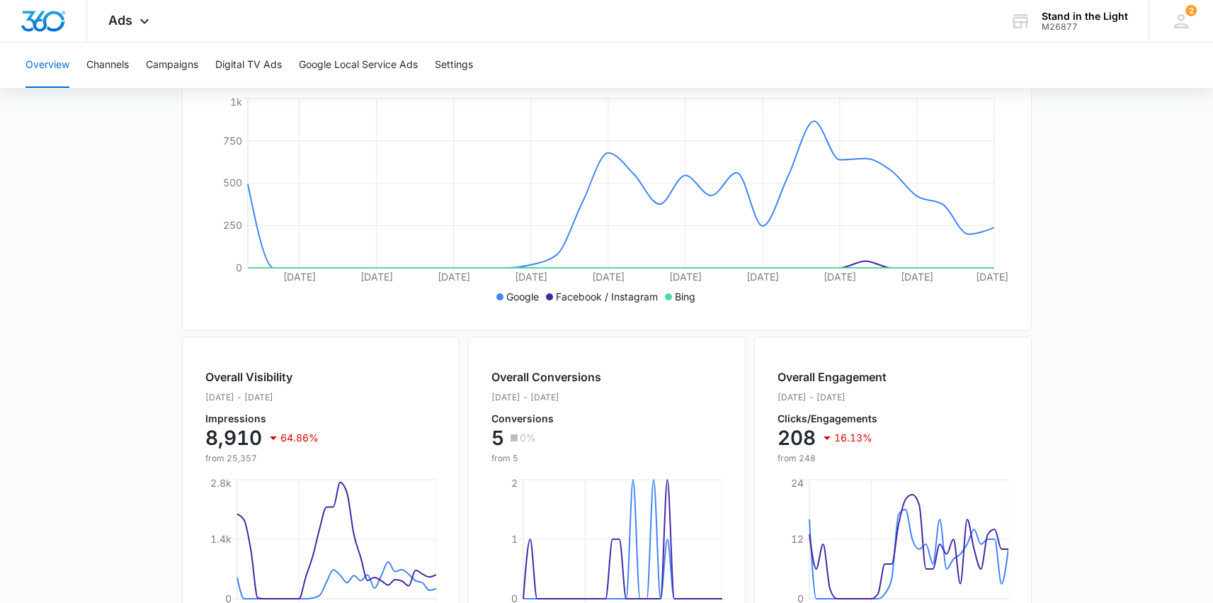
scroll to position [558, 0]
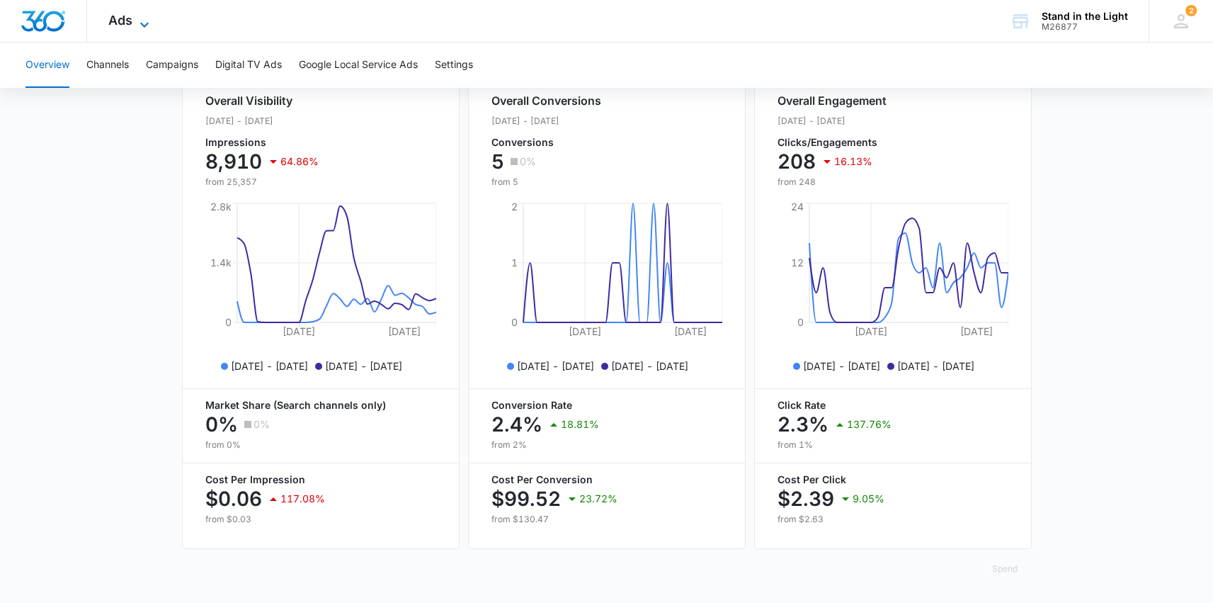
click at [137, 23] on icon at bounding box center [144, 24] width 17 height 17
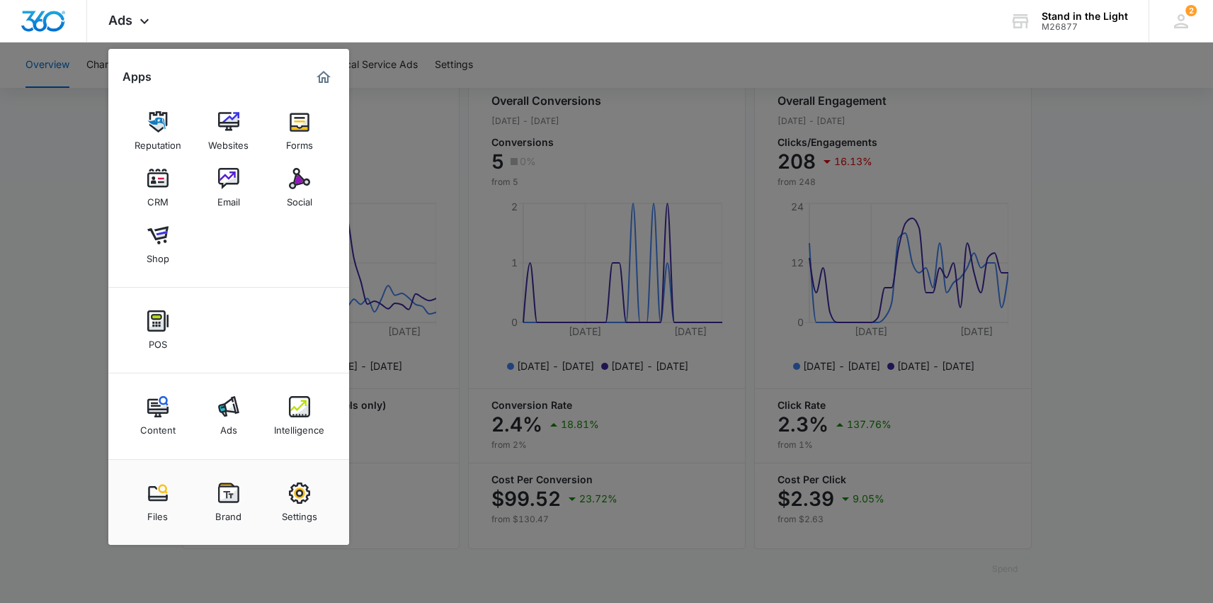
drag, startPoint x: 75, startPoint y: 242, endPoint x: 64, endPoint y: 228, distance: 17.7
click at [75, 242] on div at bounding box center [606, 301] width 1213 height 603
